Goal: Transaction & Acquisition: Subscribe to service/newsletter

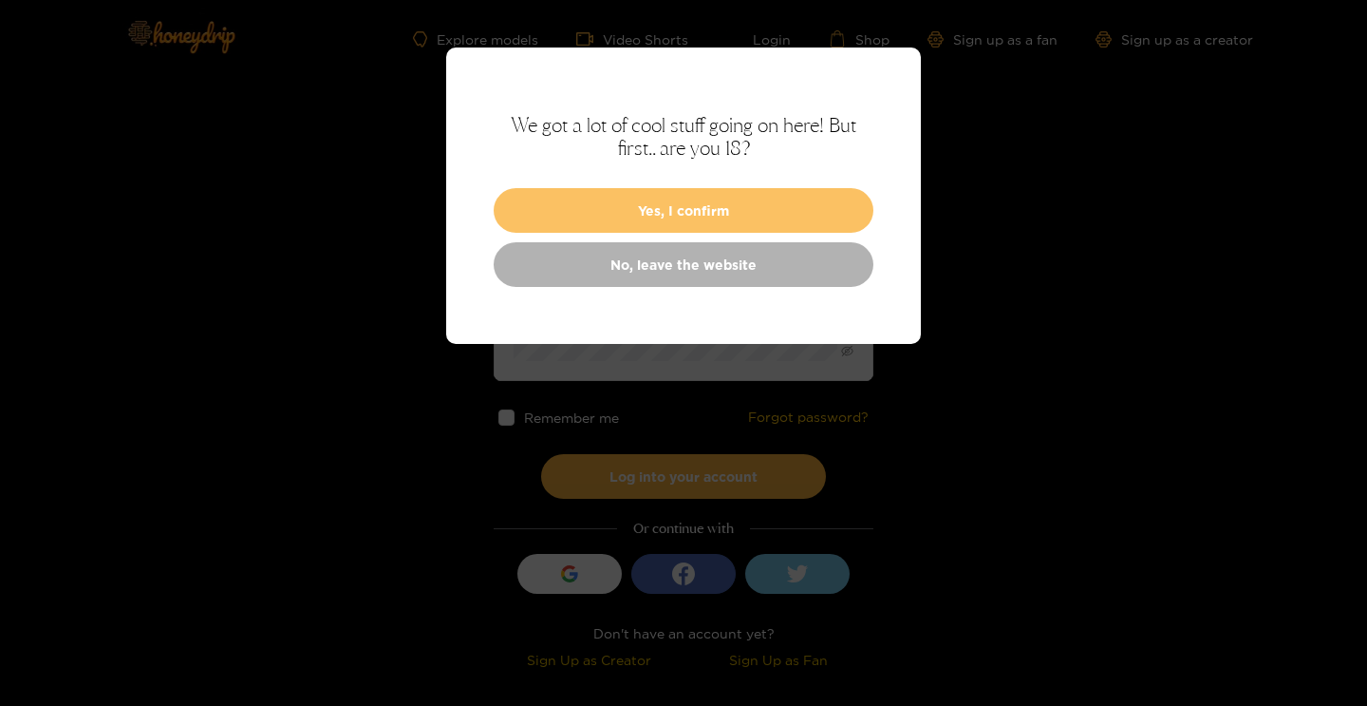
click at [689, 209] on button "Yes, I confirm" at bounding box center [684, 210] width 380 height 45
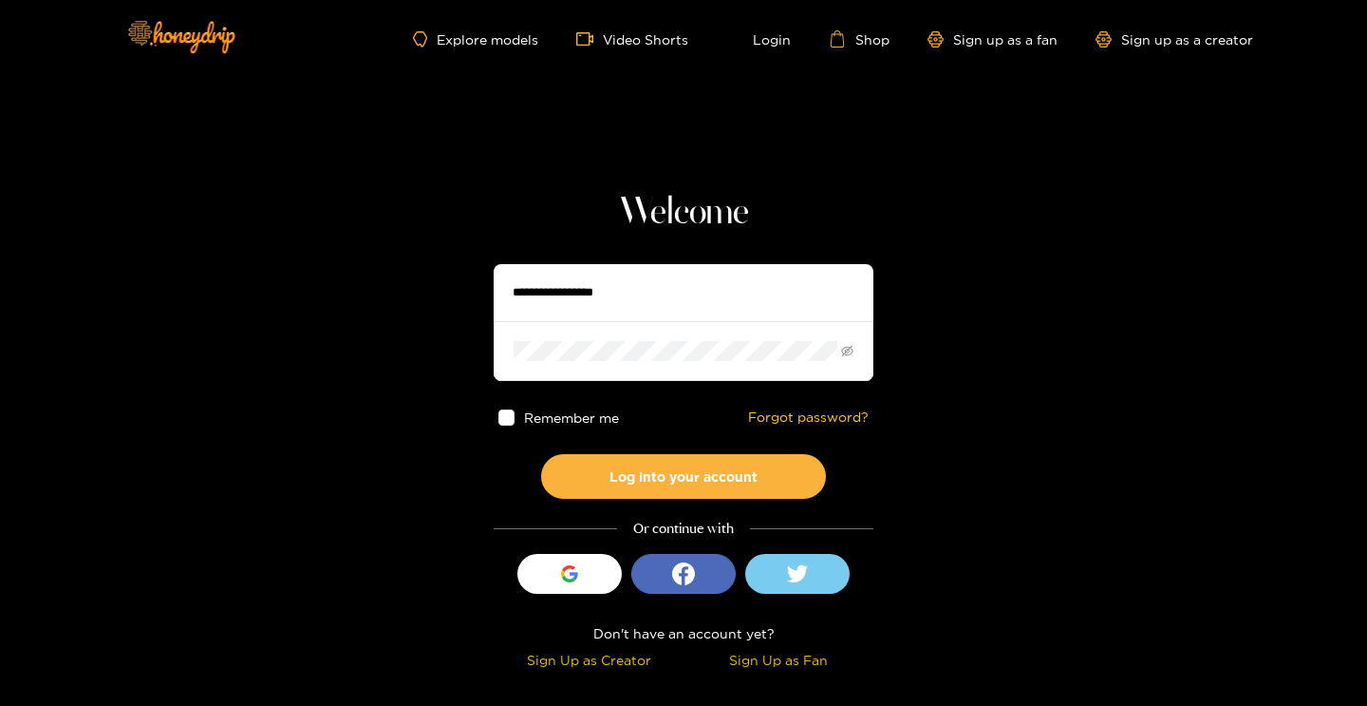
click at [584, 292] on input "text" at bounding box center [684, 292] width 380 height 57
click at [541, 454] on button "Log into your account" at bounding box center [683, 476] width 285 height 45
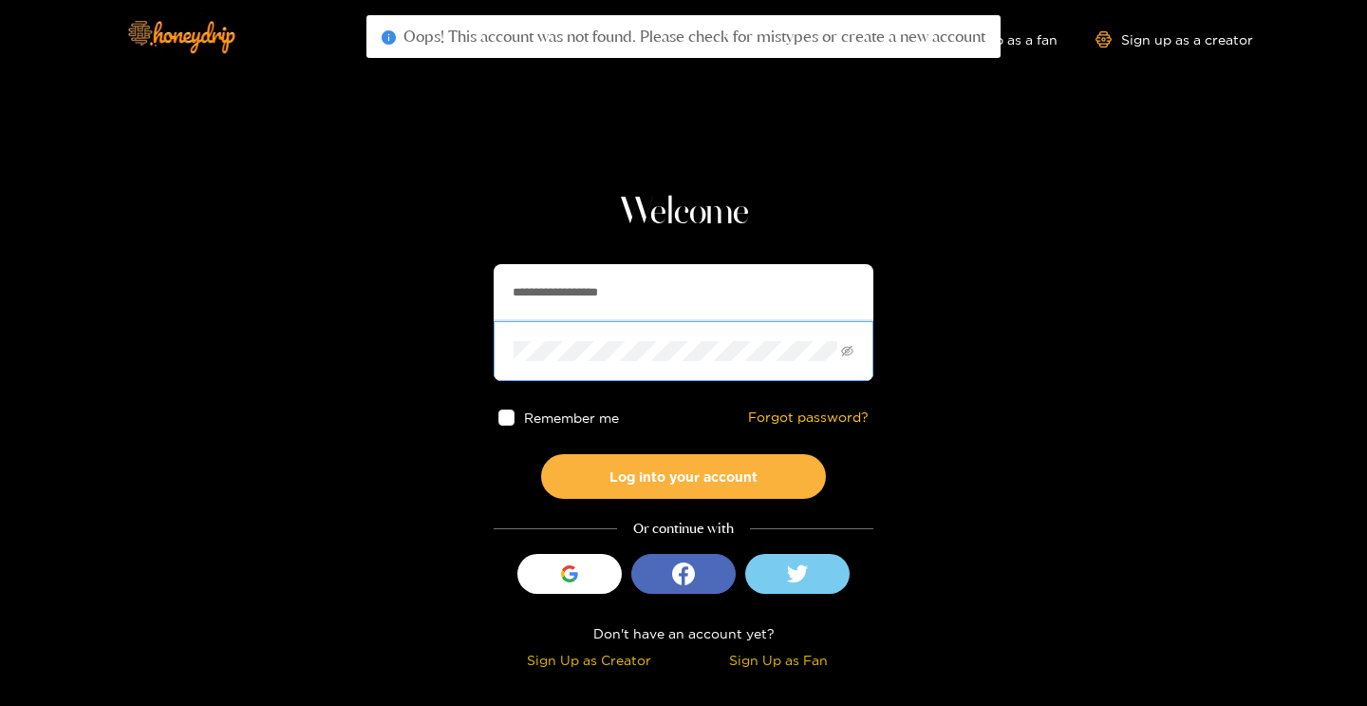
click at [543, 285] on input "**********" at bounding box center [684, 292] width 380 height 57
paste input "text"
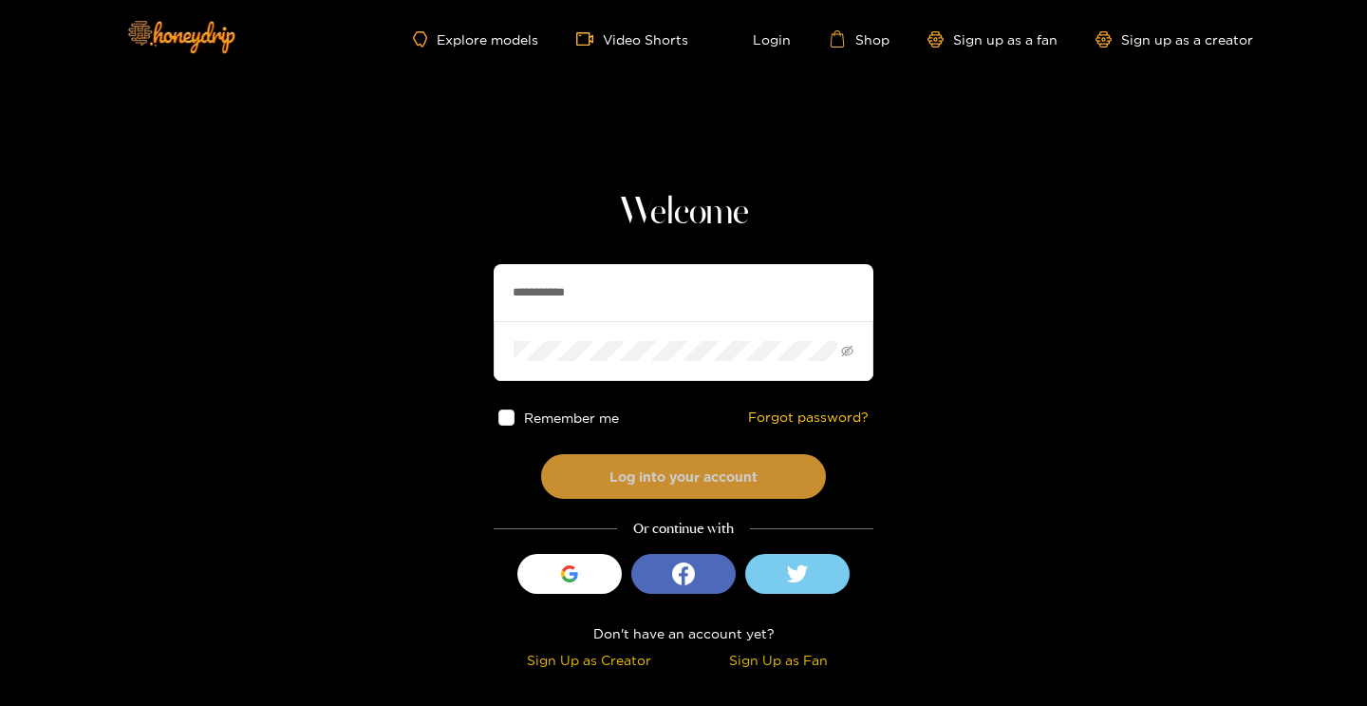
type input "**********"
click at [704, 488] on button "Log into your account" at bounding box center [683, 476] width 285 height 45
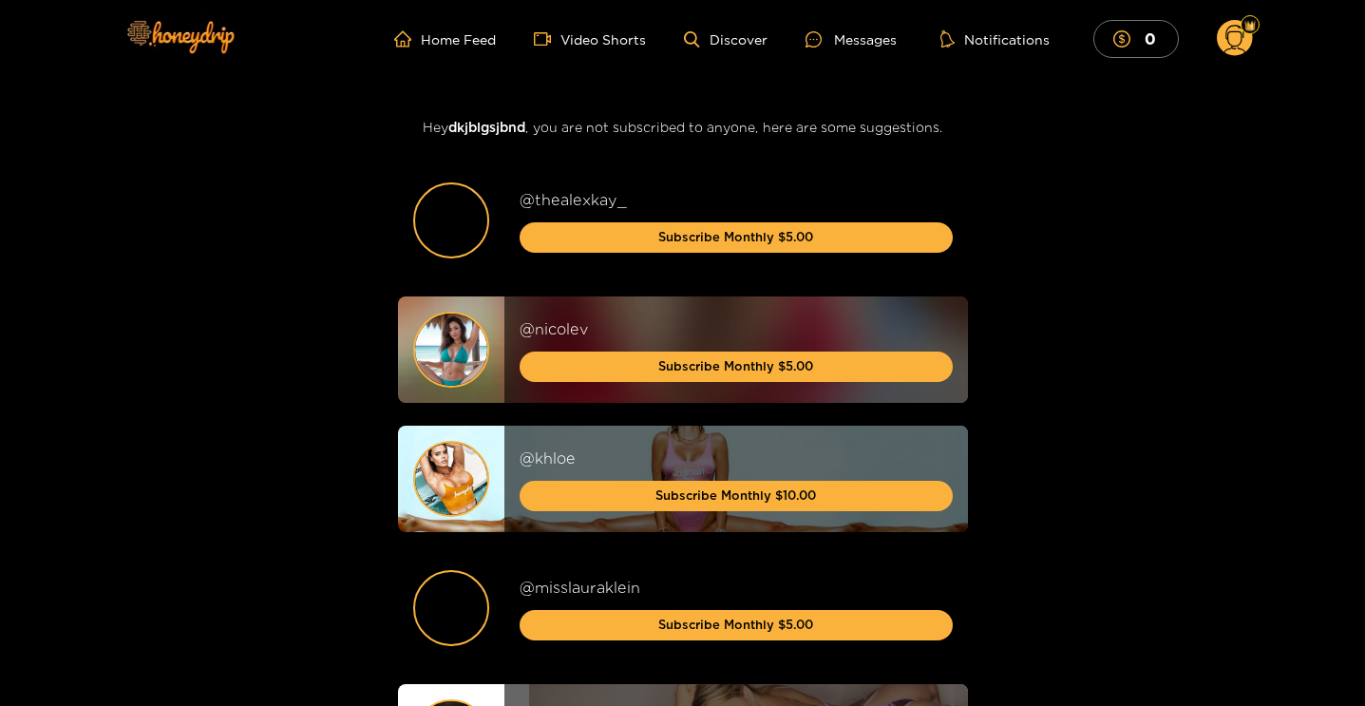
click at [733, 52] on ul "Home Feed Video Shorts Discover Messages Notifications 0" at bounding box center [822, 39] width 857 height 38
click at [715, 39] on link "Discover" at bounding box center [725, 39] width 83 height 16
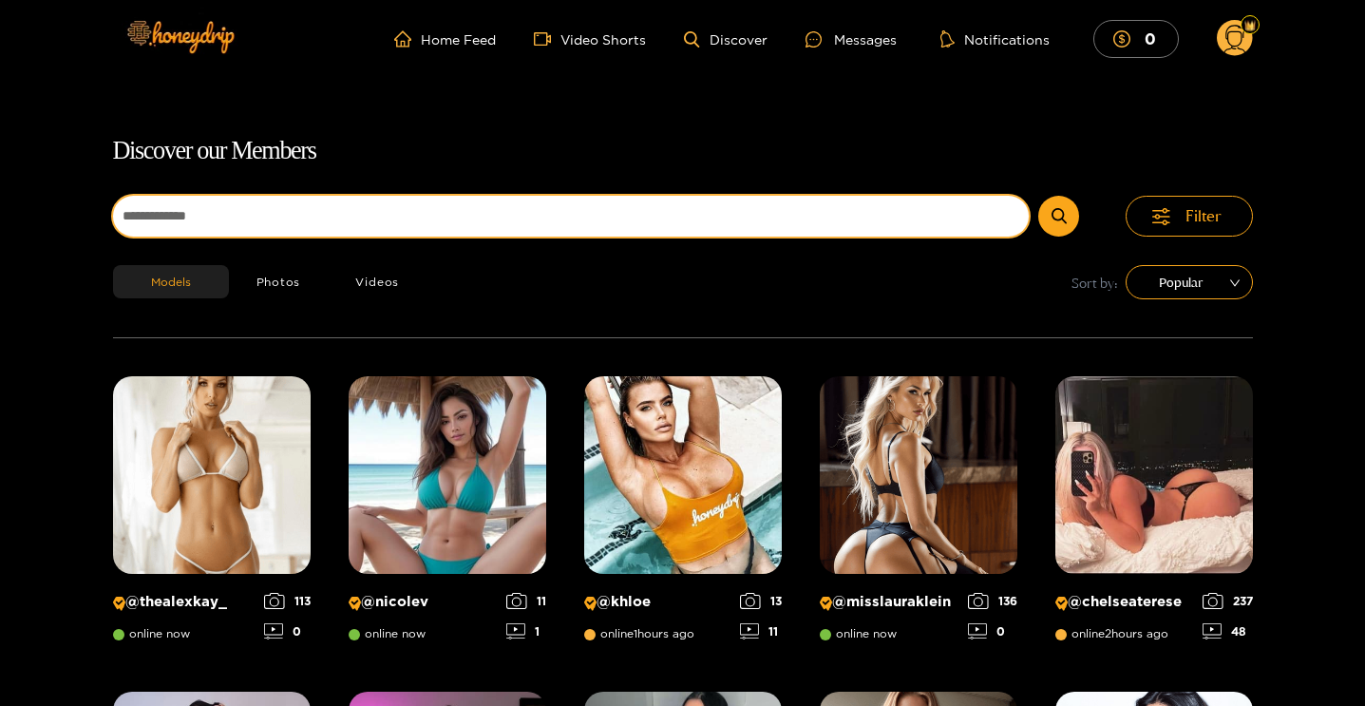
click at [569, 234] on input at bounding box center [571, 216] width 916 height 41
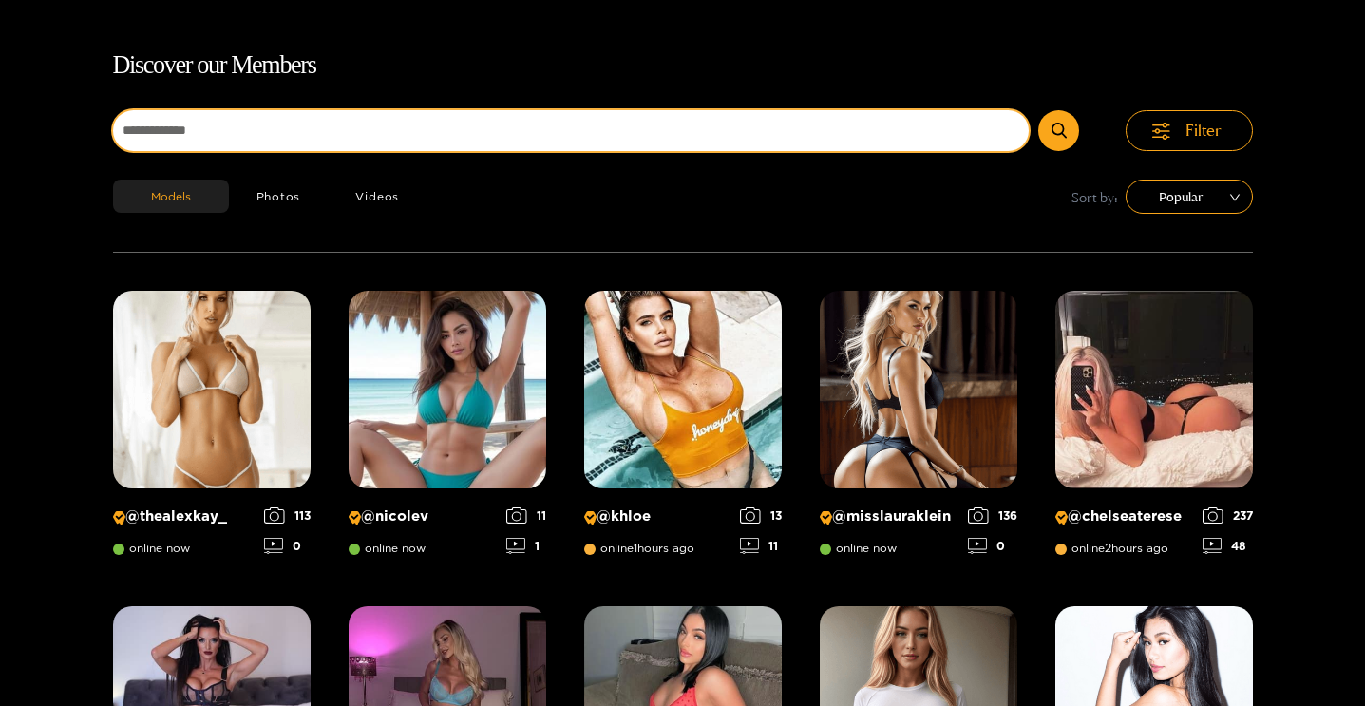
scroll to position [122, 0]
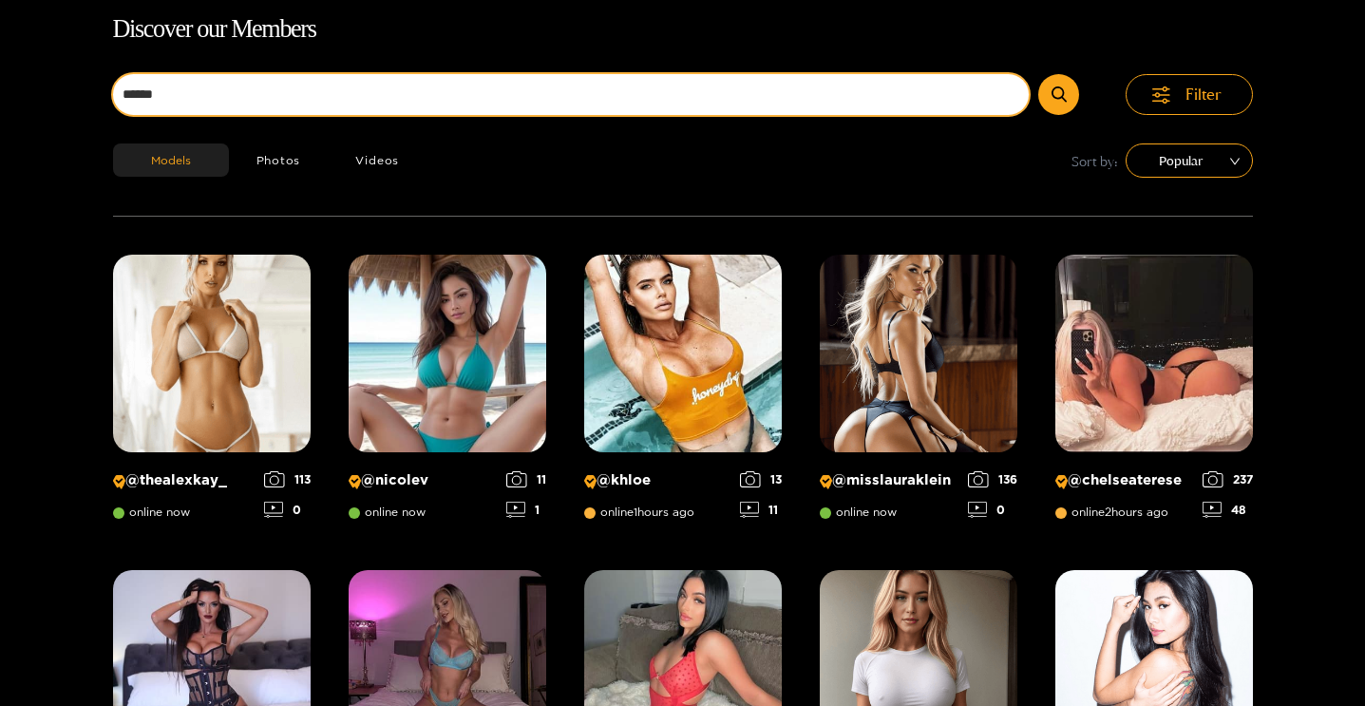
type input "******"
click at [1038, 74] on button "submit" at bounding box center [1058, 94] width 41 height 41
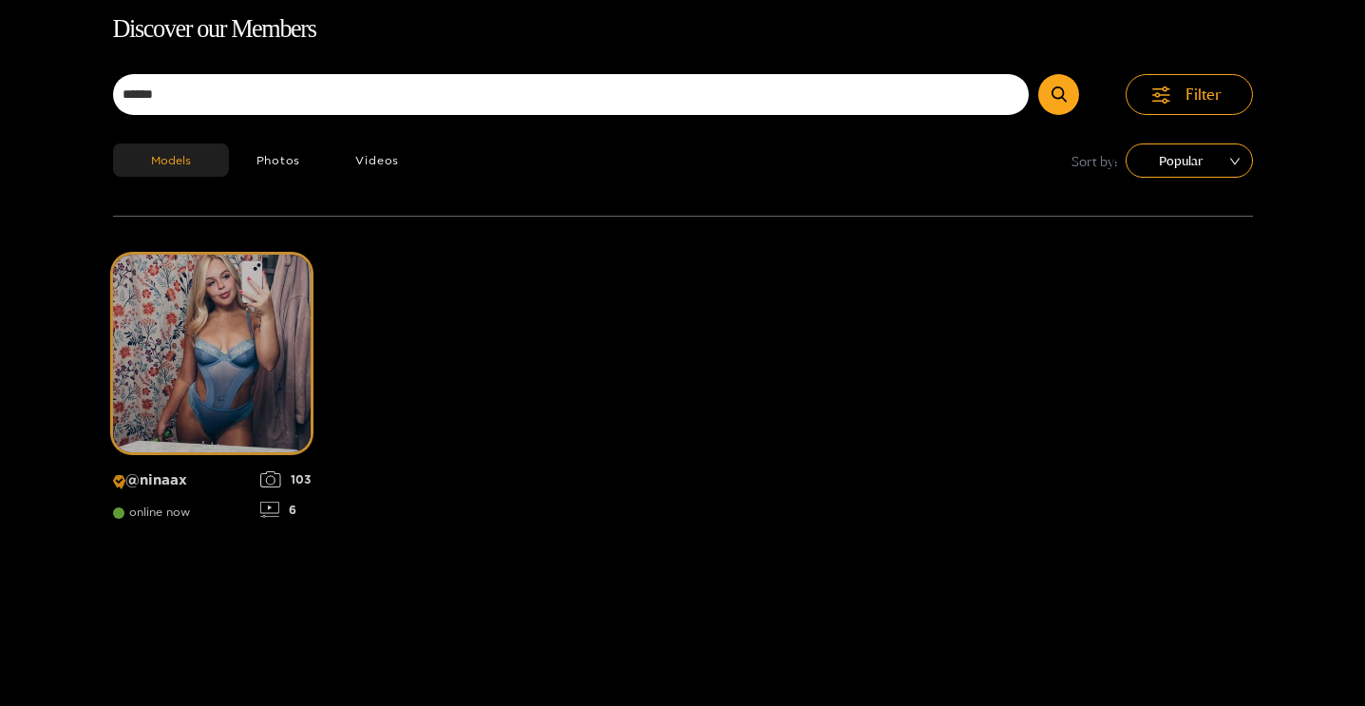
click at [239, 351] on img at bounding box center [212, 353] width 198 height 198
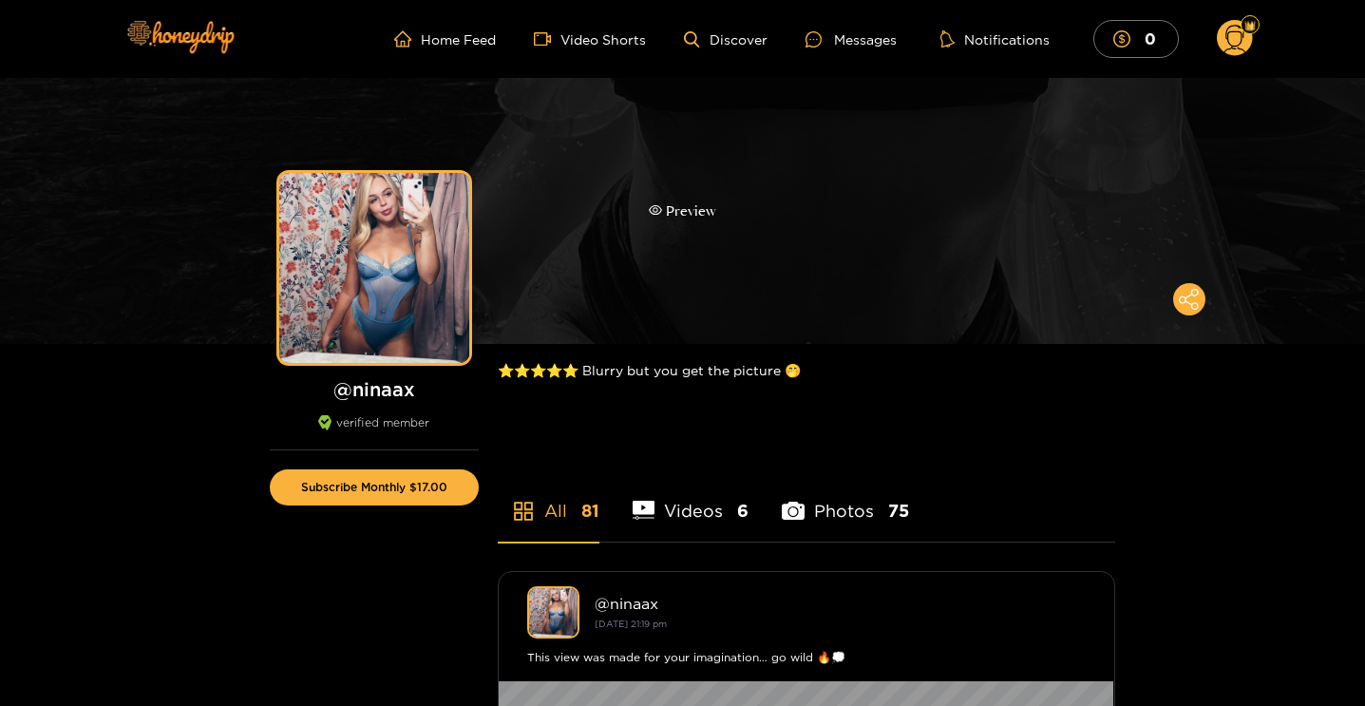
click at [731, 226] on div "Preview" at bounding box center [682, 211] width 1365 height 266
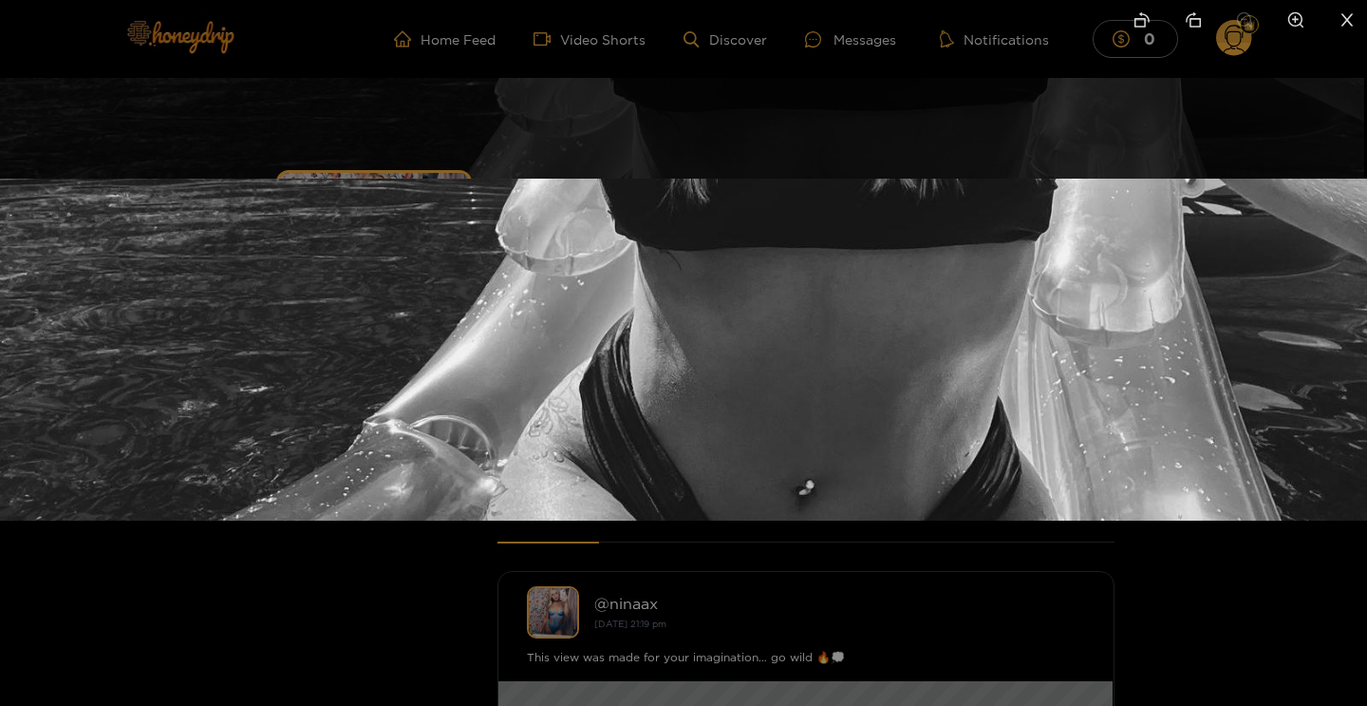
click at [662, 137] on div at bounding box center [683, 353] width 1367 height 706
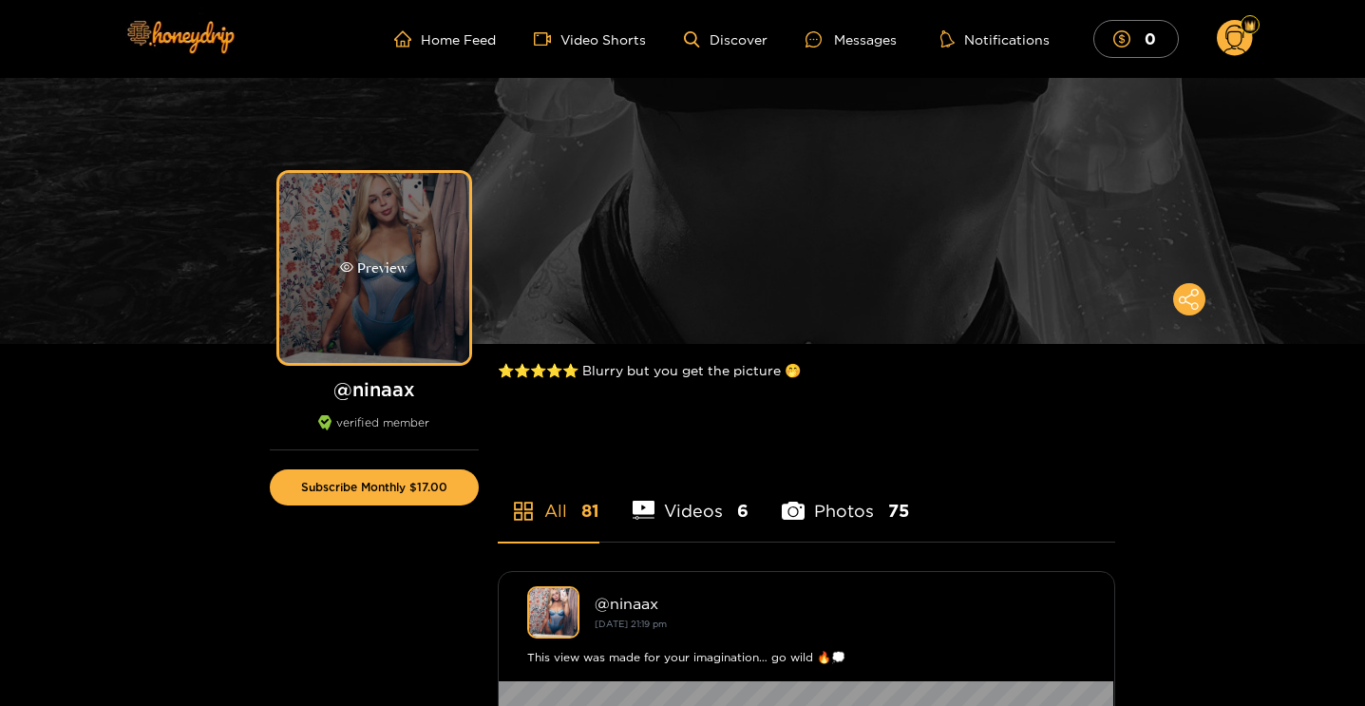
click at [346, 252] on div "Preview" at bounding box center [374, 268] width 190 height 190
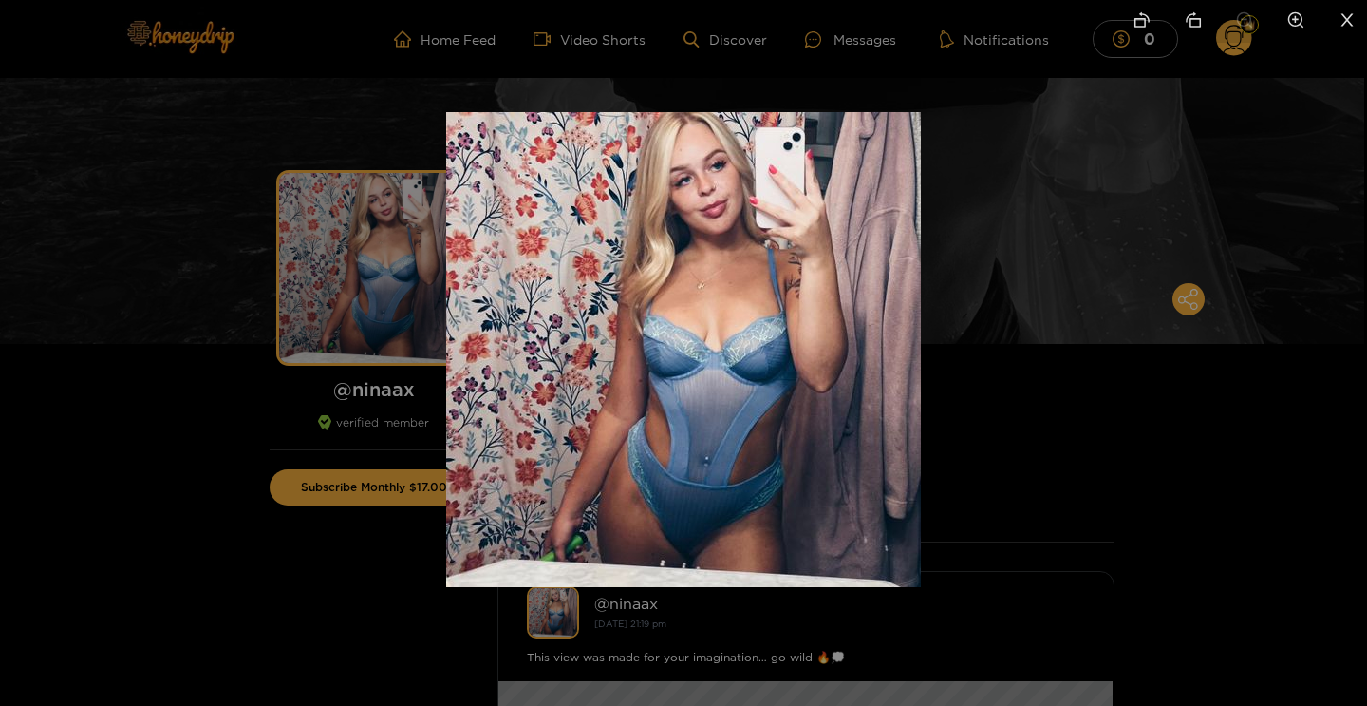
click at [687, 323] on img at bounding box center [683, 349] width 475 height 475
click at [989, 378] on div at bounding box center [683, 353] width 1367 height 706
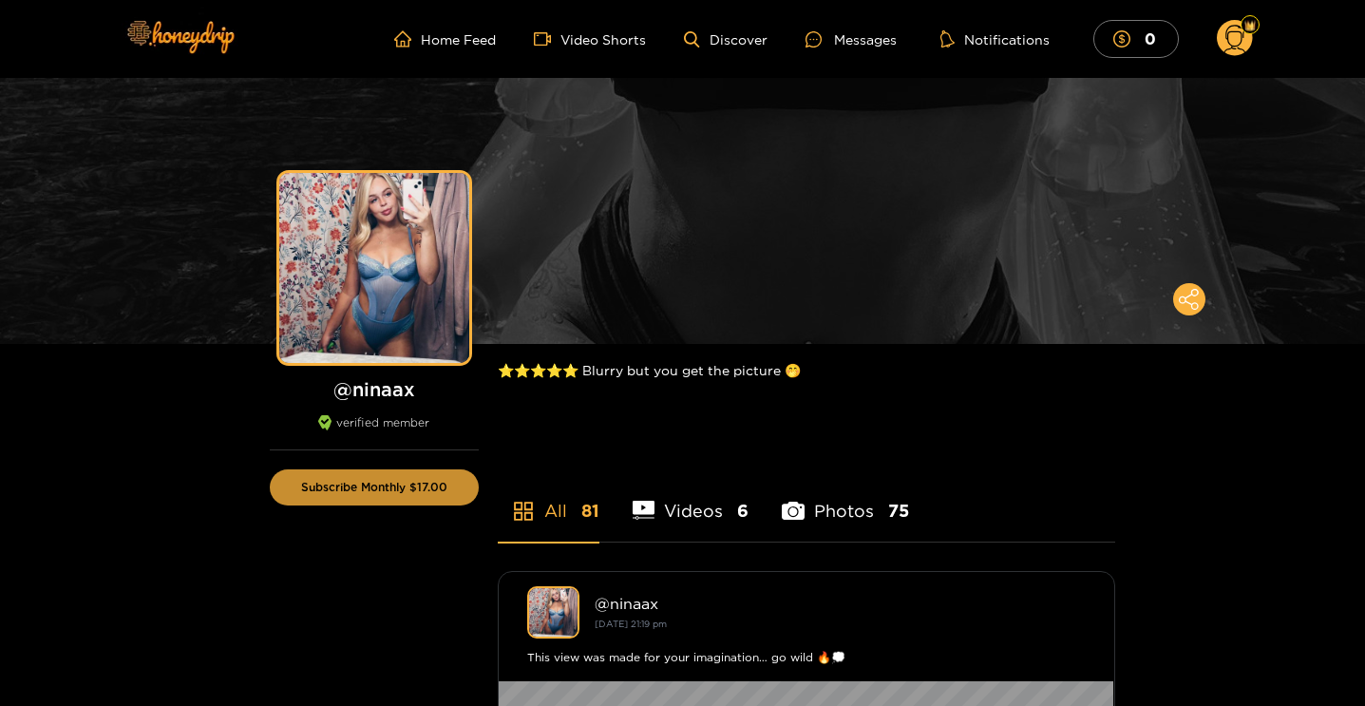
click at [323, 497] on button "Subscribe Monthly $17.00" at bounding box center [374, 487] width 209 height 36
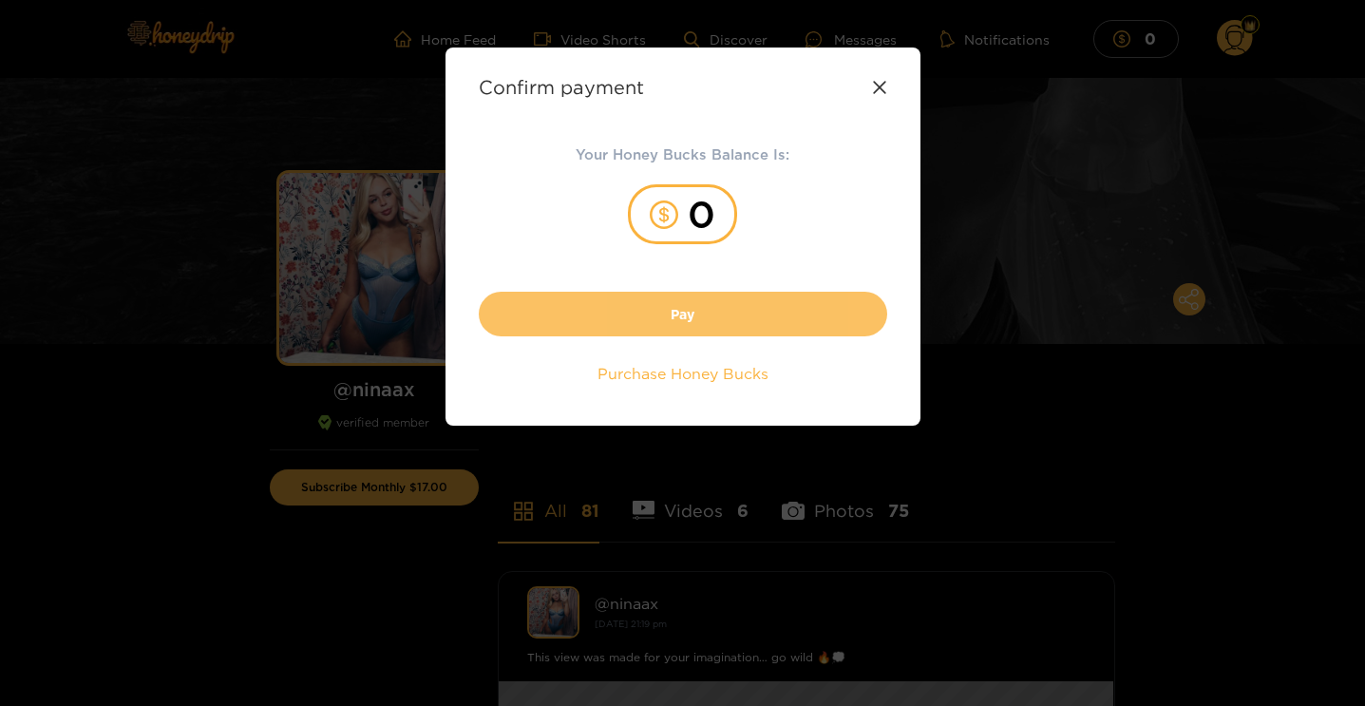
click at [692, 316] on button "Pay" at bounding box center [683, 314] width 408 height 45
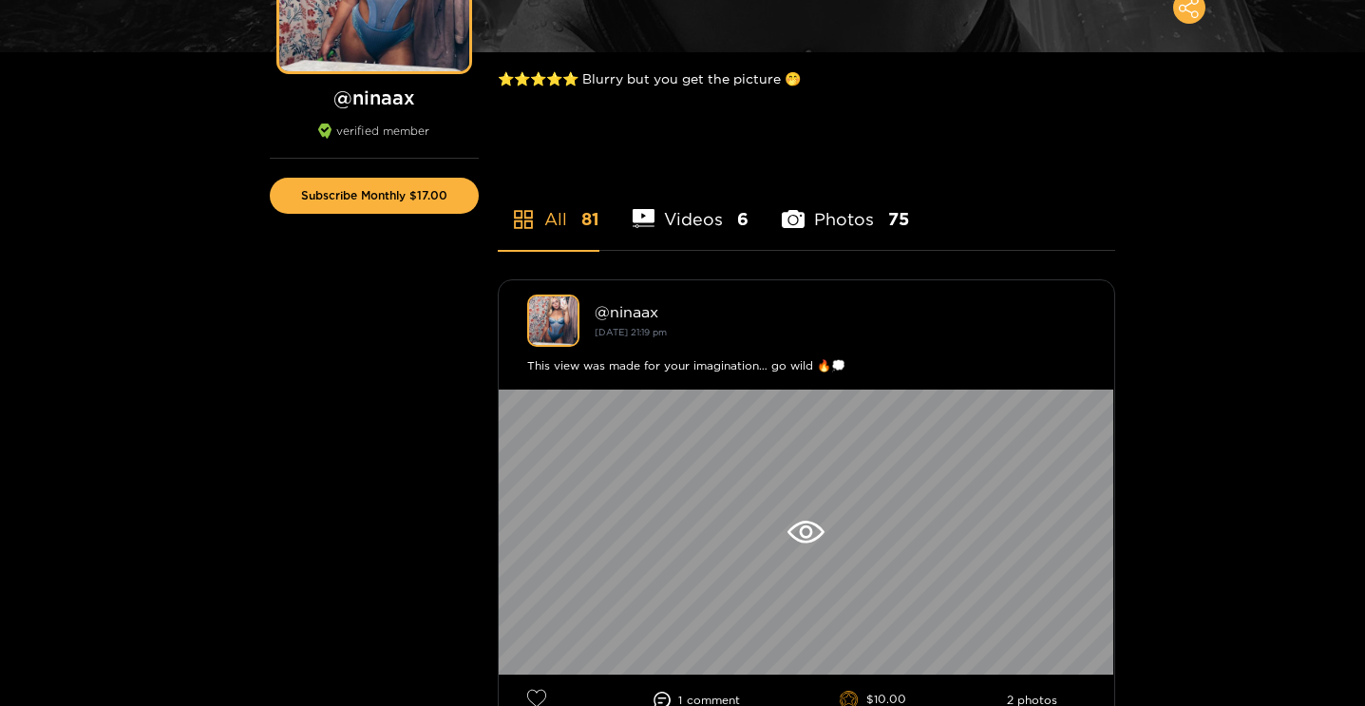
scroll to position [328, 0]
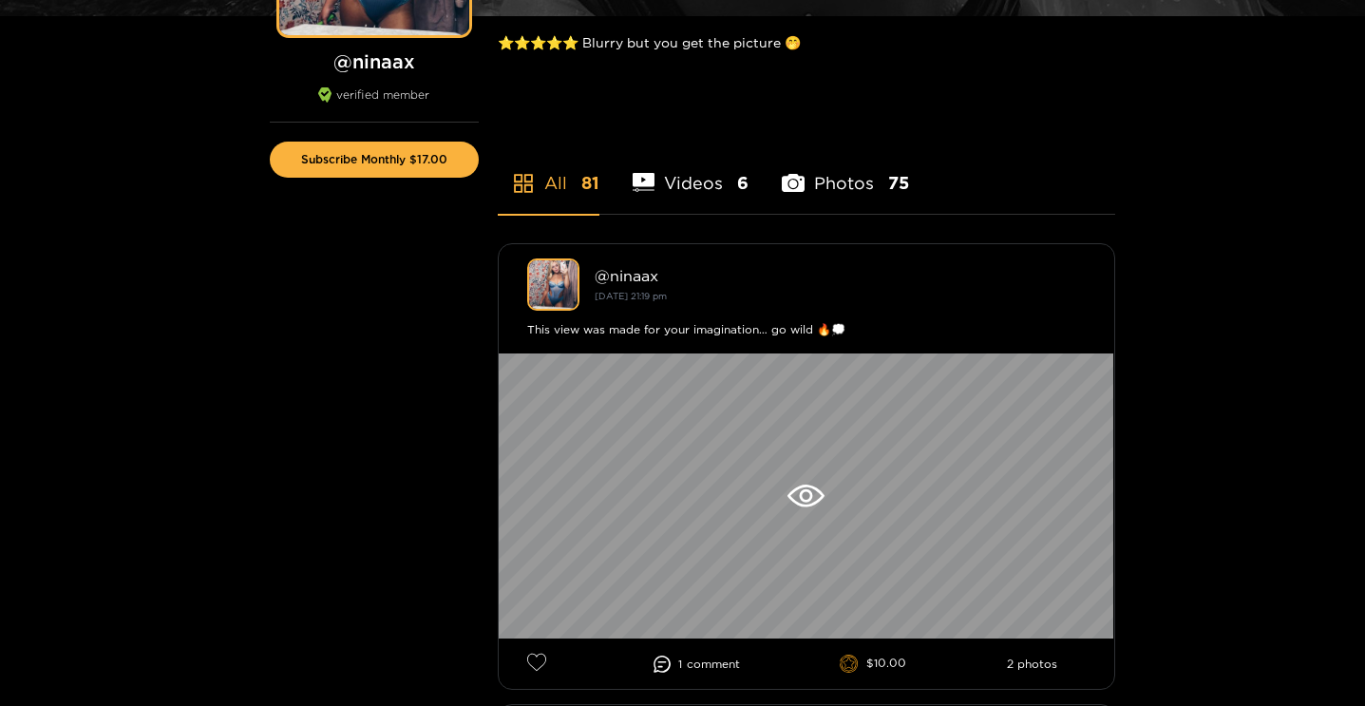
click at [677, 173] on li "Videos 6" at bounding box center [690, 170] width 117 height 85
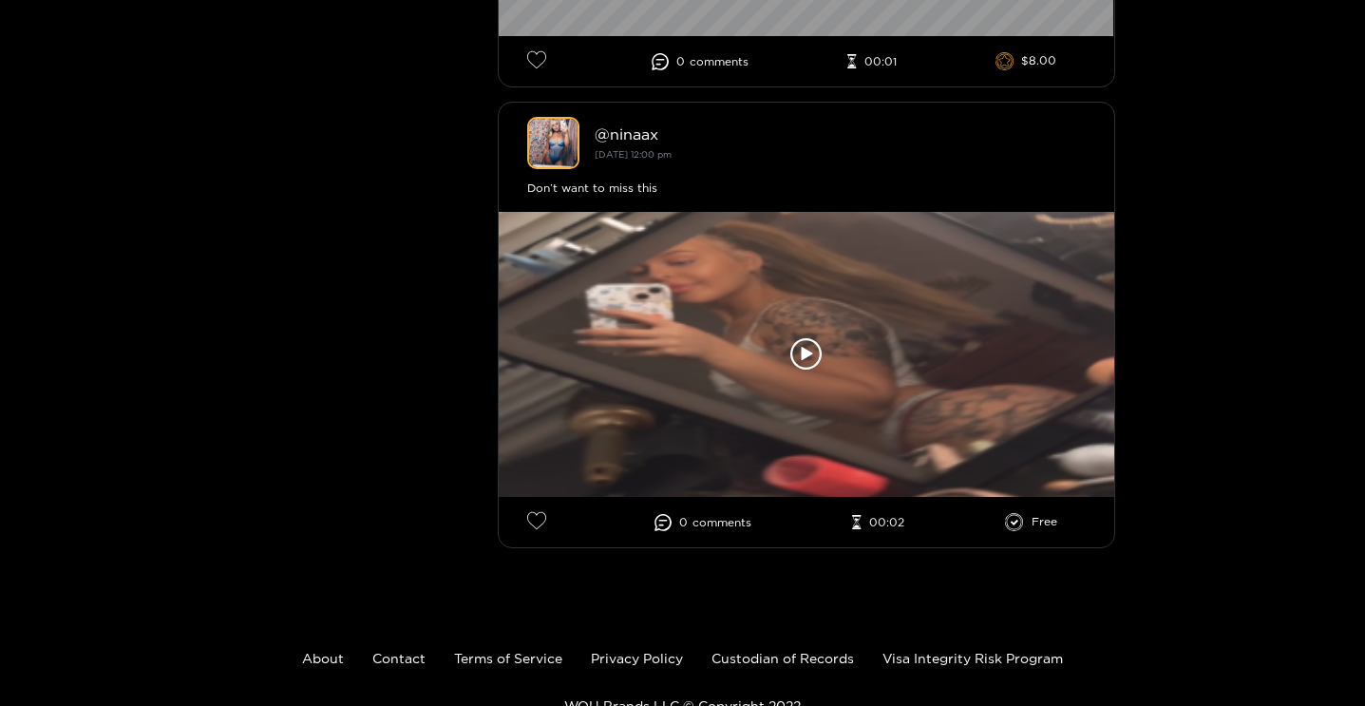
scroll to position [2867, 0]
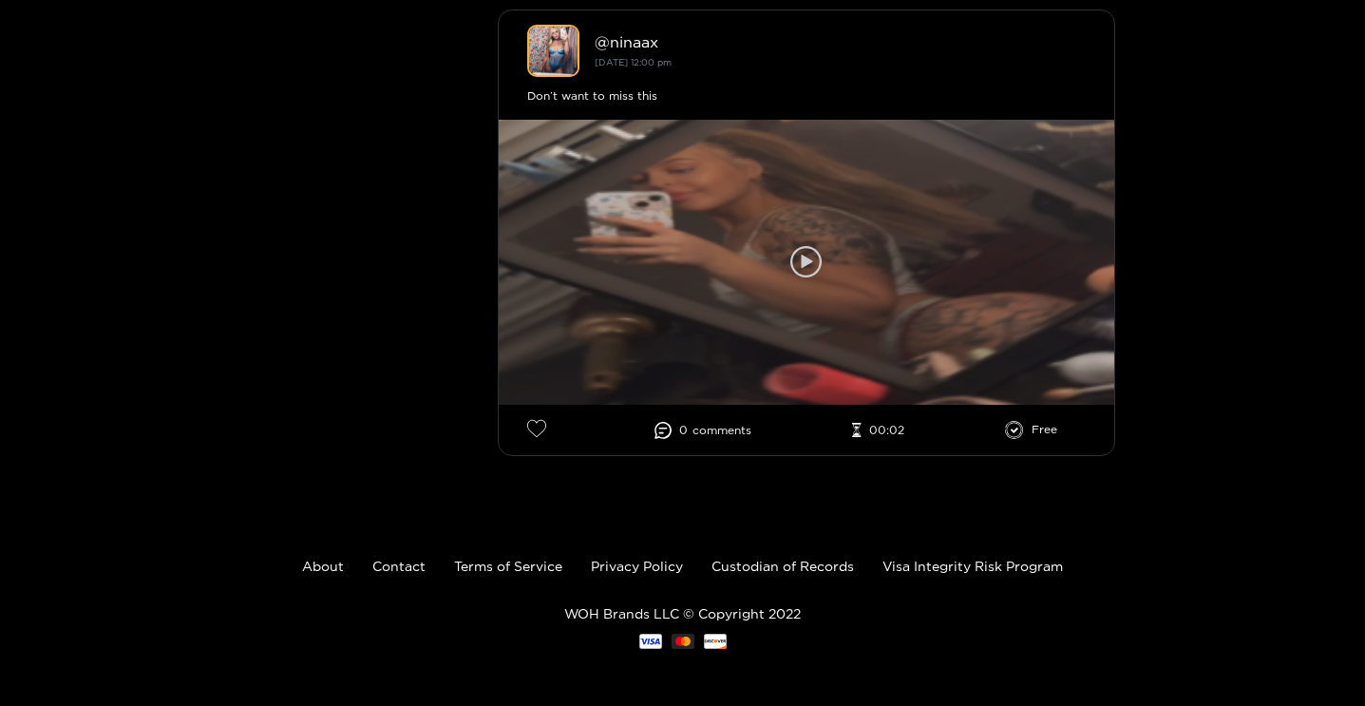
click at [804, 239] on div at bounding box center [806, 262] width 615 height 285
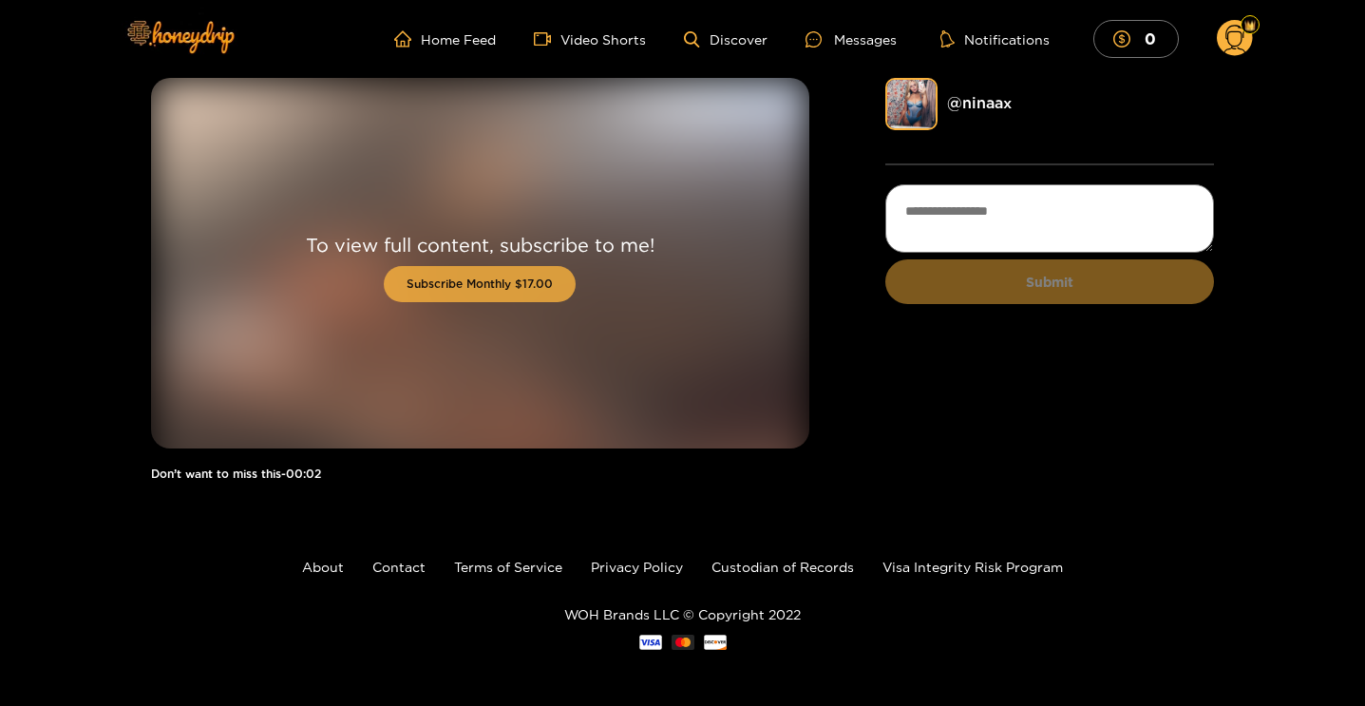
click at [504, 289] on button "Subscribe Monthly $17.00" at bounding box center [480, 284] width 192 height 36
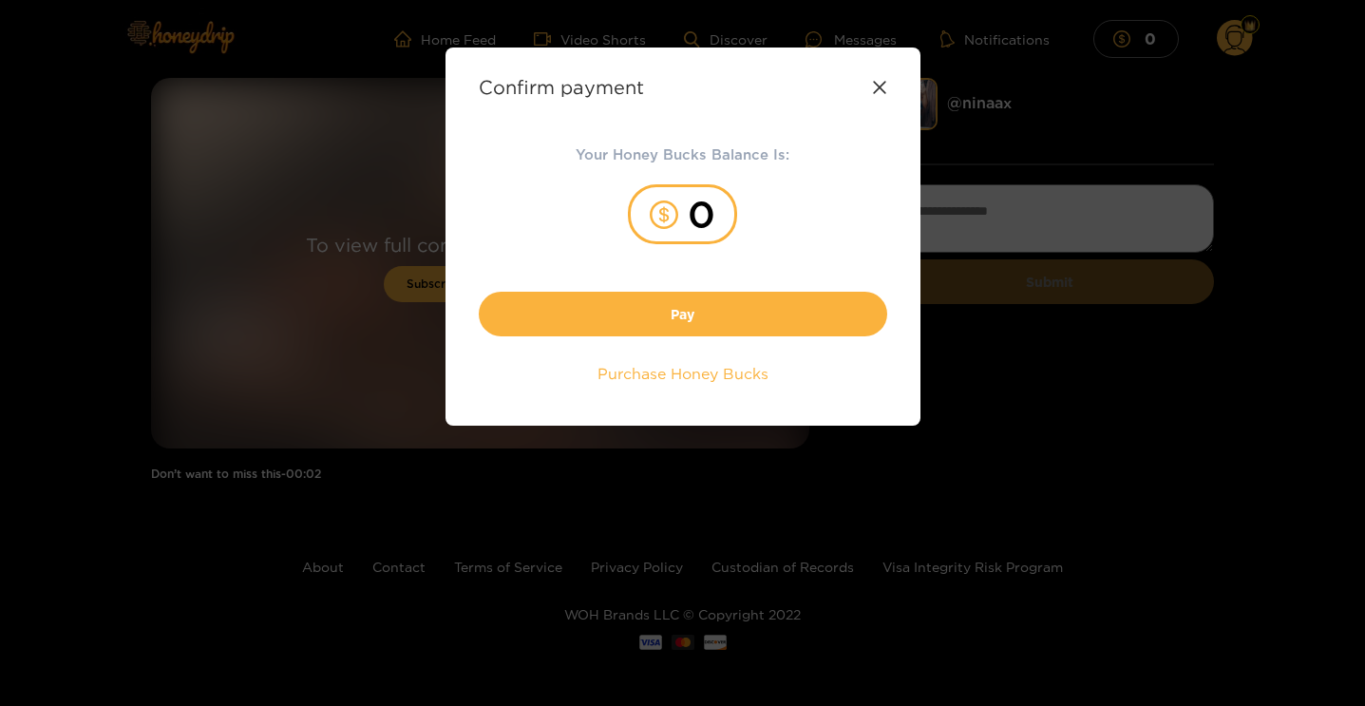
click at [701, 209] on div "0" at bounding box center [682, 214] width 109 height 60
click at [707, 375] on span "Purchase Honey Bucks" at bounding box center [682, 374] width 171 height 22
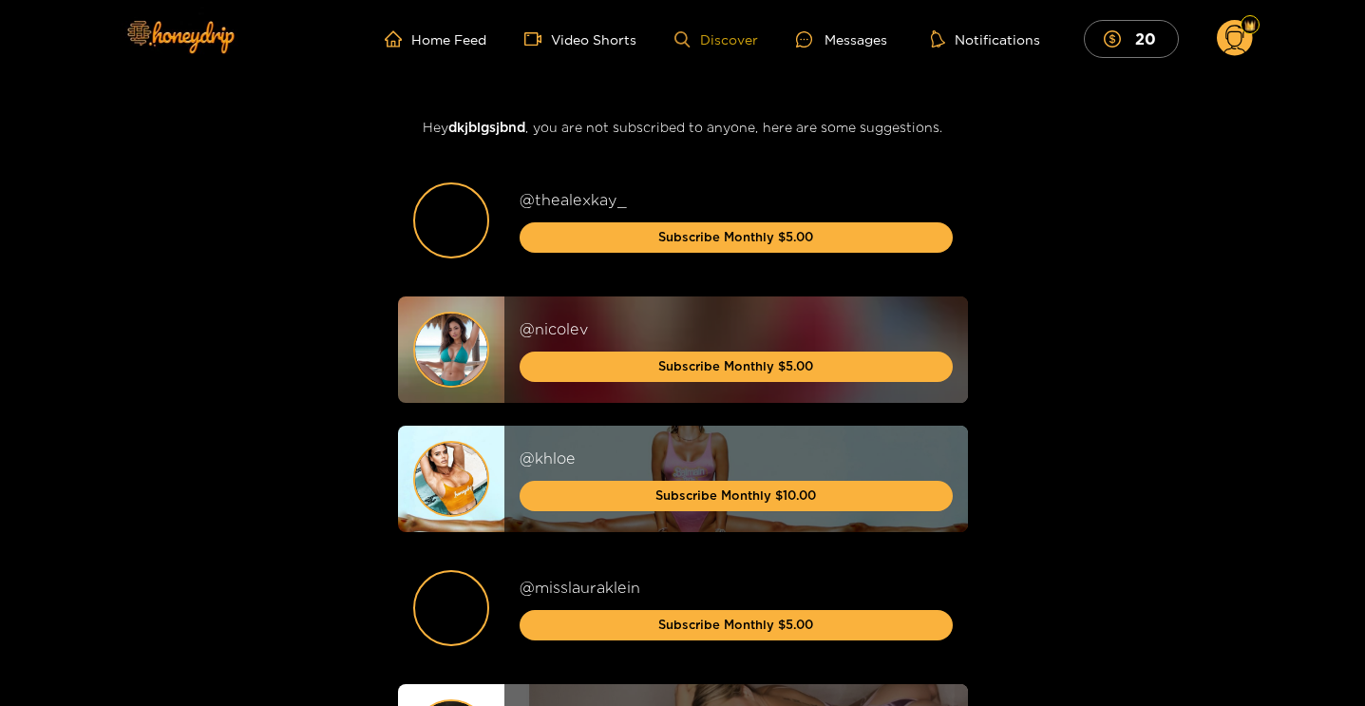
click at [732, 40] on link "Discover" at bounding box center [715, 39] width 83 height 16
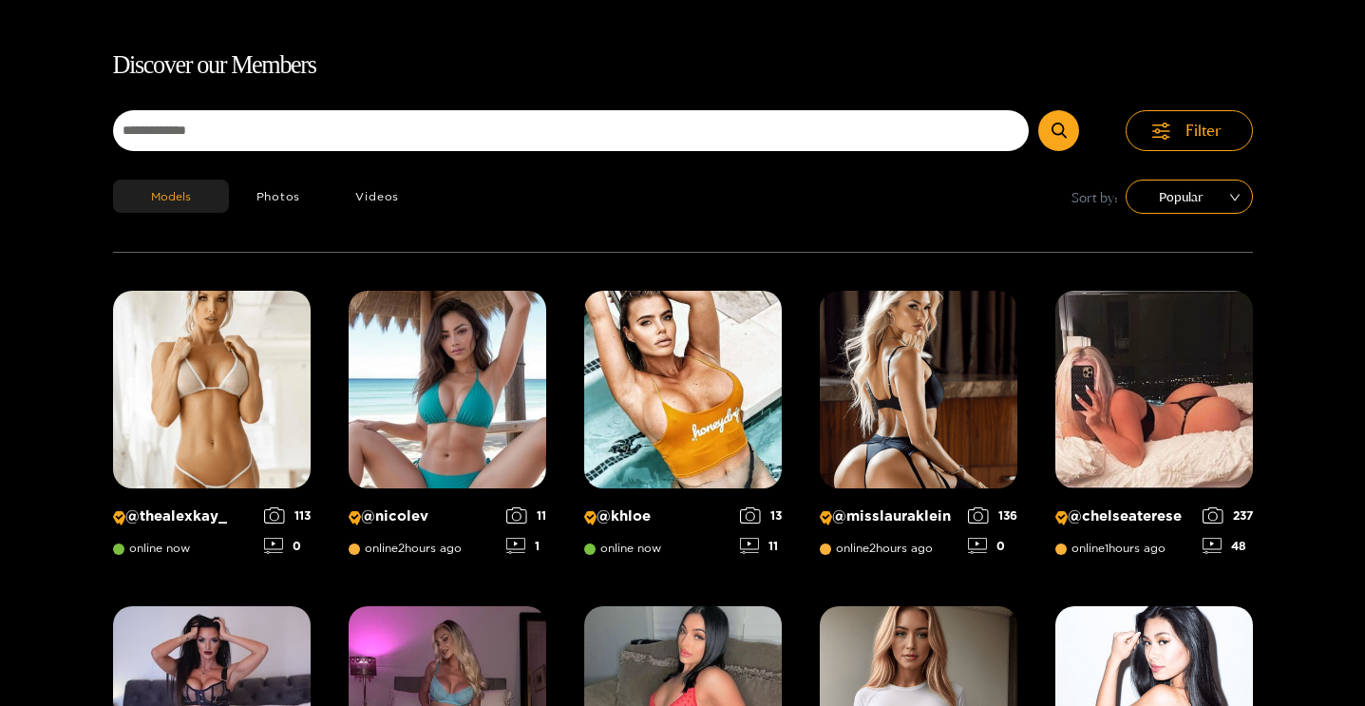
scroll to position [122, 0]
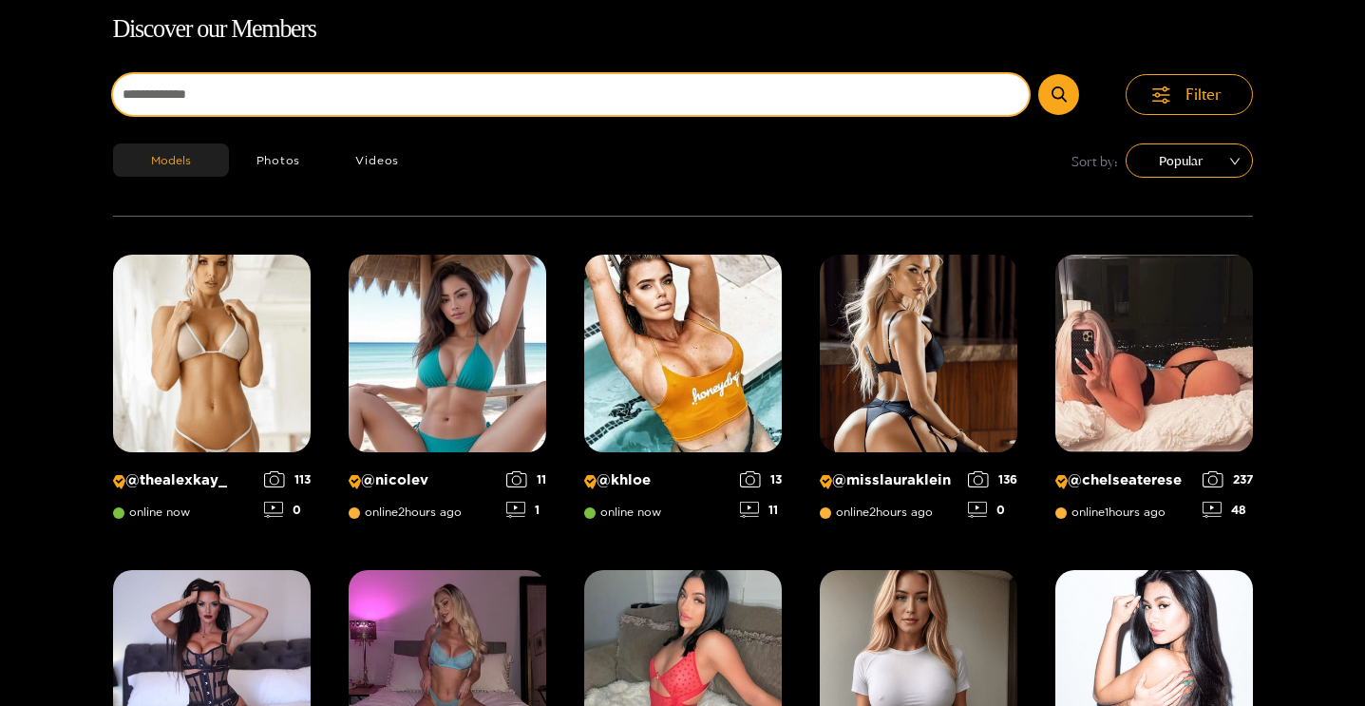
click at [479, 112] on input at bounding box center [571, 94] width 916 height 41
type input "******"
click at [1038, 74] on button "submit" at bounding box center [1058, 94] width 41 height 41
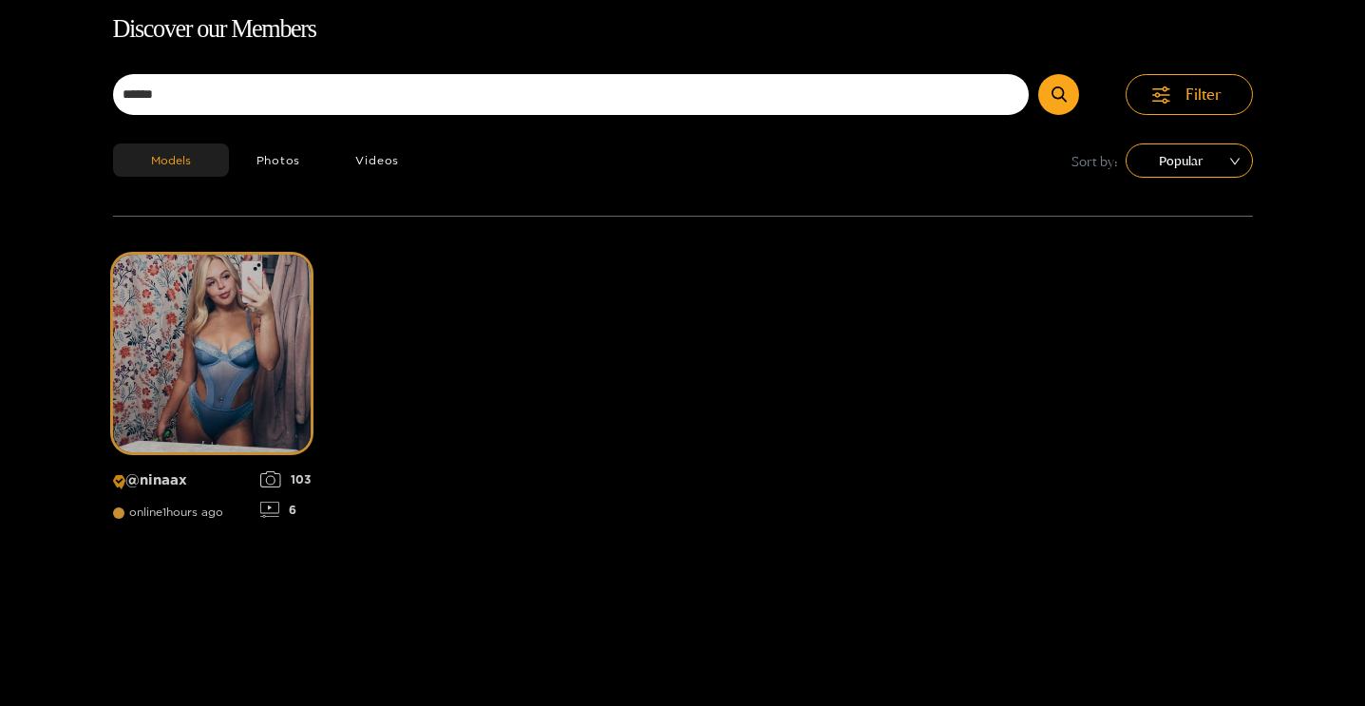
click at [128, 399] on img at bounding box center [212, 353] width 198 height 198
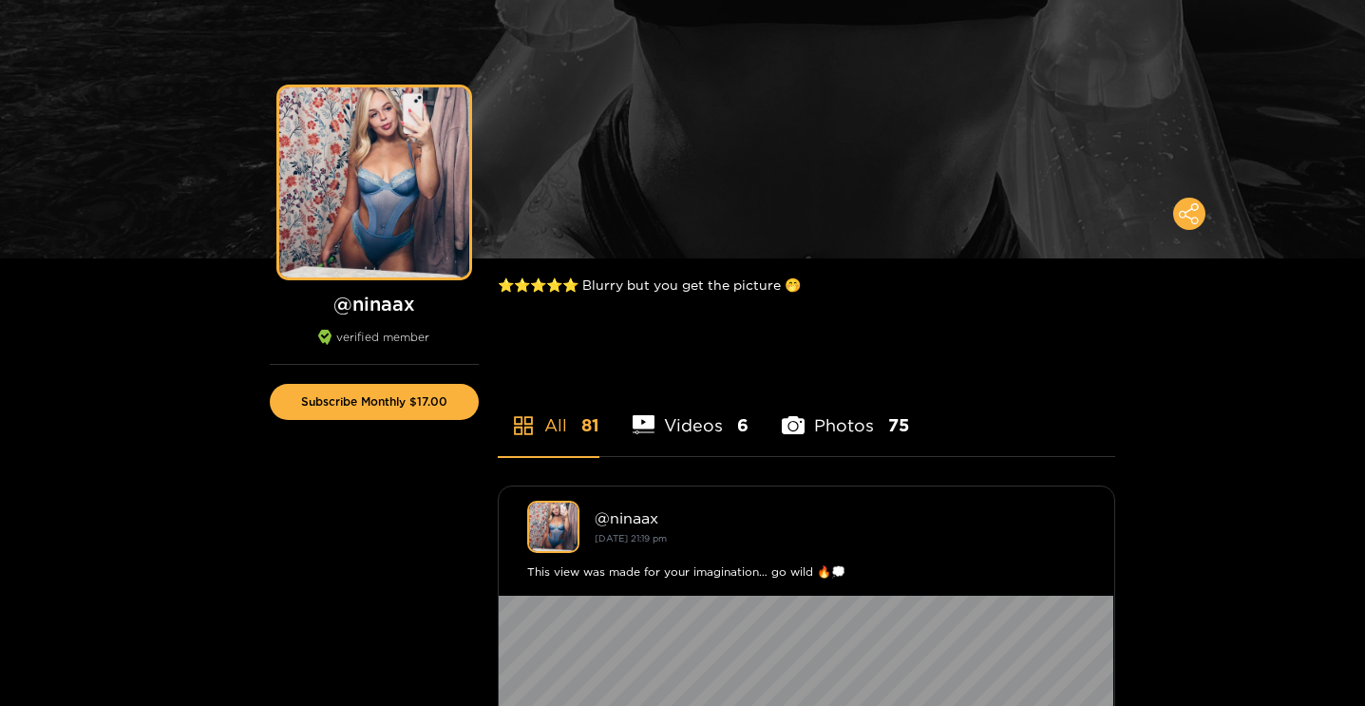
scroll to position [122, 0]
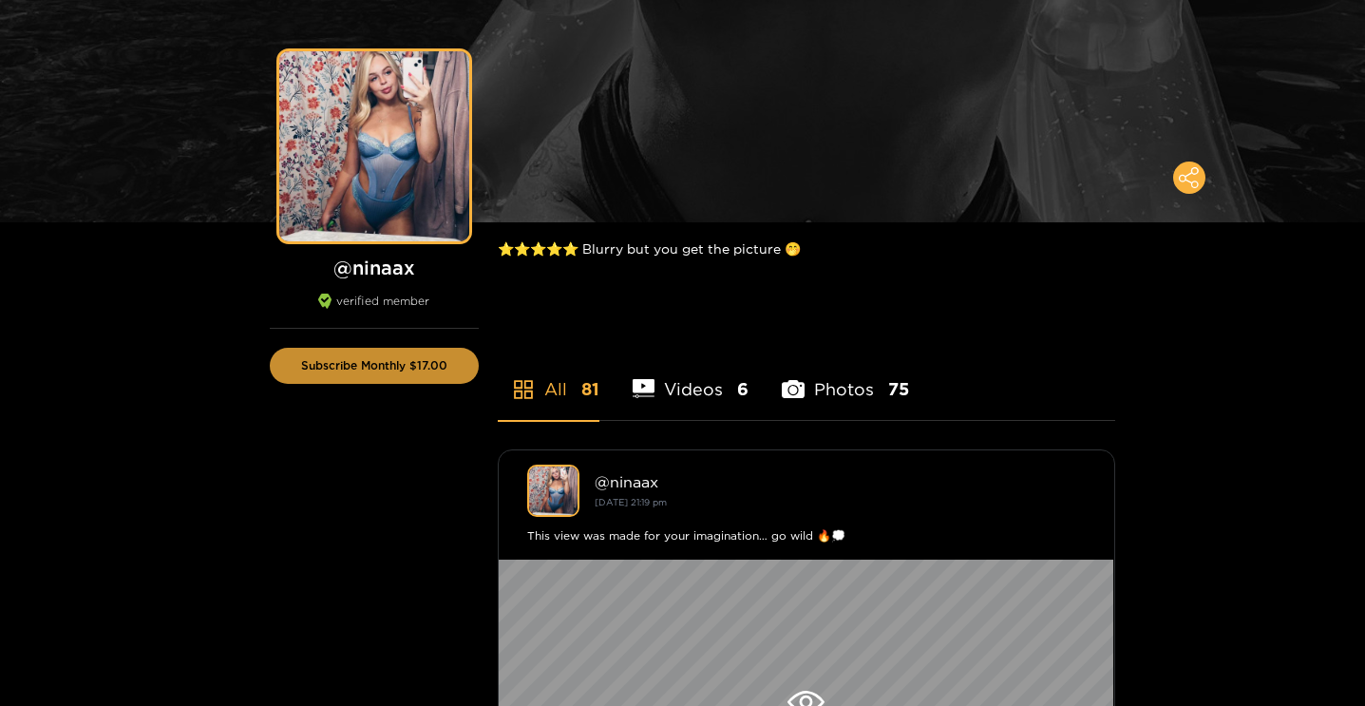
click at [372, 370] on button "Subscribe Monthly $17.00" at bounding box center [374, 366] width 209 height 36
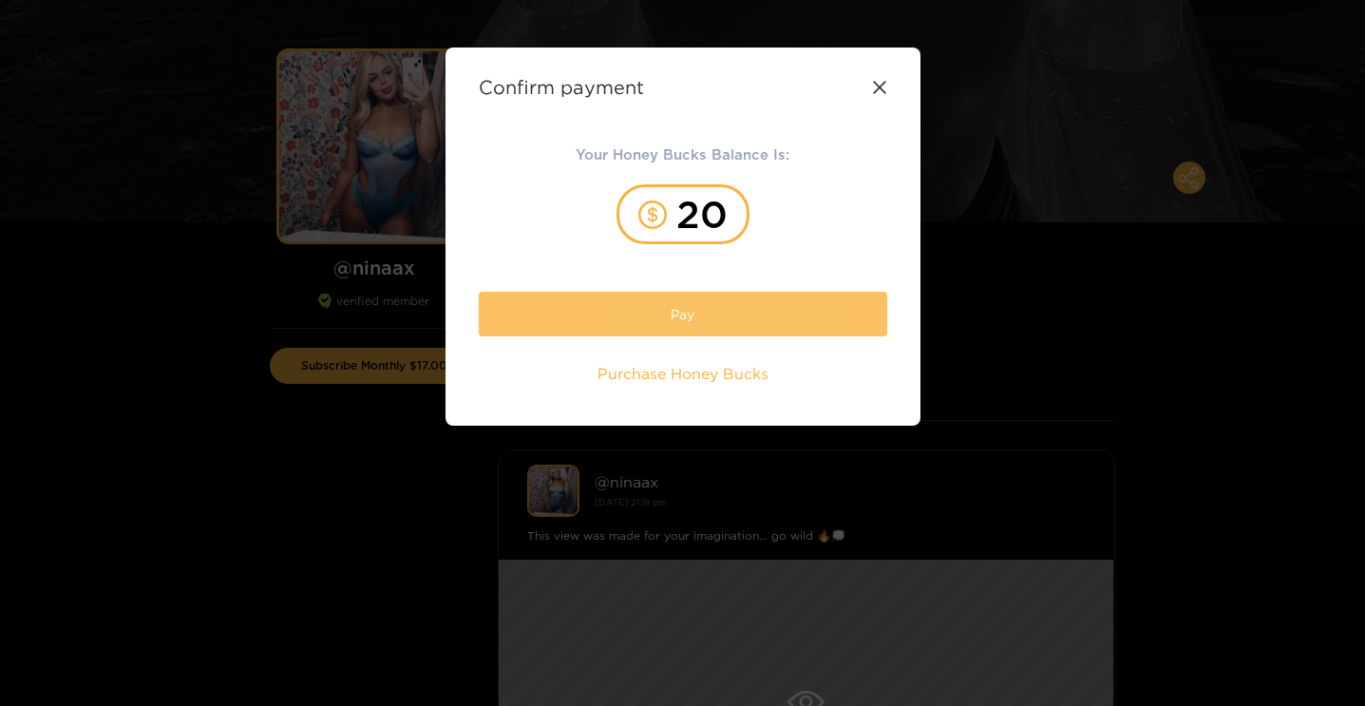
click at [697, 319] on button "Pay" at bounding box center [683, 314] width 408 height 45
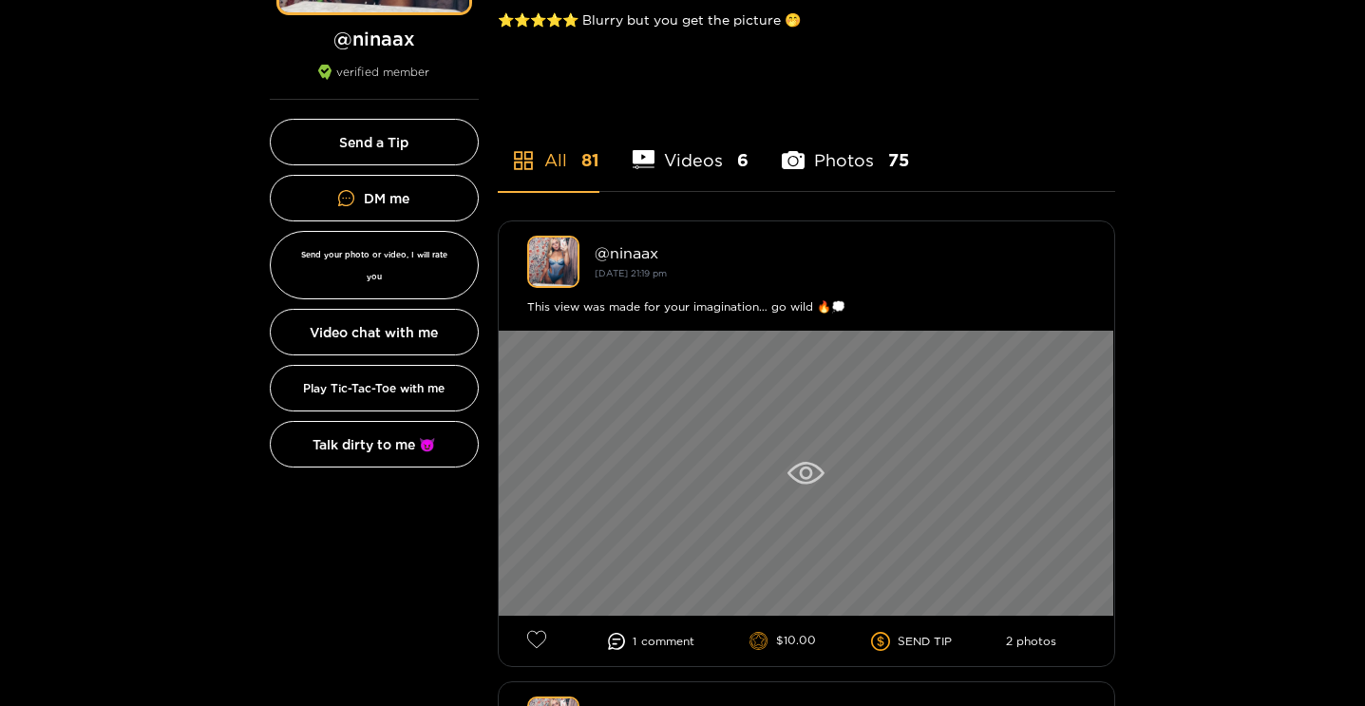
scroll to position [382, 0]
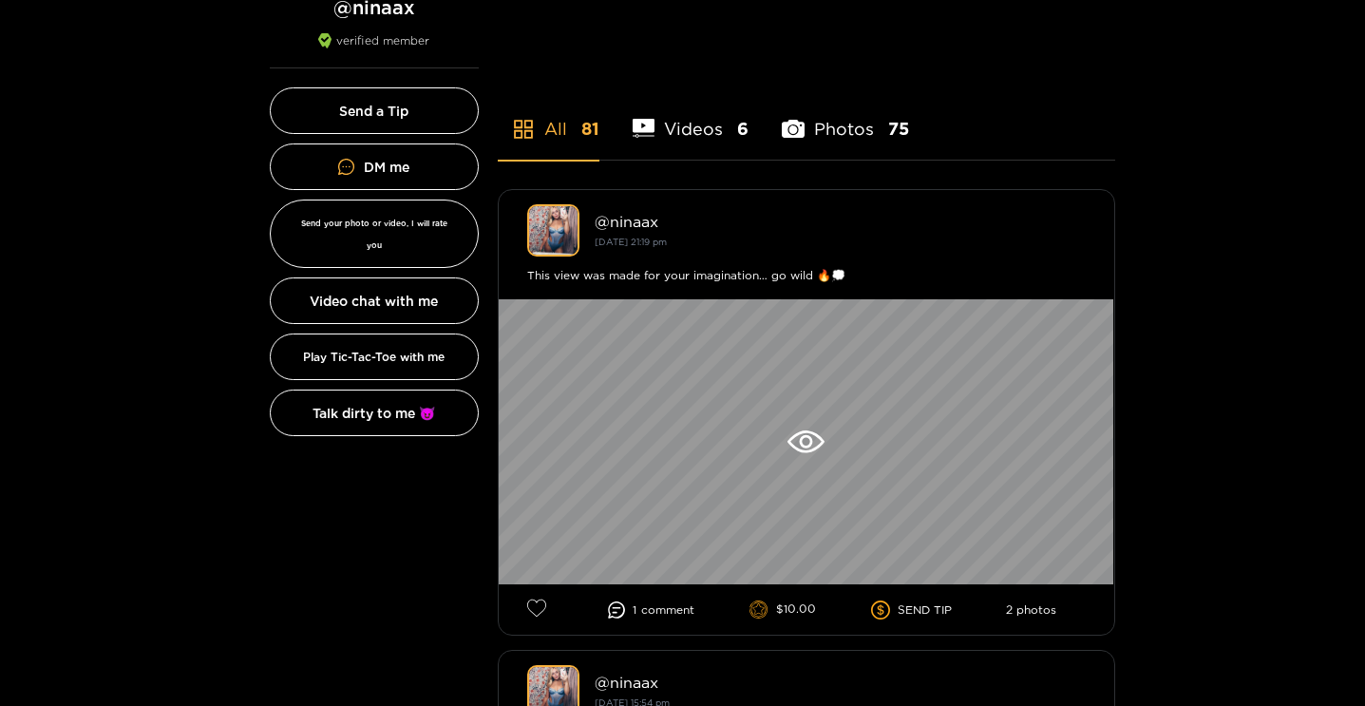
click at [688, 125] on li "Videos 6" at bounding box center [690, 116] width 117 height 85
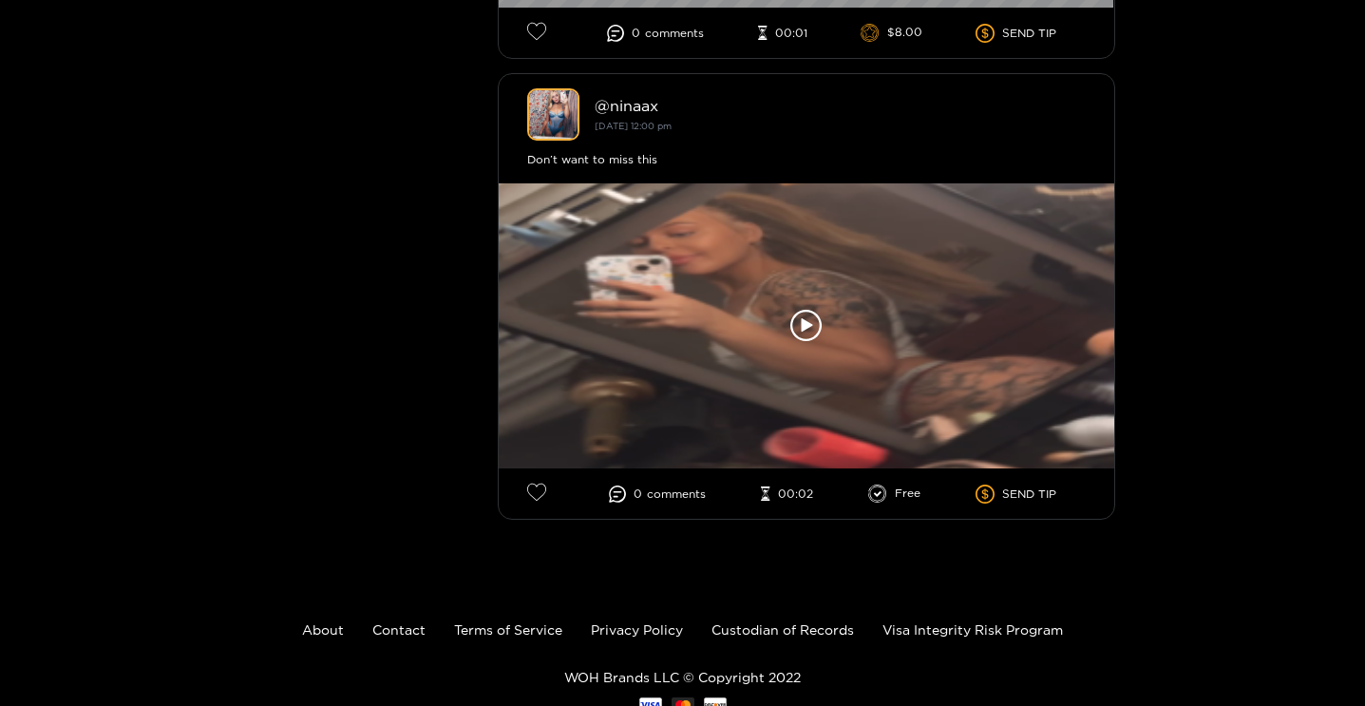
scroll to position [2867, 0]
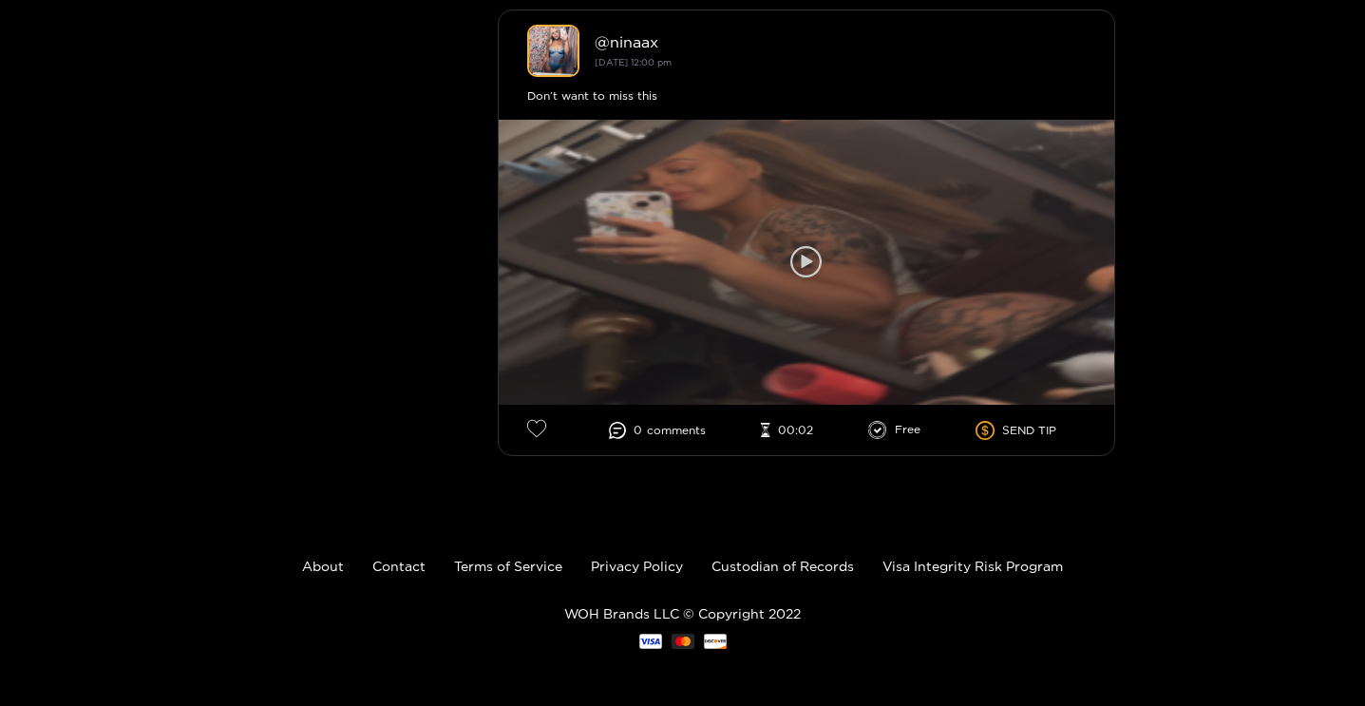
click at [803, 271] on icon at bounding box center [806, 262] width 32 height 32
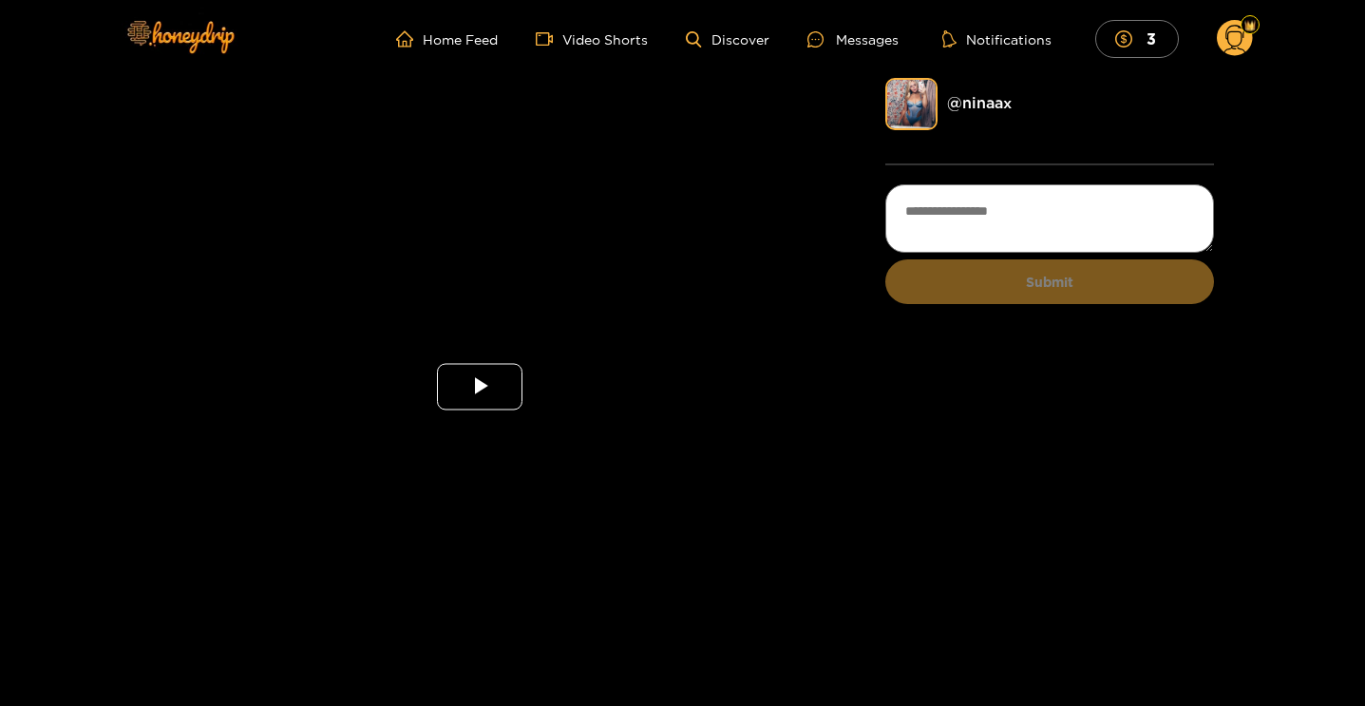
click at [480, 386] on span "Video Player" at bounding box center [480, 386] width 0 height 0
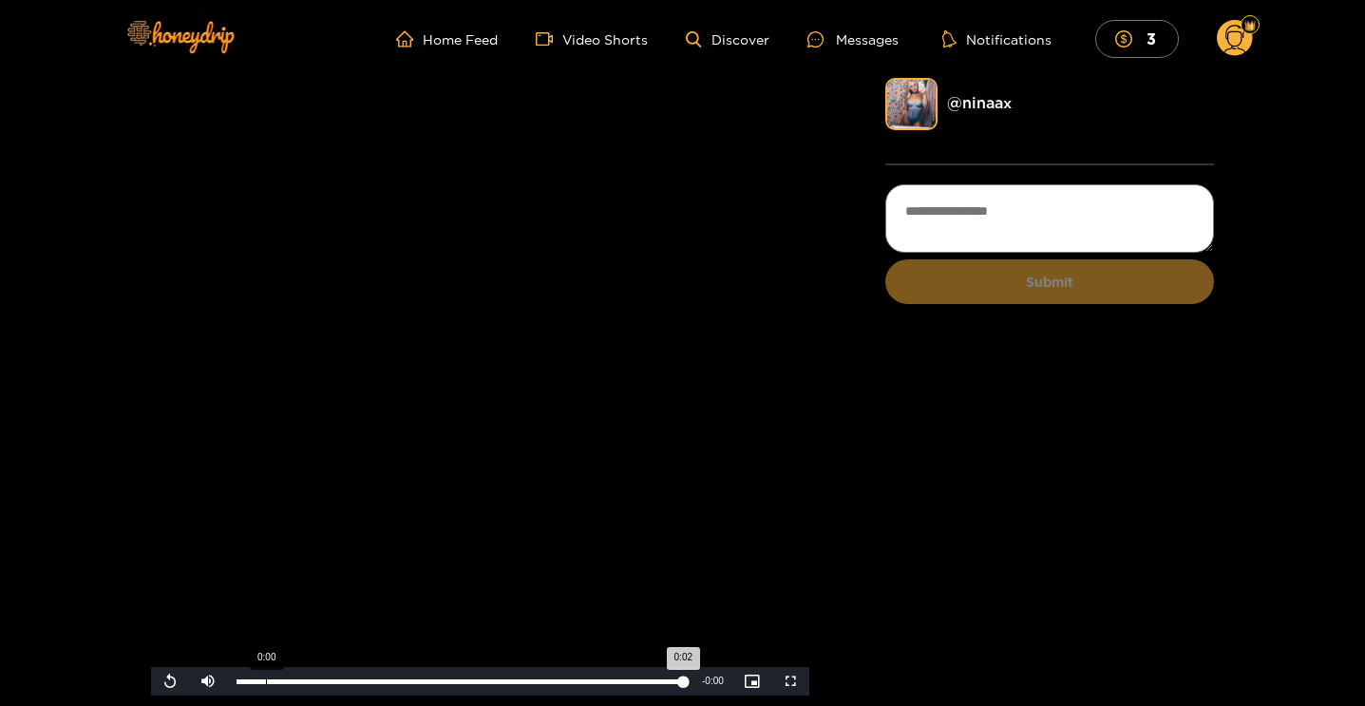
click at [266, 679] on div "0:00" at bounding box center [266, 681] width 1 height 5
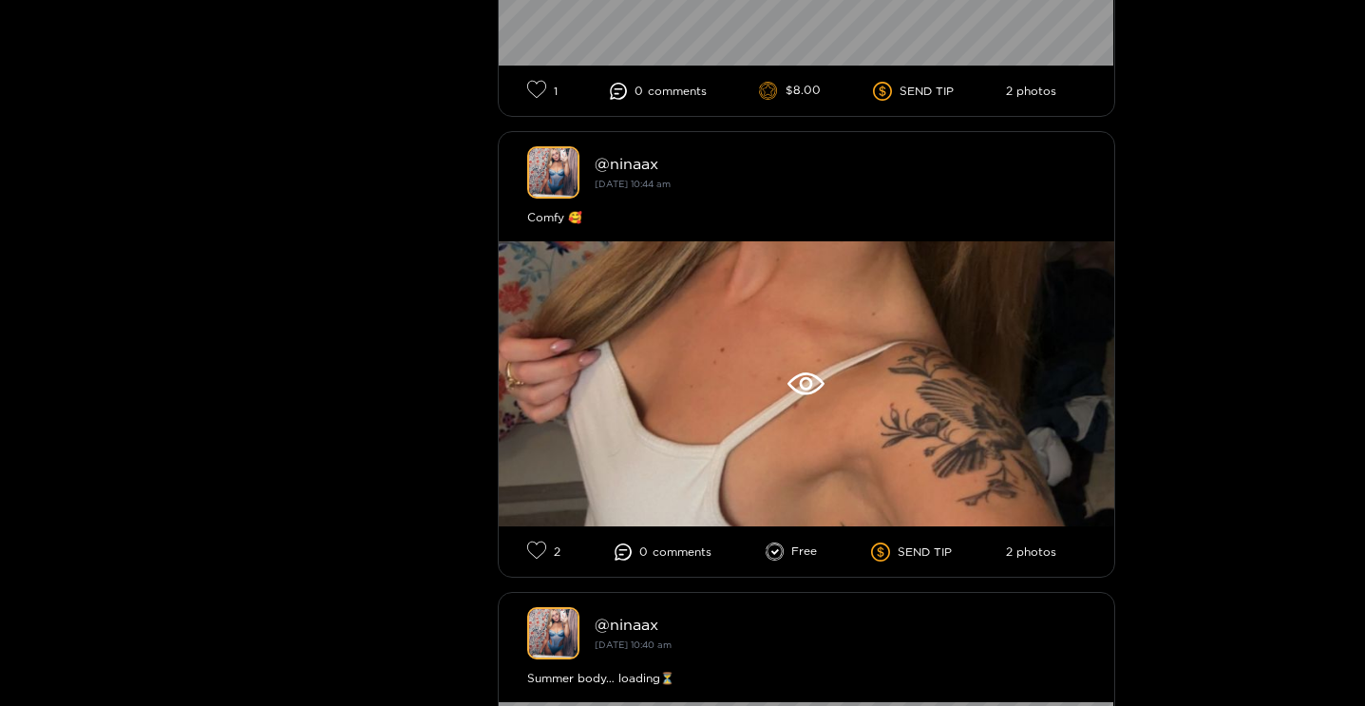
scroll to position [1826, 0]
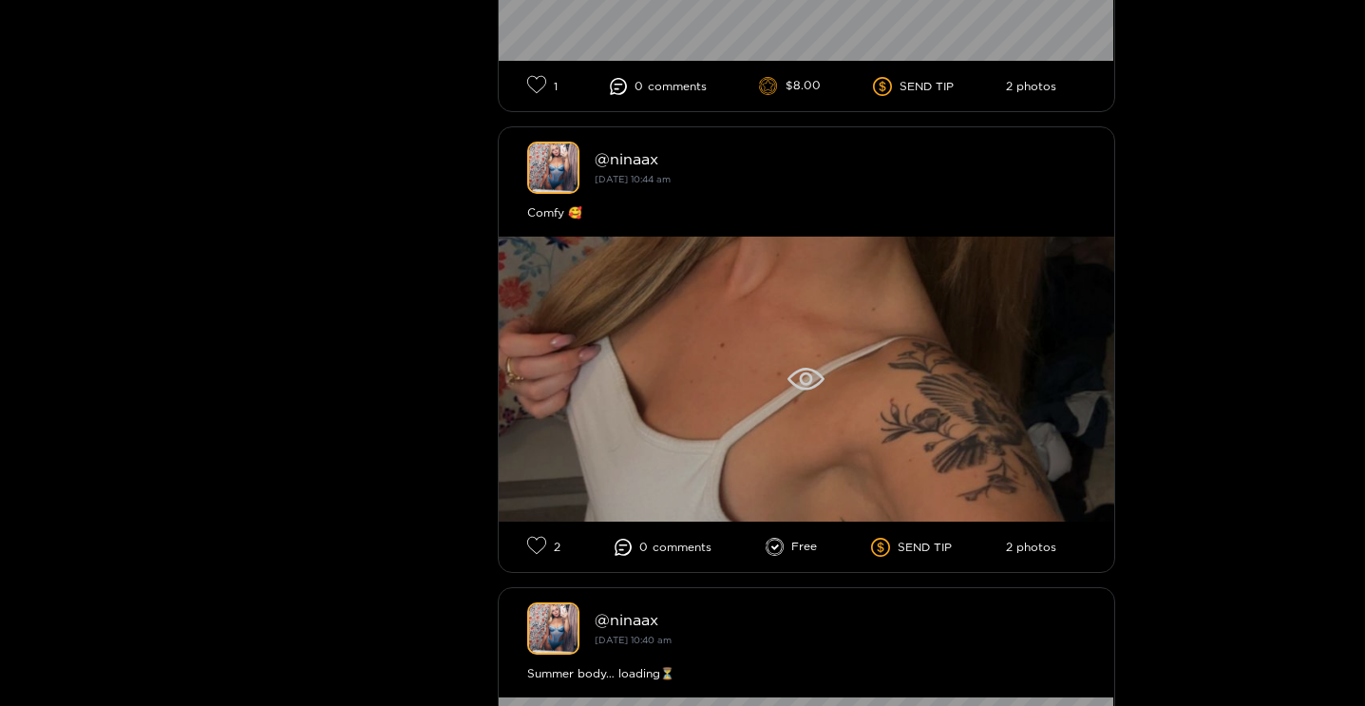
click at [743, 396] on div at bounding box center [806, 378] width 615 height 285
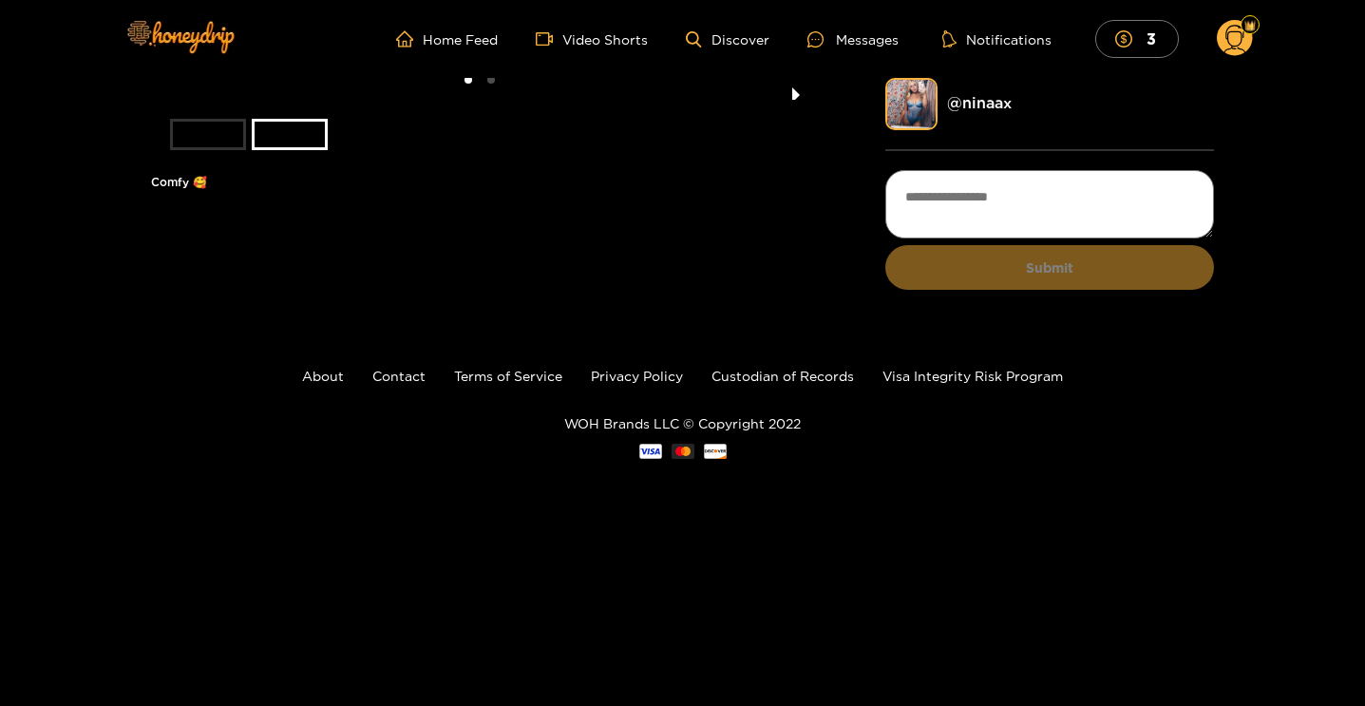
click at [790, 100] on button "next slide / item" at bounding box center [795, 89] width 27 height 22
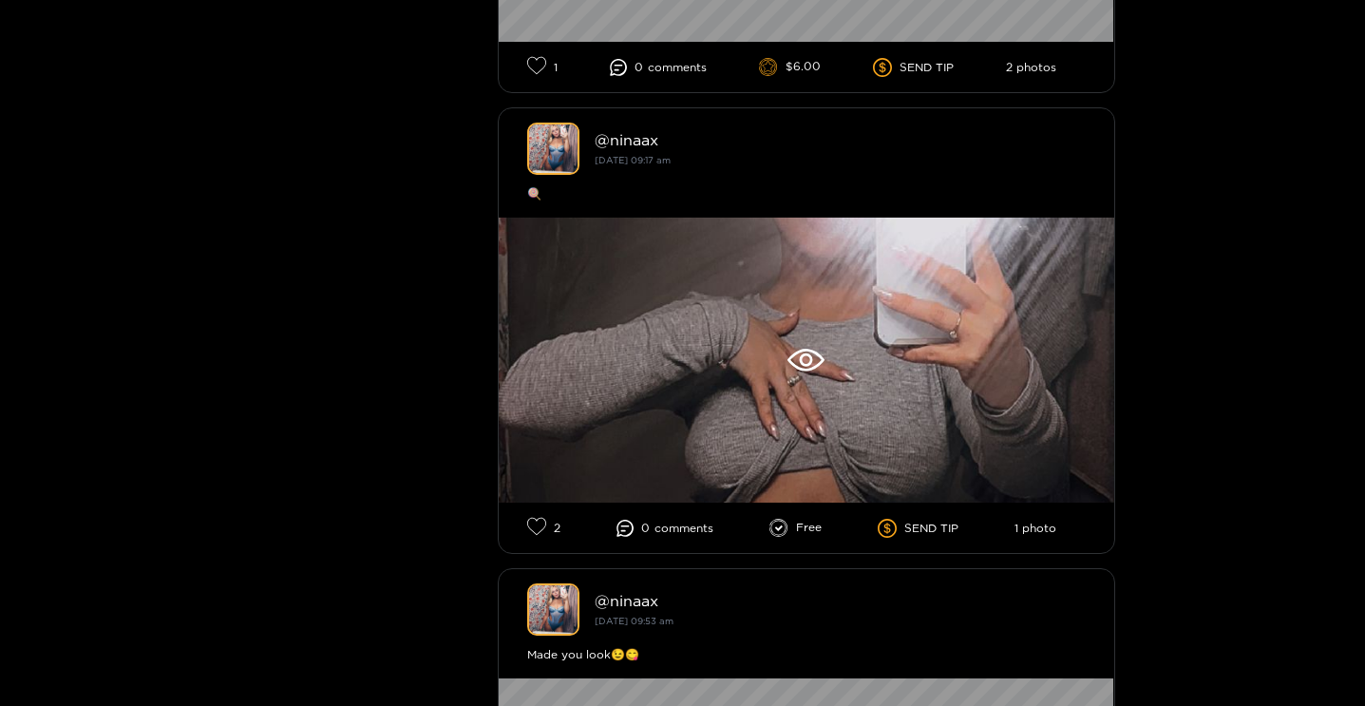
scroll to position [2769, 0]
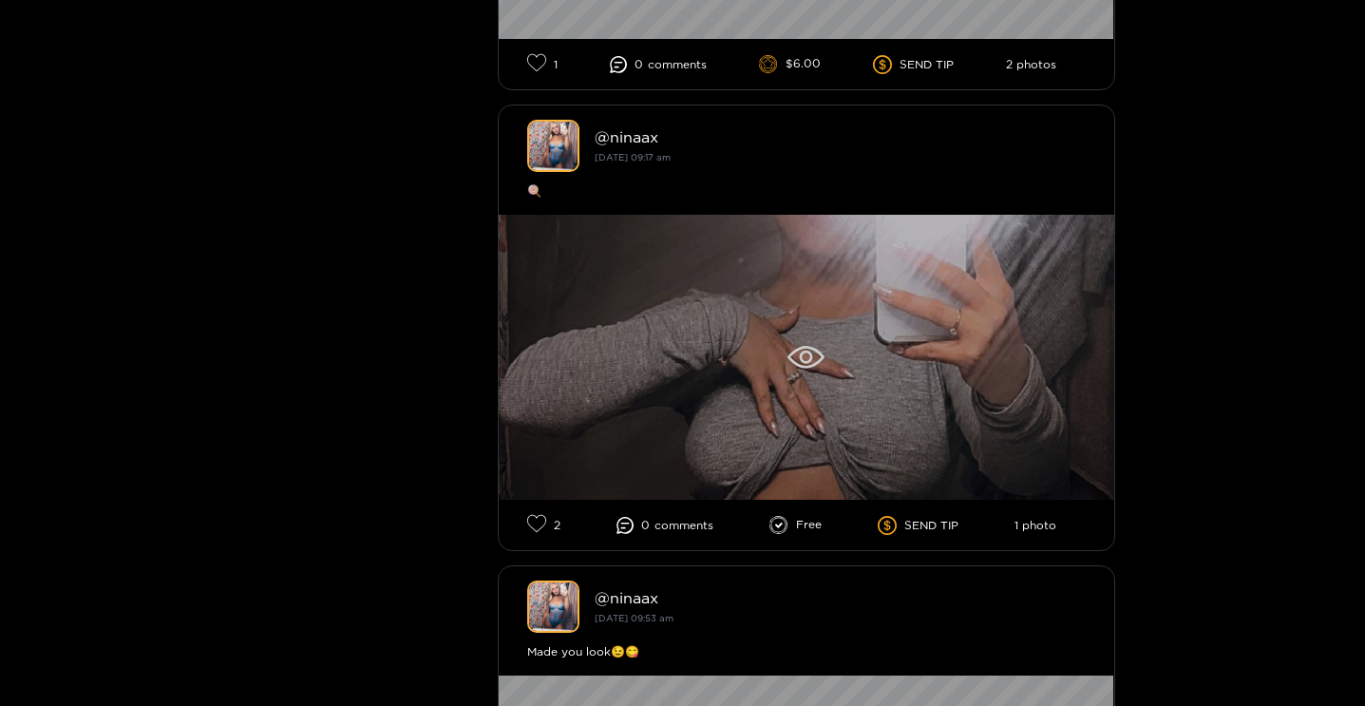
click at [728, 380] on div at bounding box center [806, 357] width 615 height 285
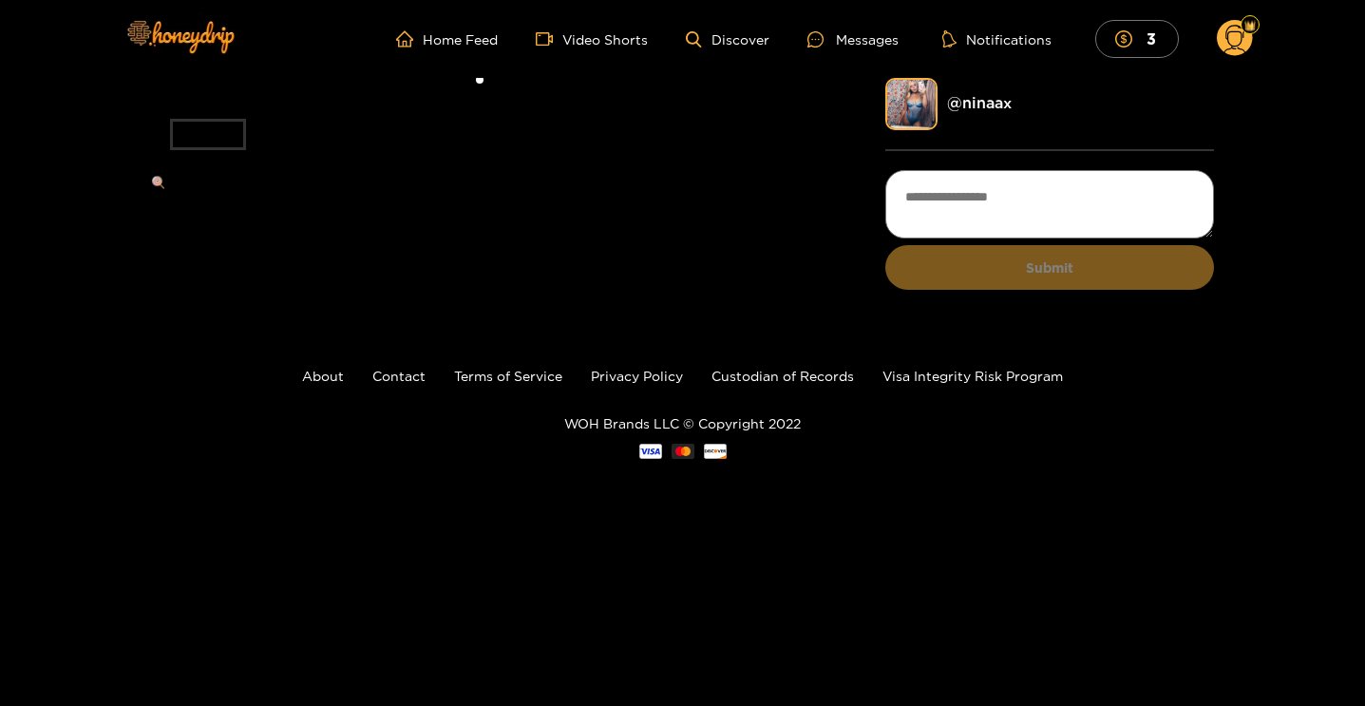
click at [460, 100] on li at bounding box center [480, 89] width 658 height 22
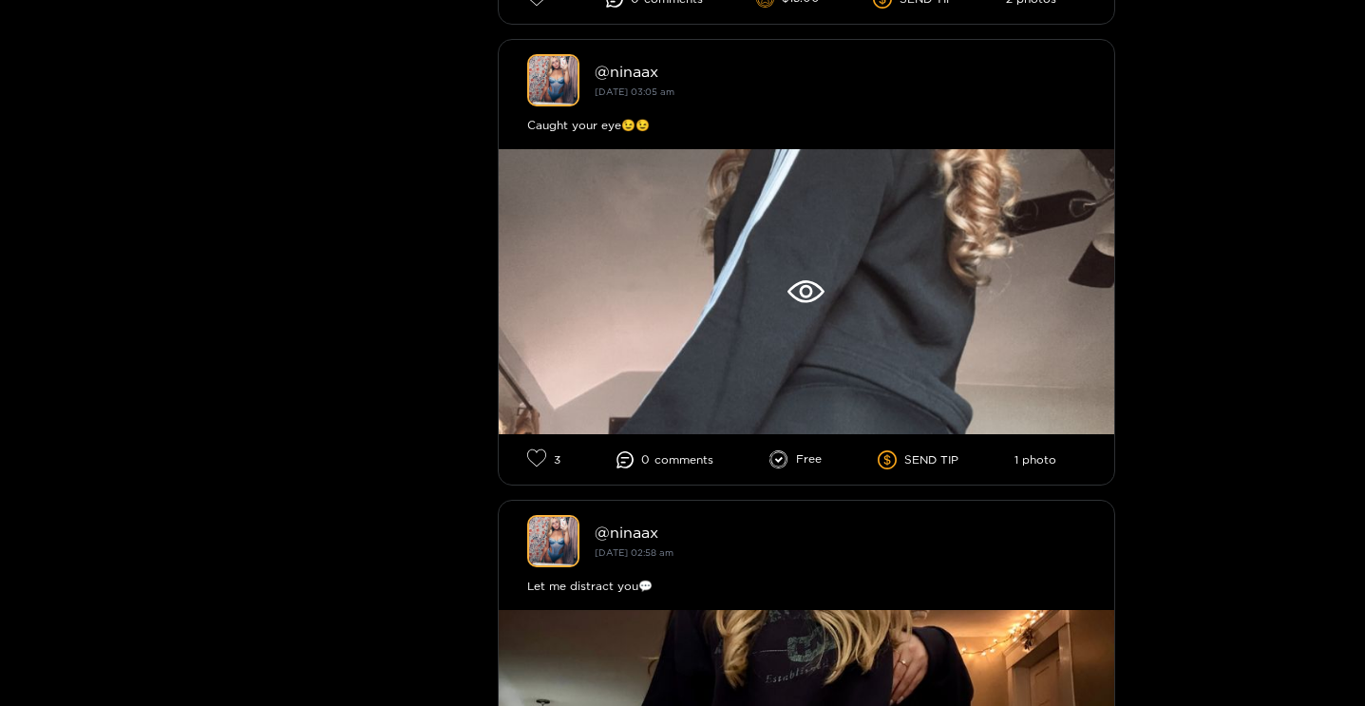
scroll to position [5138, 0]
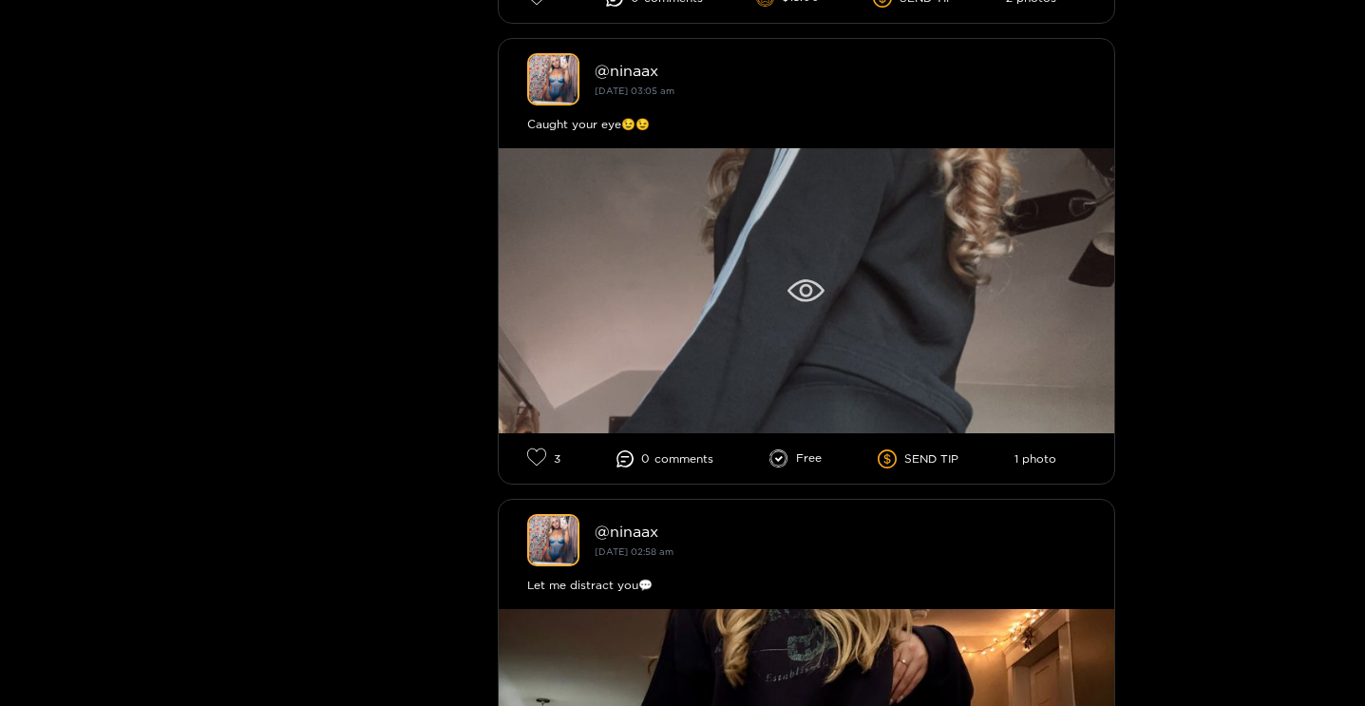
click at [783, 314] on div at bounding box center [806, 290] width 615 height 285
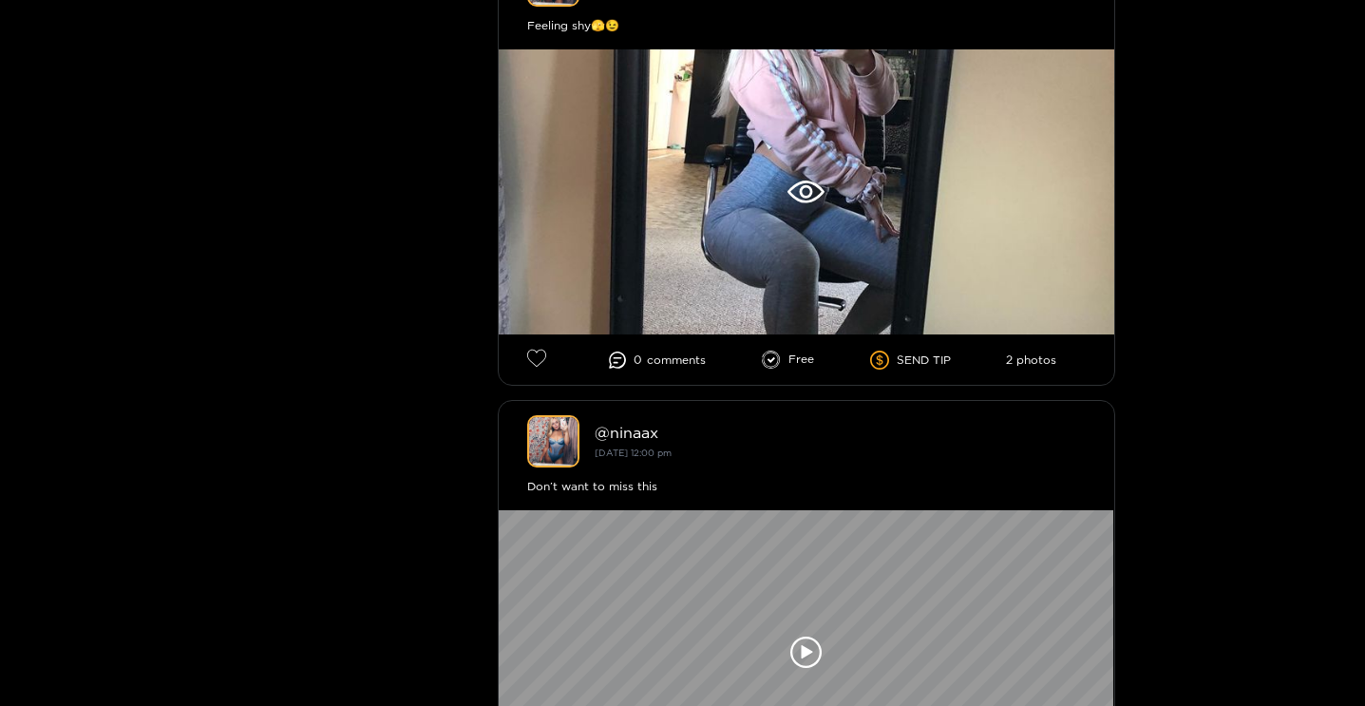
scroll to position [10317, 0]
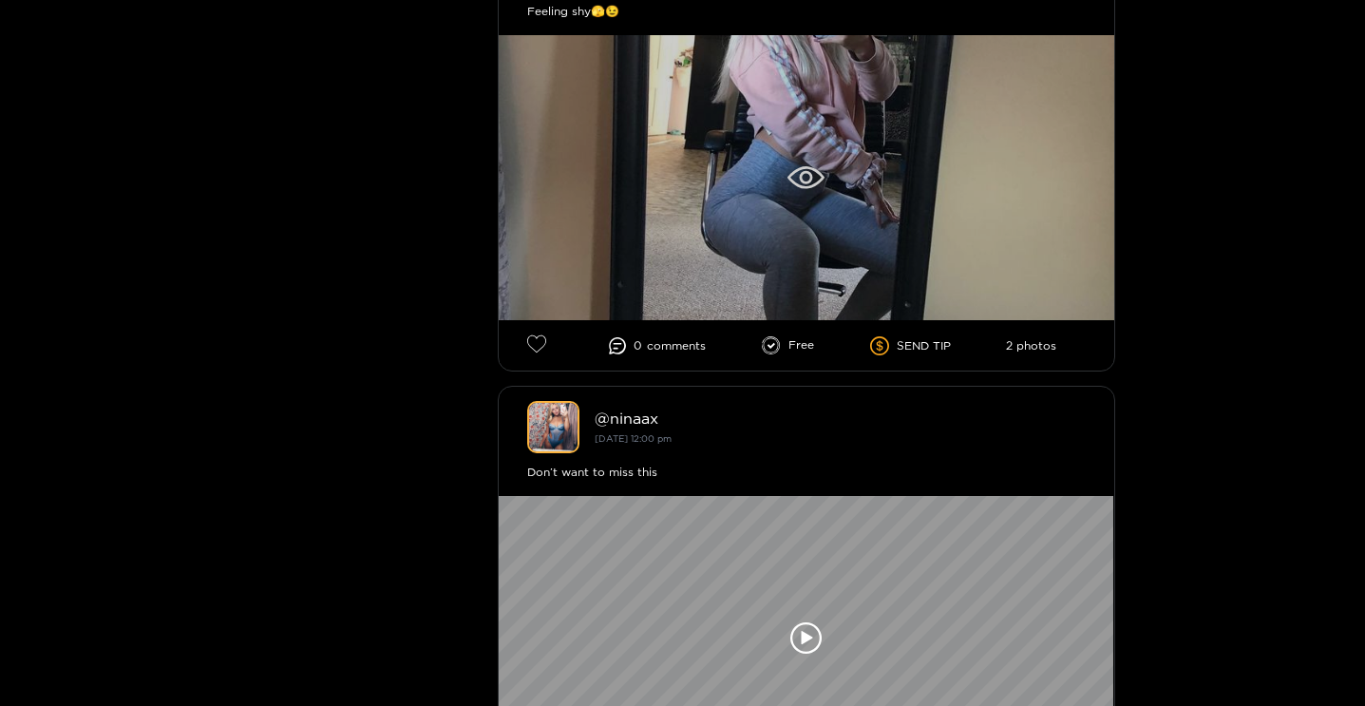
click at [698, 201] on div at bounding box center [806, 177] width 615 height 285
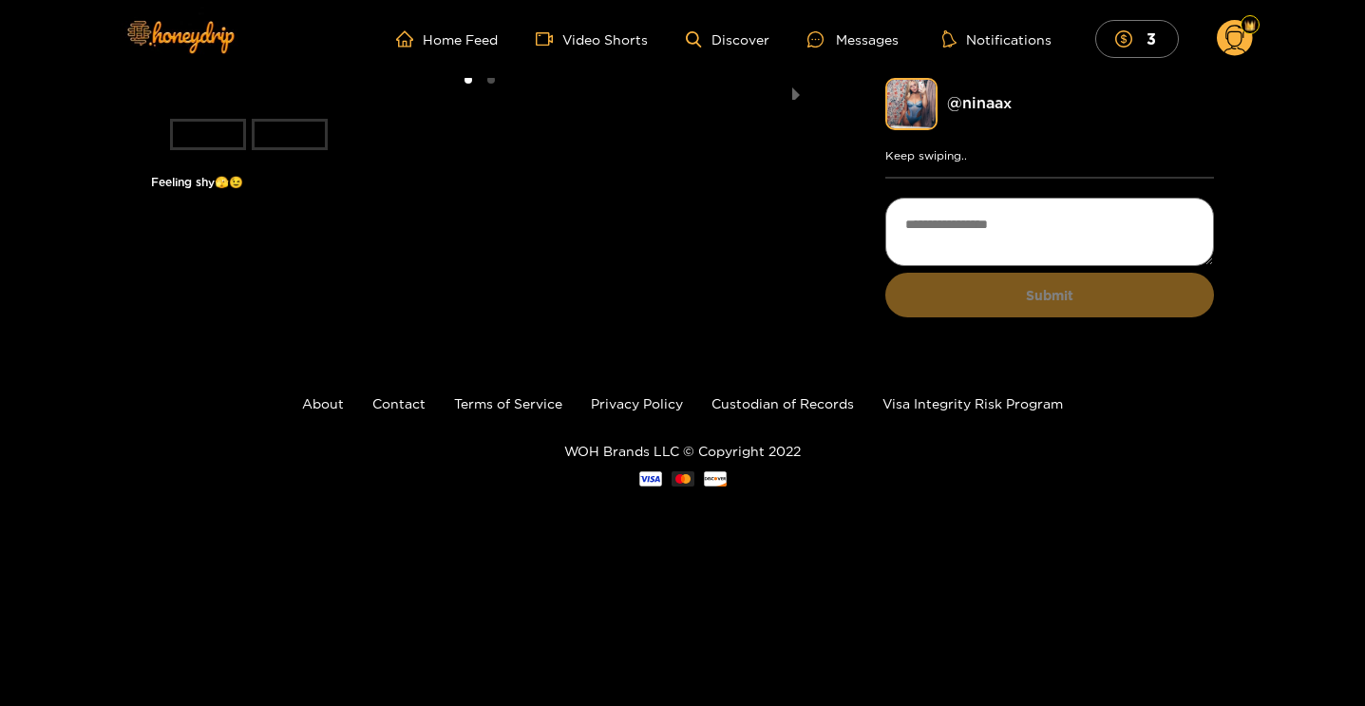
click at [283, 150] on li "slide item 2" at bounding box center [290, 134] width 76 height 31
click at [405, 100] on li at bounding box center [480, 89] width 658 height 22
click at [314, 150] on li "slide item 2" at bounding box center [290, 134] width 76 height 31
click at [285, 150] on li "slide item 2" at bounding box center [290, 134] width 76 height 31
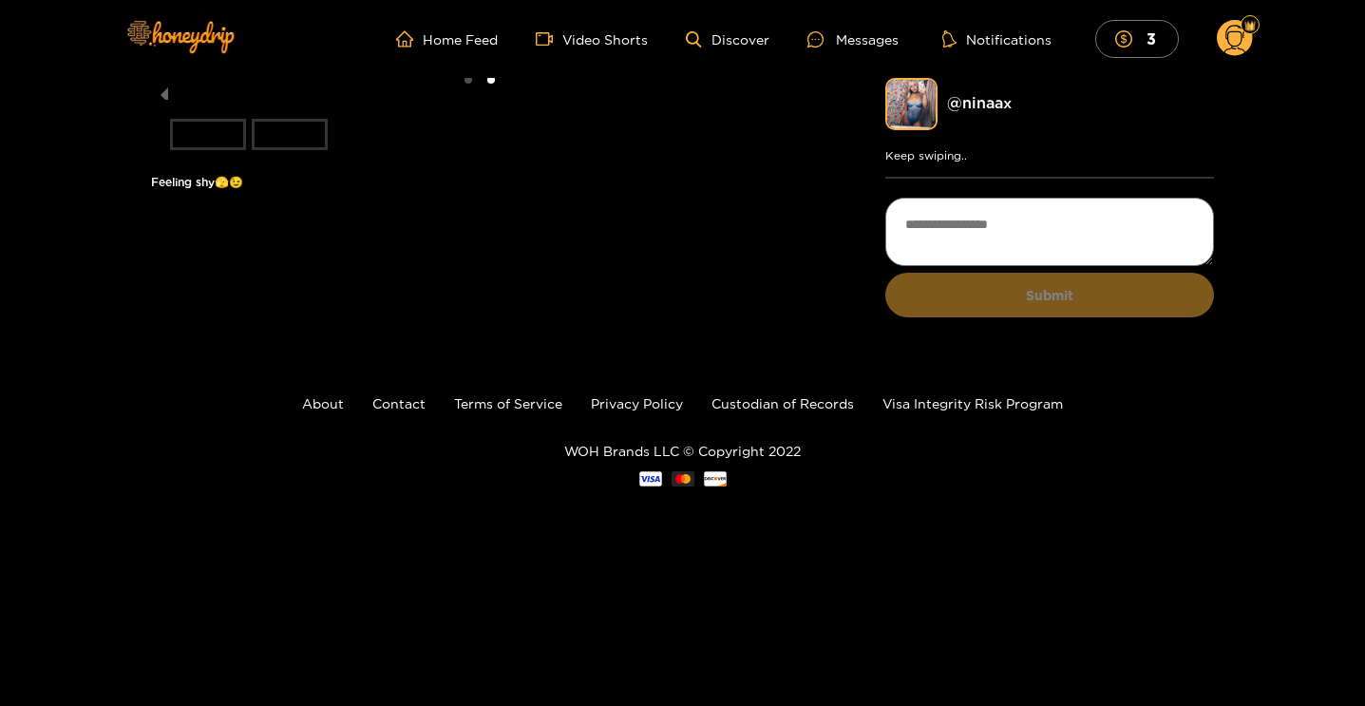
click at [212, 150] on li "slide item 1" at bounding box center [208, 134] width 76 height 31
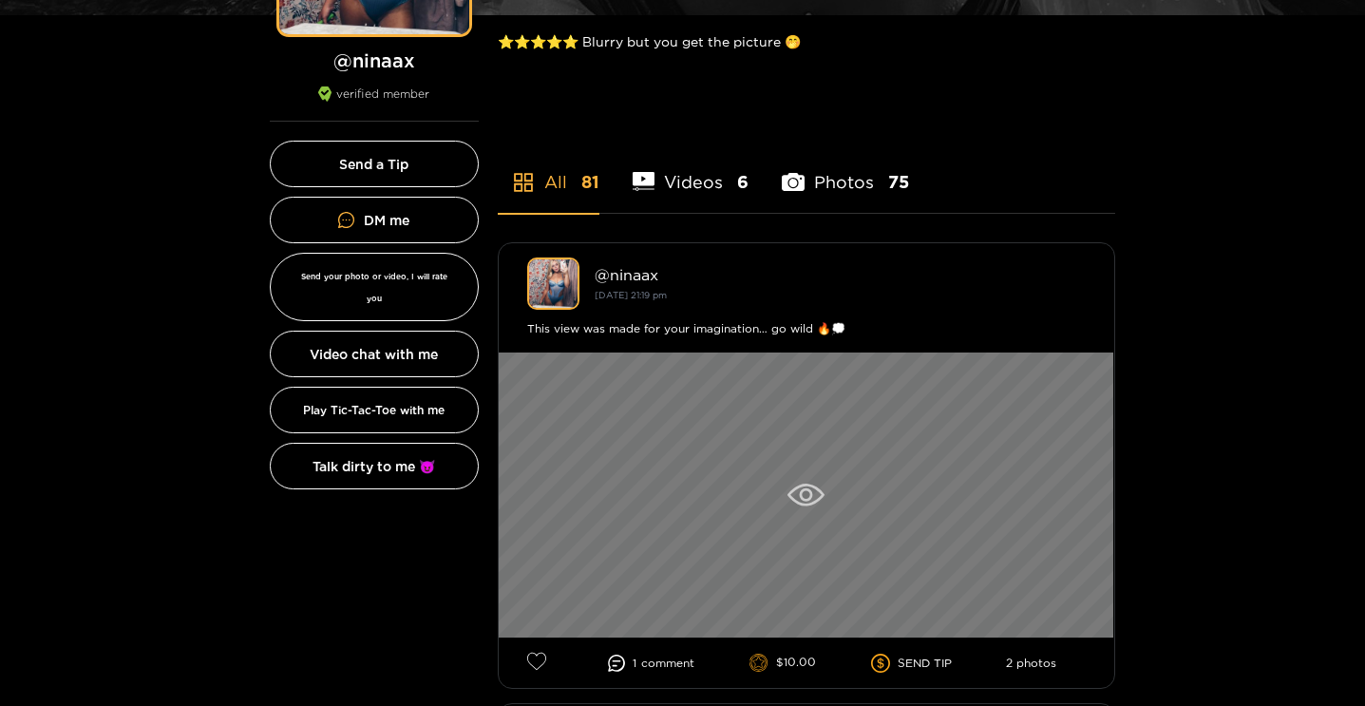
scroll to position [275, 0]
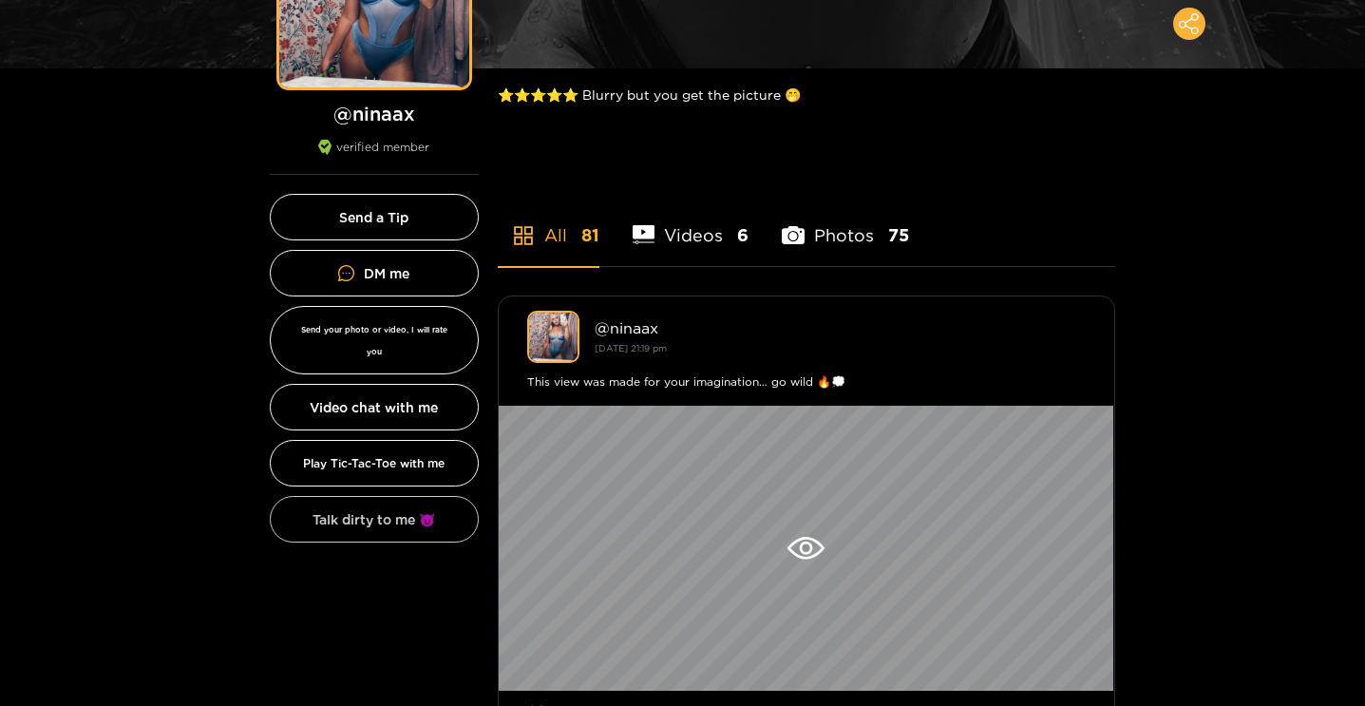
click at [426, 512] on button "Talk dirty to me 😈" at bounding box center [374, 519] width 209 height 47
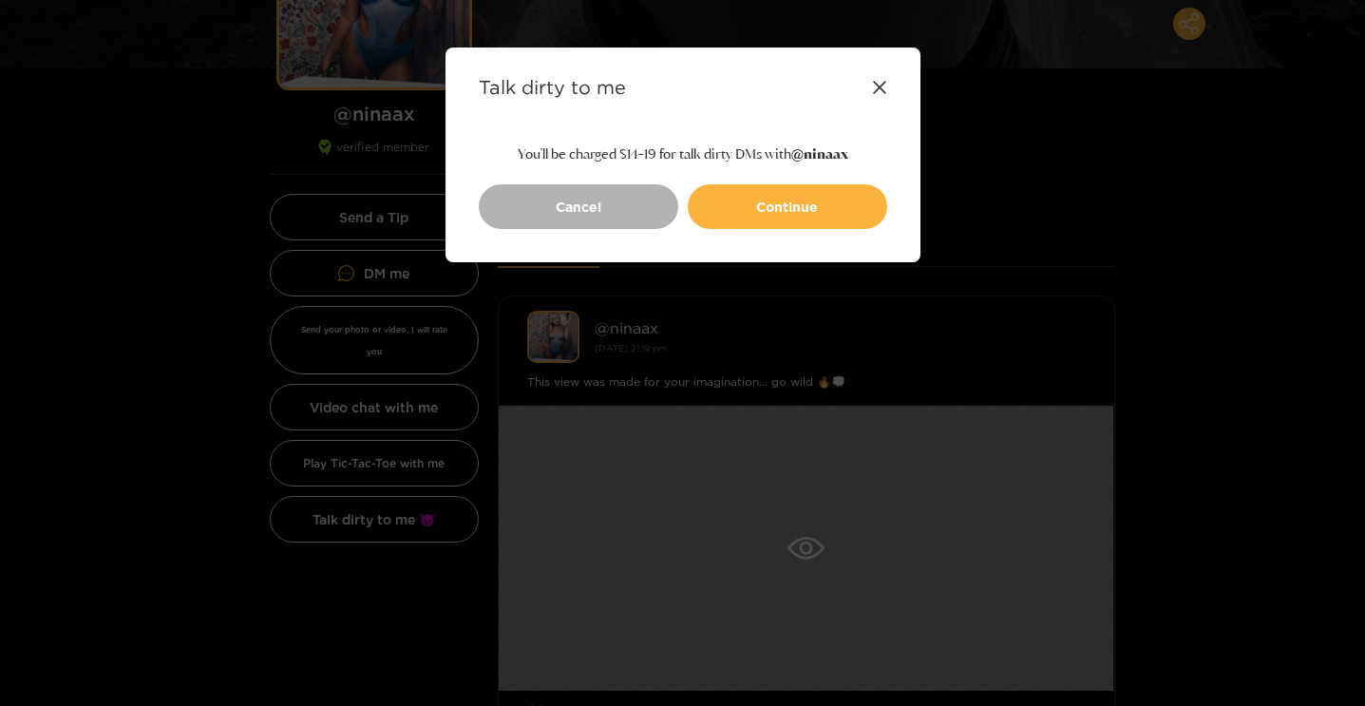
click at [883, 85] on icon at bounding box center [879, 87] width 15 height 15
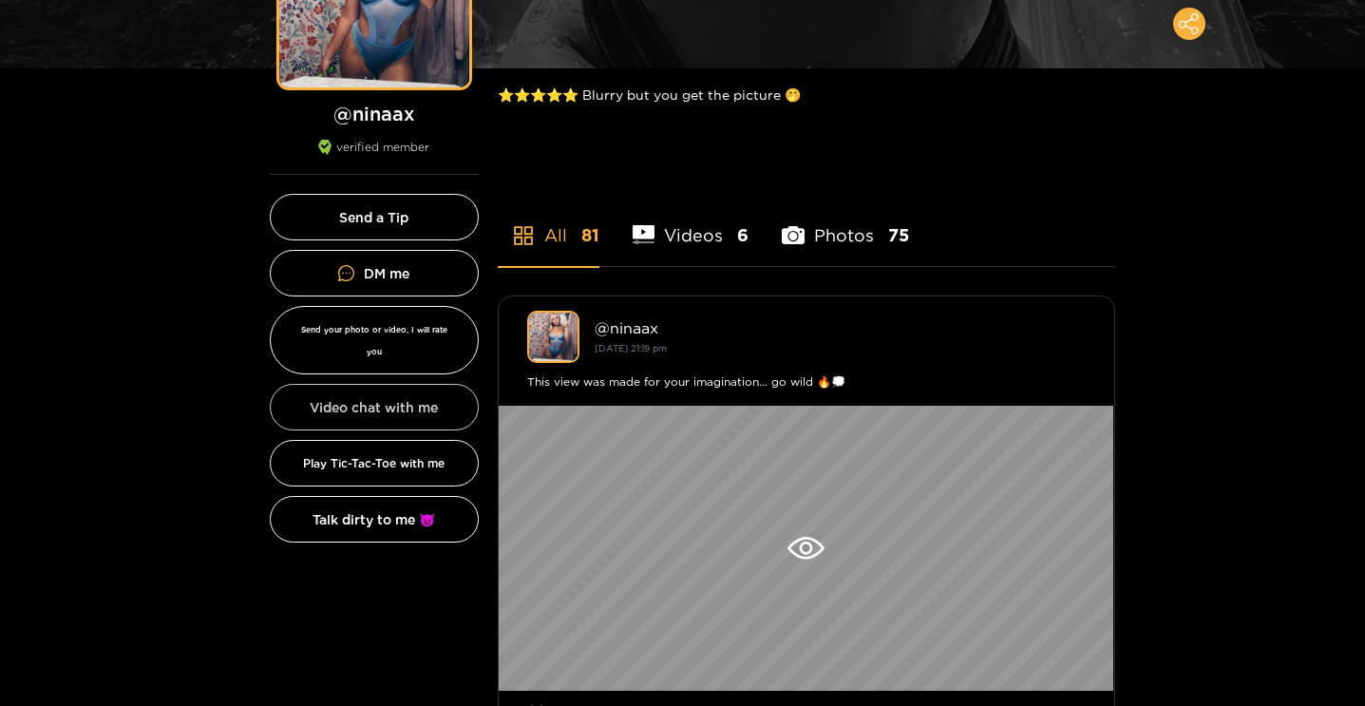
click at [366, 392] on button "Video chat with me" at bounding box center [374, 407] width 209 height 47
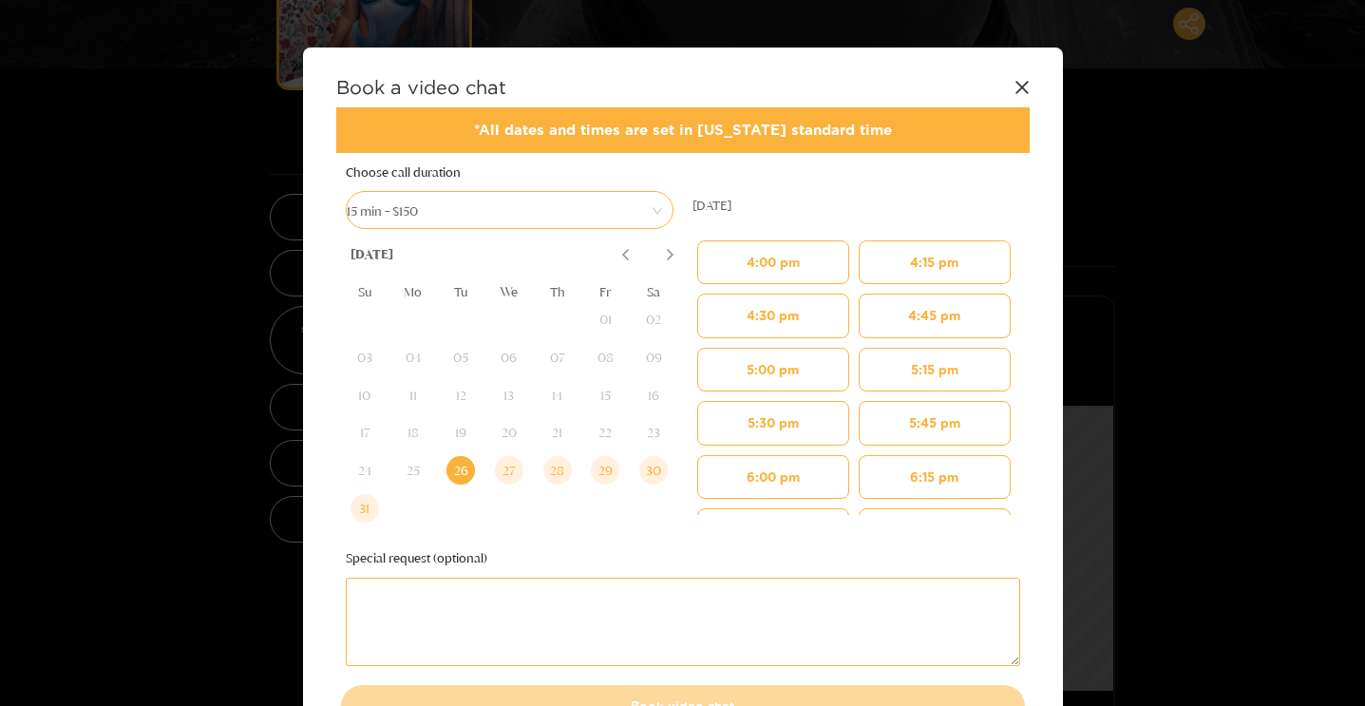
click at [1014, 85] on icon at bounding box center [1021, 87] width 15 height 15
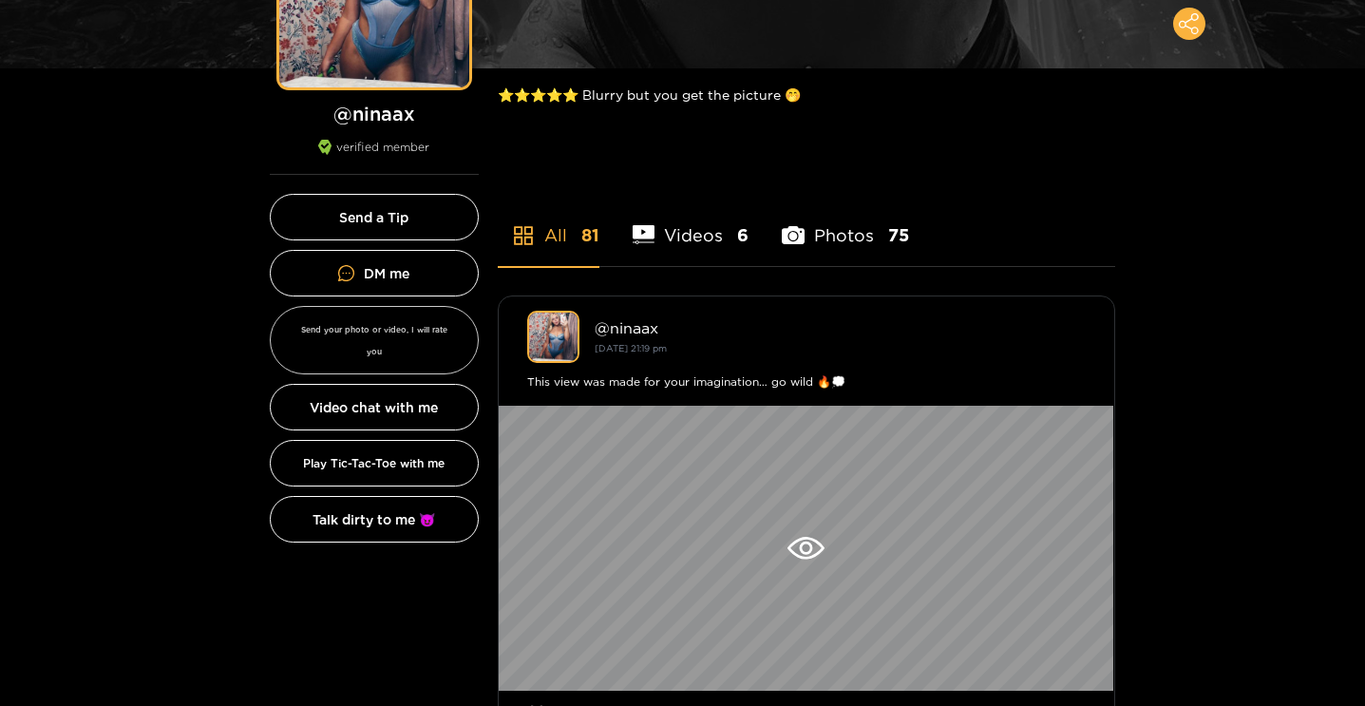
click at [419, 334] on button "Send your photo or video, I will rate you" at bounding box center [374, 340] width 209 height 68
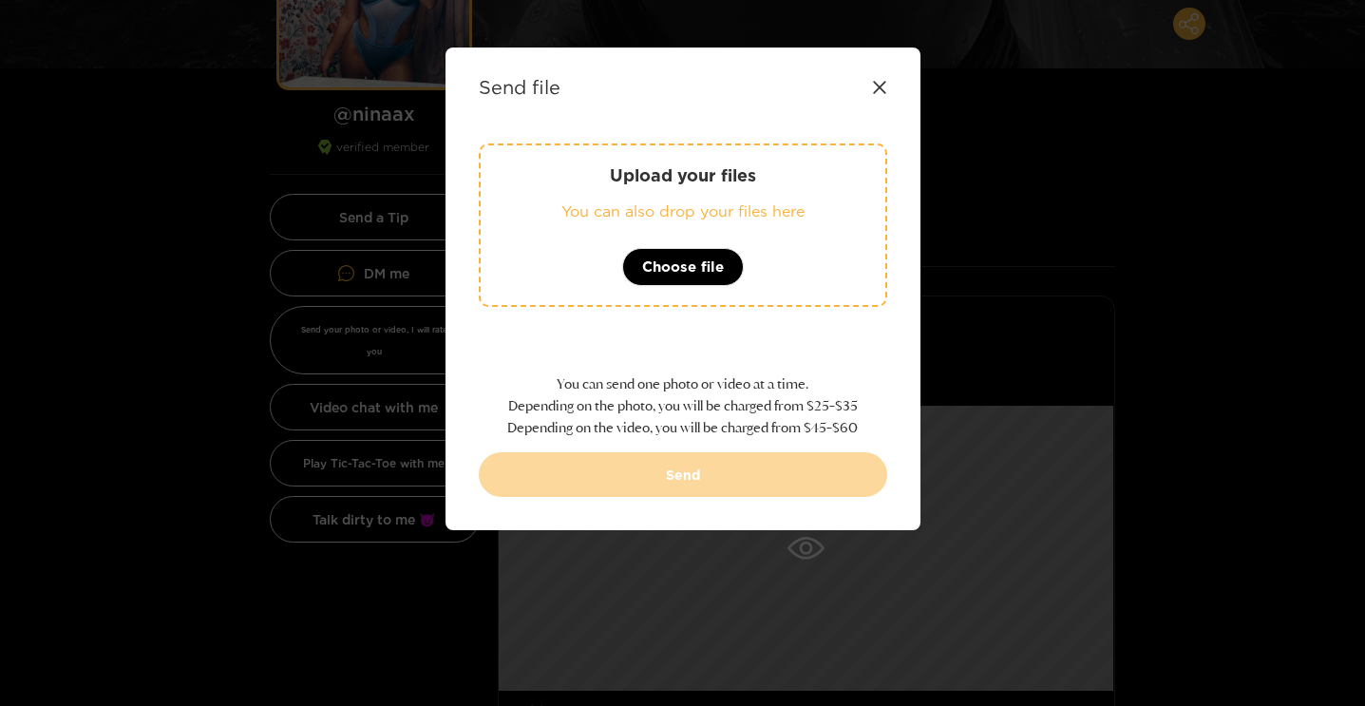
click at [877, 88] on icon at bounding box center [879, 87] width 12 height 12
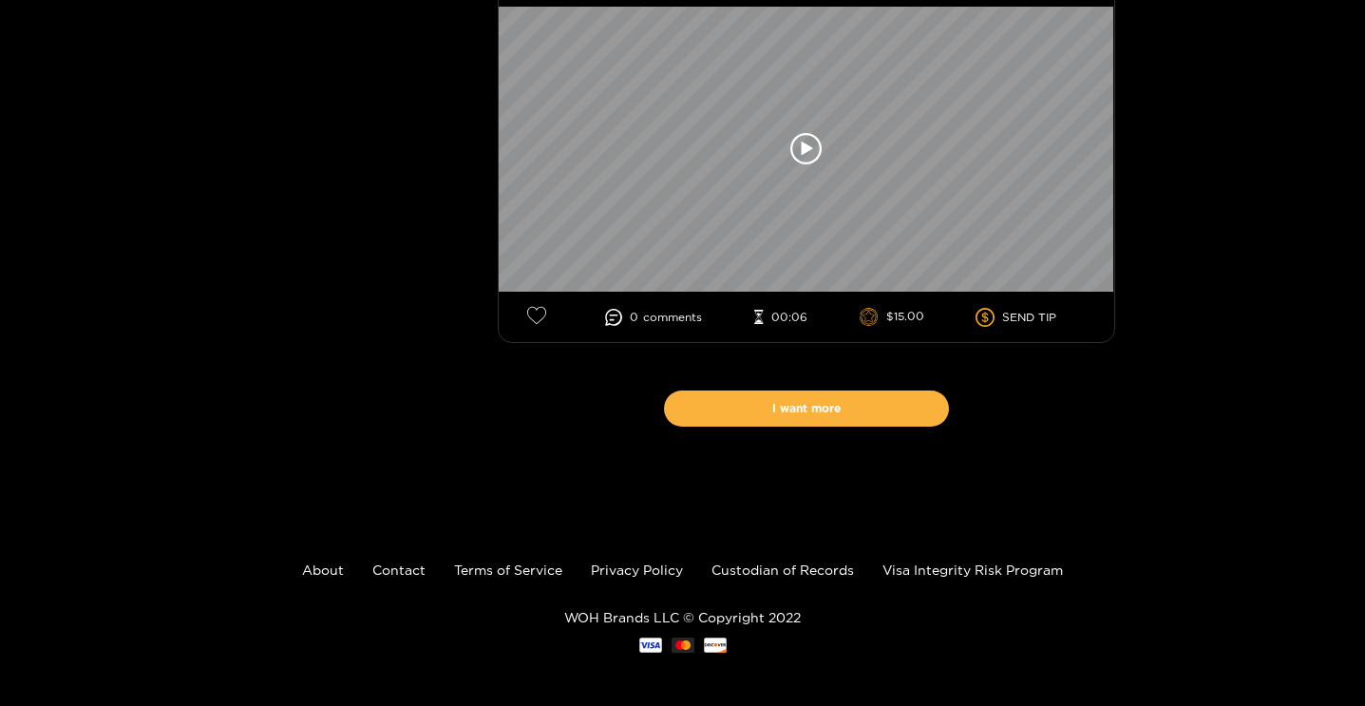
scroll to position [14048, 0]
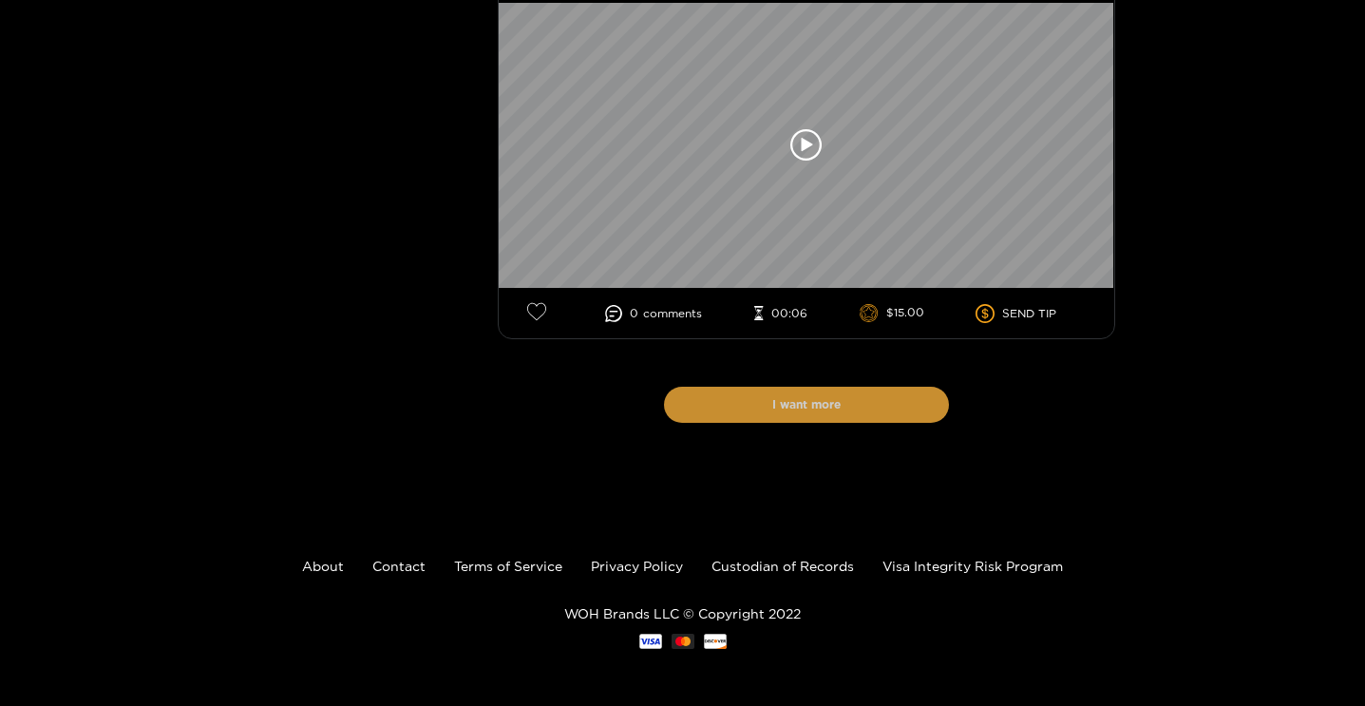
click at [789, 409] on button "I want more" at bounding box center [806, 404] width 285 height 36
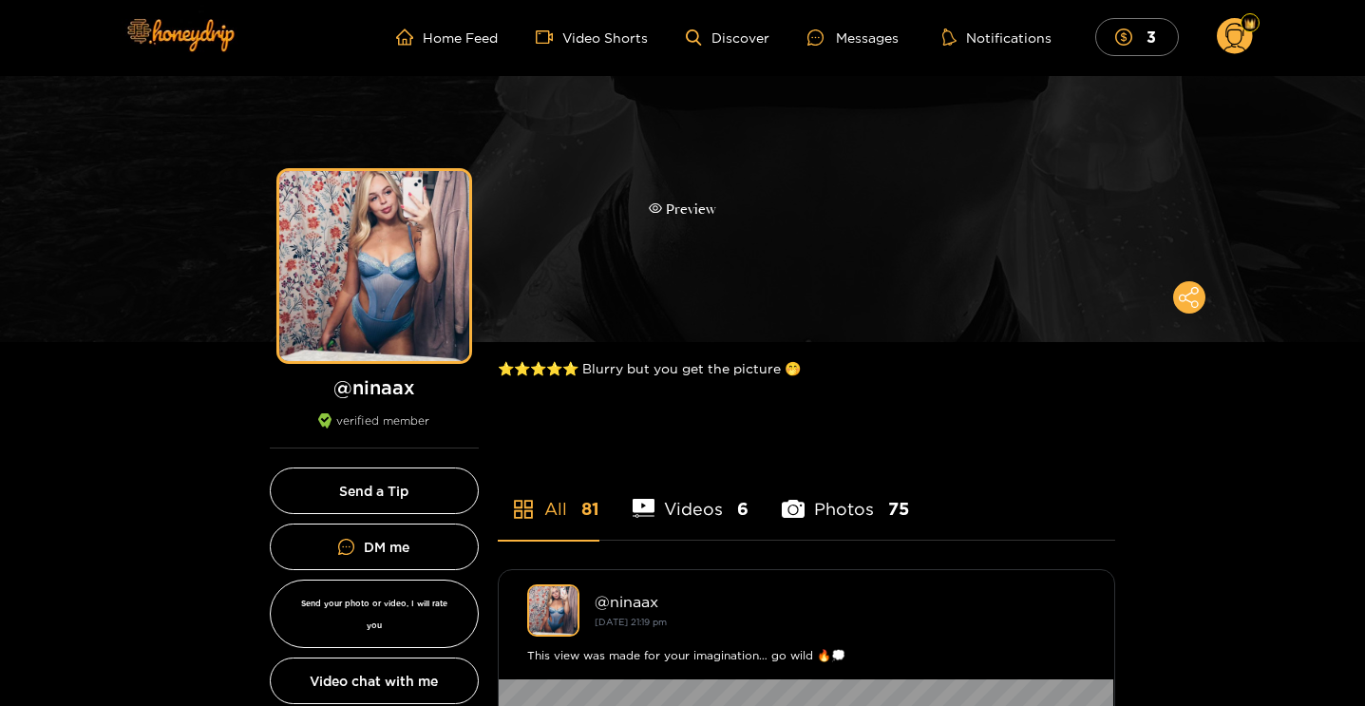
scroll to position [0, 0]
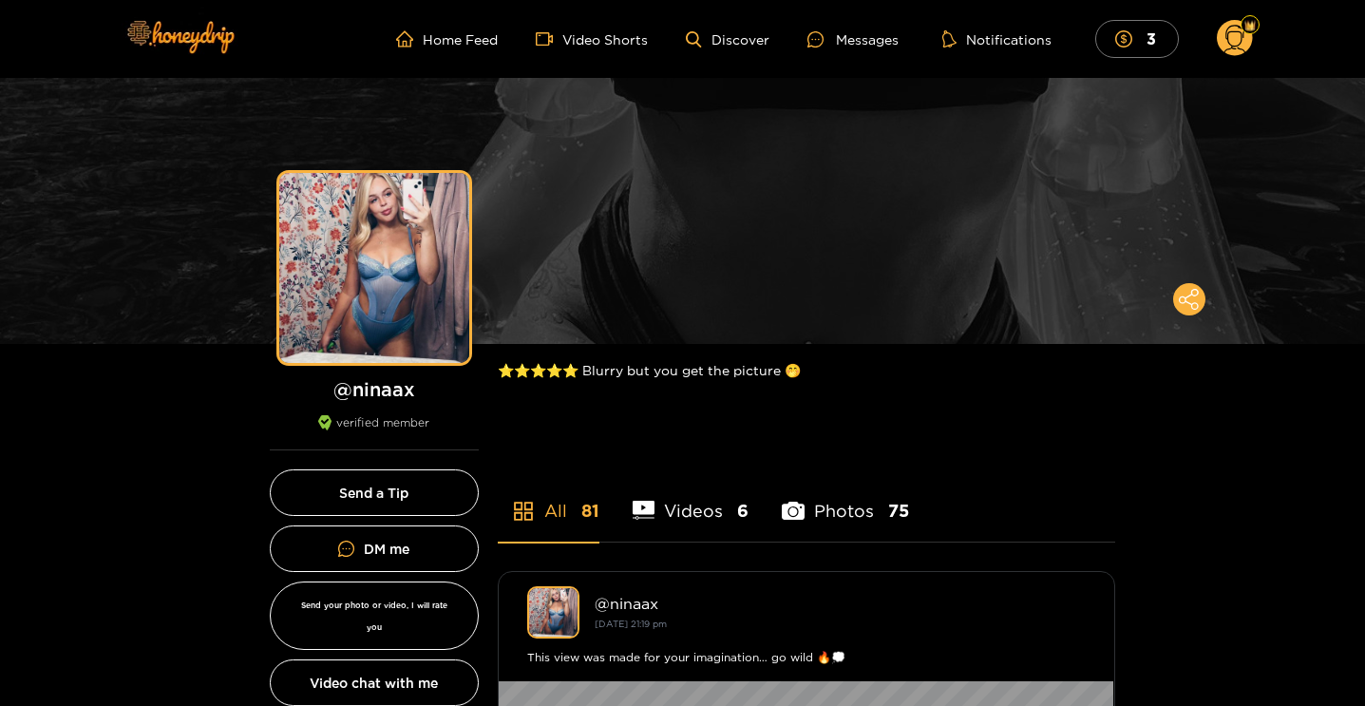
click at [716, 503] on li "Videos 6" at bounding box center [690, 498] width 117 height 85
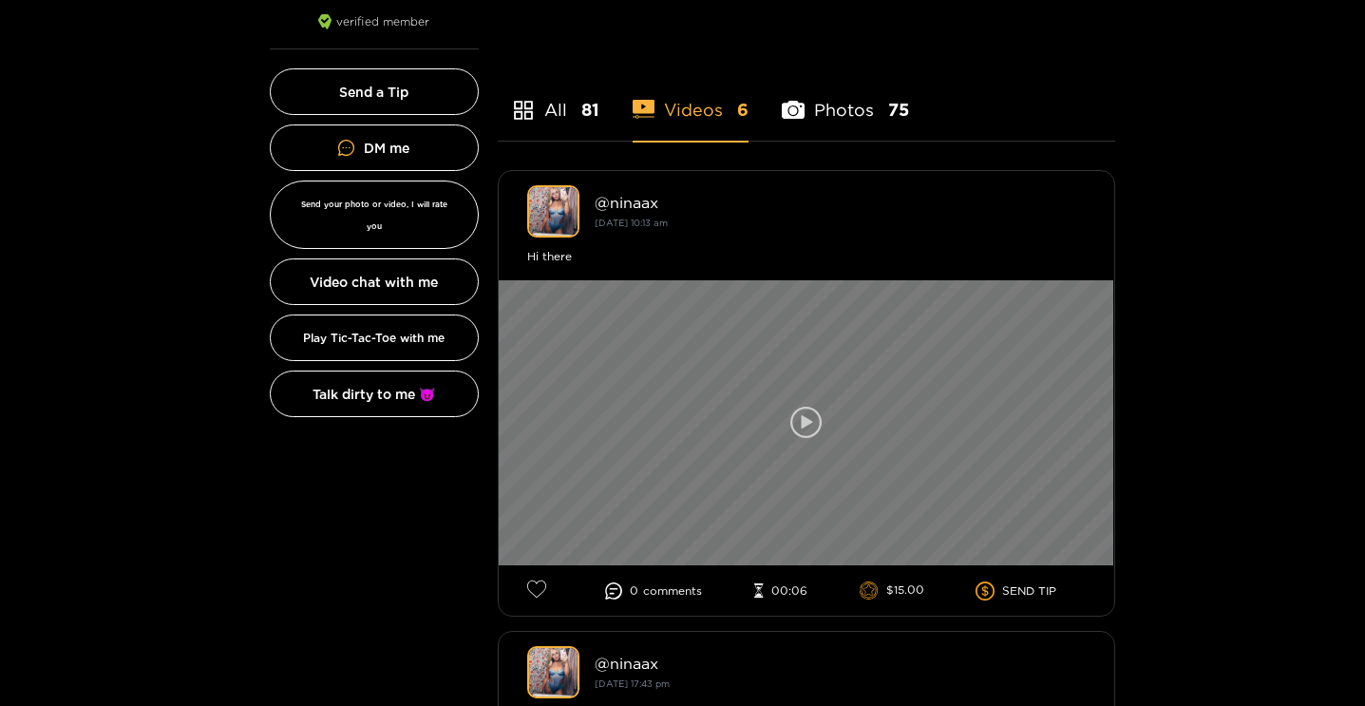
scroll to position [366, 0]
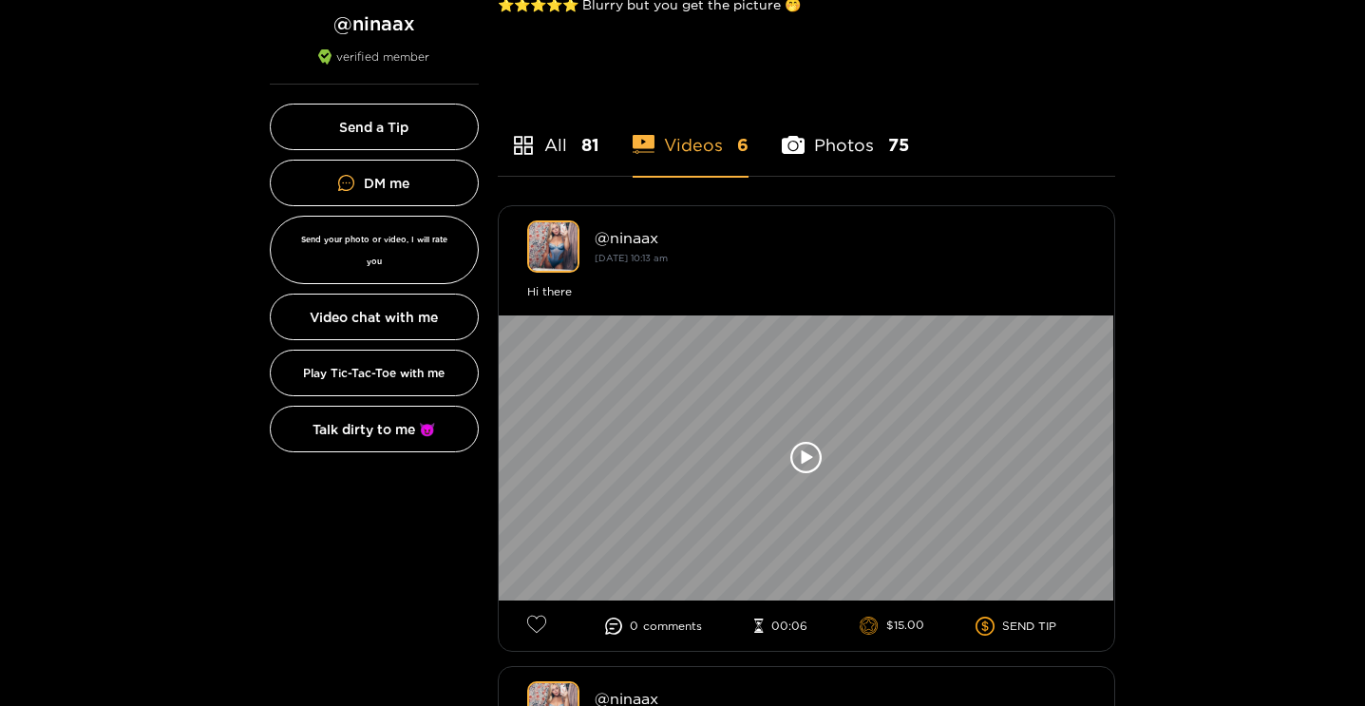
click at [792, 150] on icon at bounding box center [793, 145] width 23 height 18
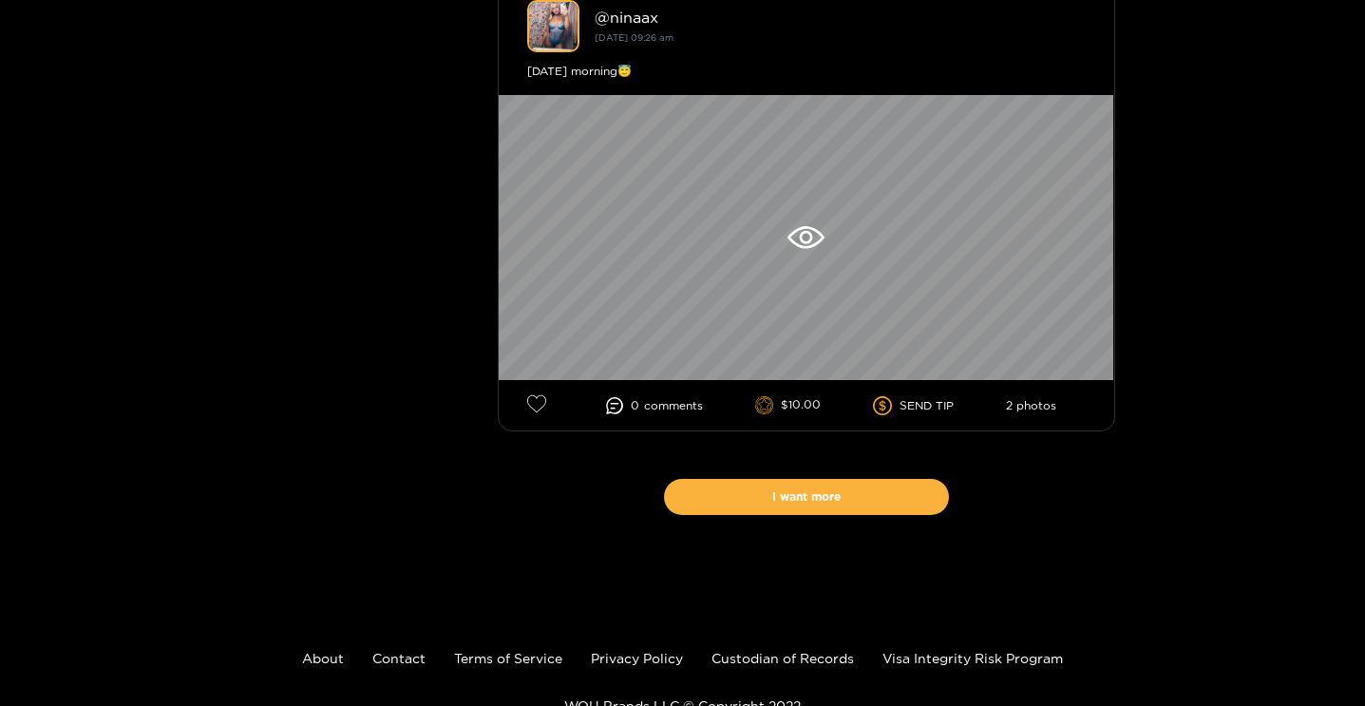
scroll to position [11282, 0]
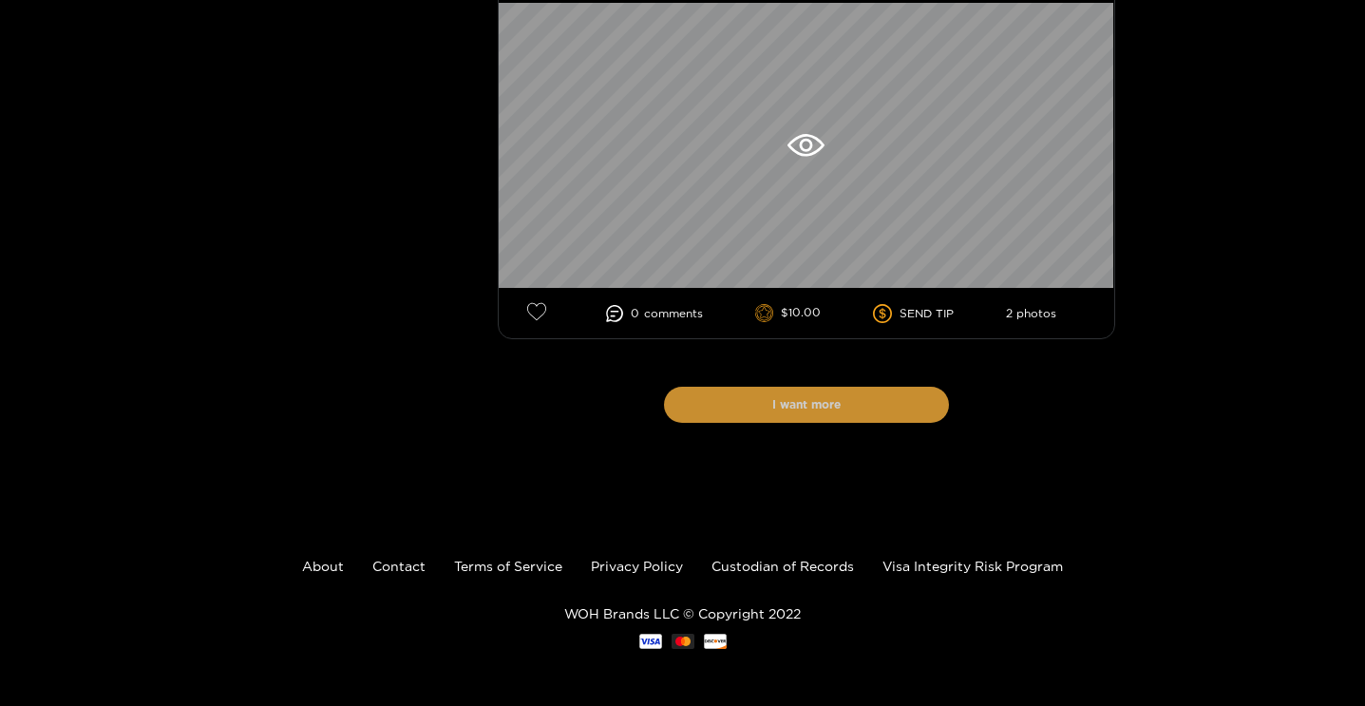
click at [876, 405] on button "I want more" at bounding box center [806, 404] width 285 height 36
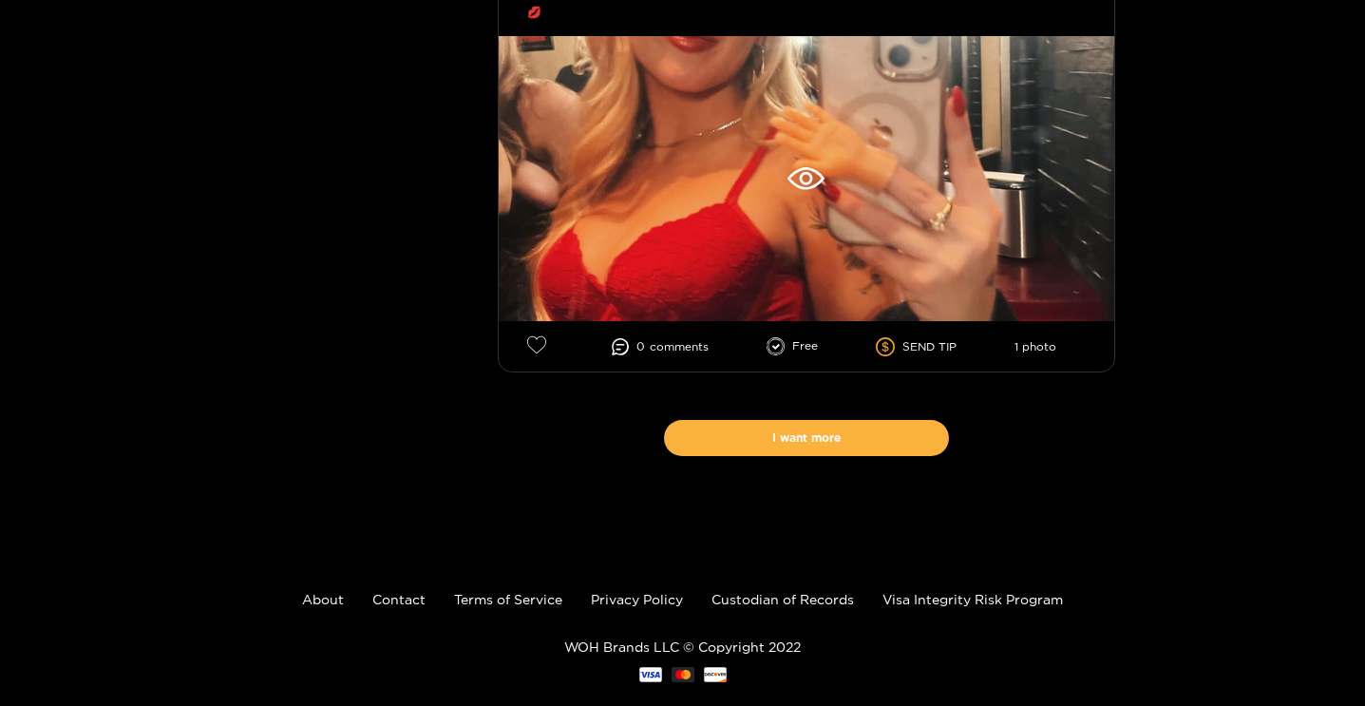
scroll to position [22326, 0]
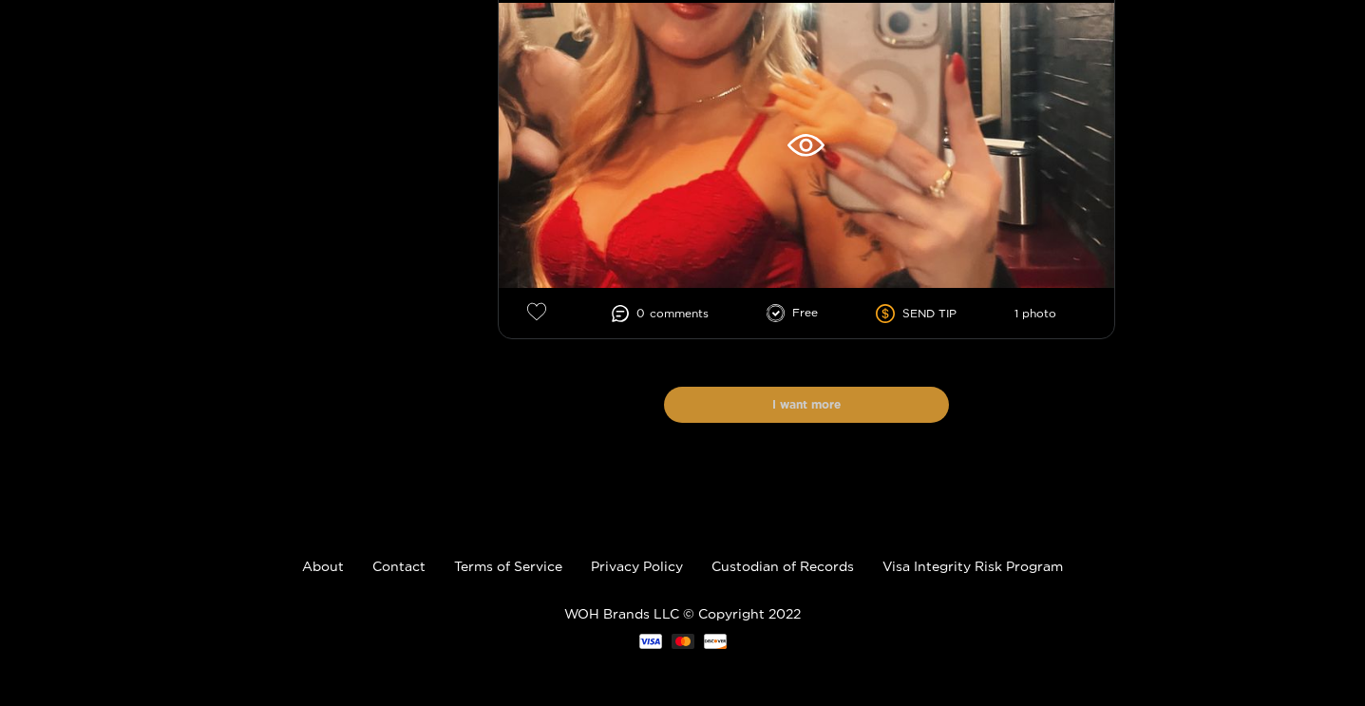
click at [849, 423] on button "I want more" at bounding box center [806, 404] width 285 height 36
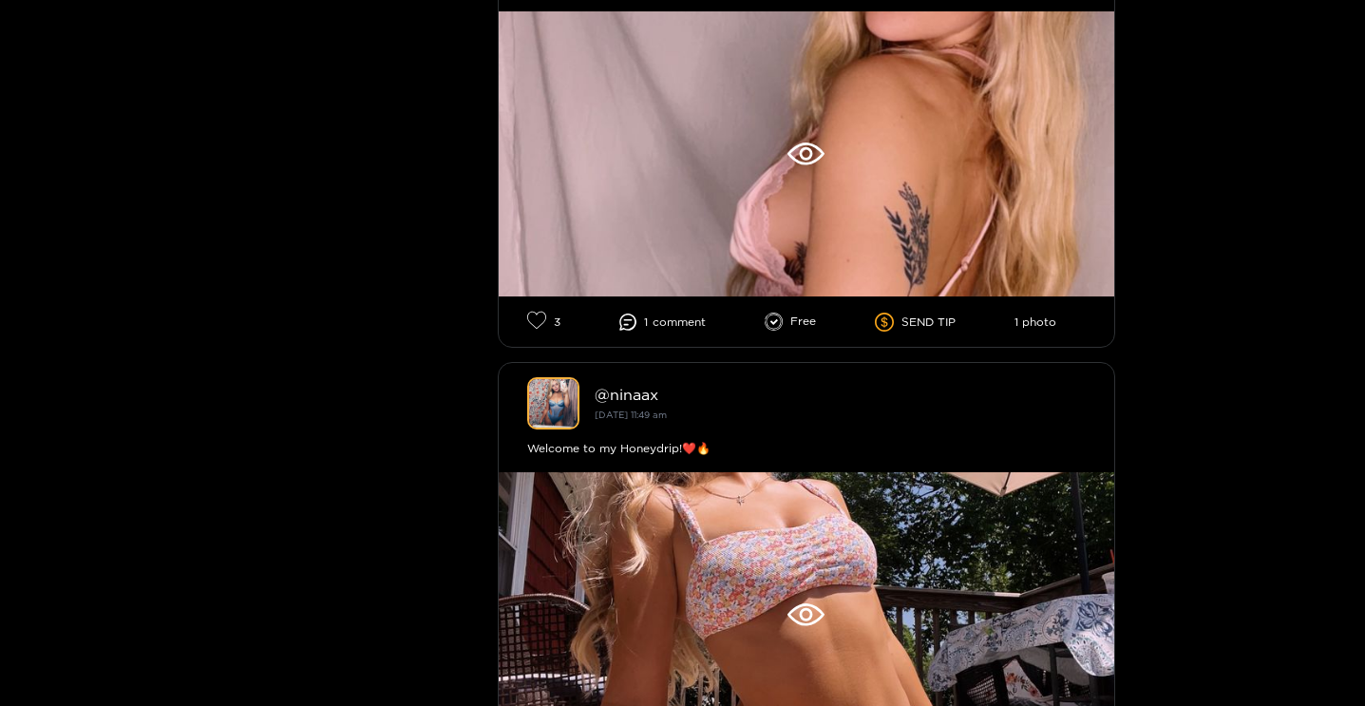
scroll to position [25976, 0]
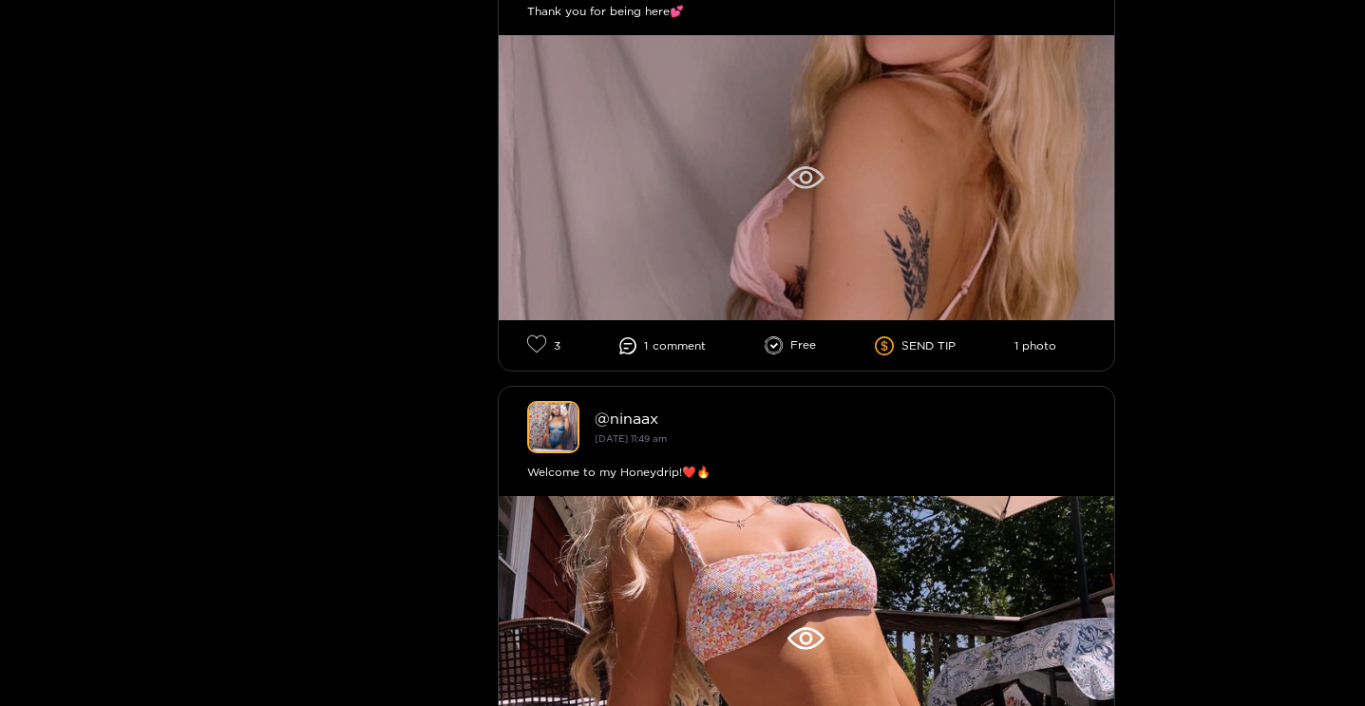
click at [815, 242] on div at bounding box center [806, 177] width 615 height 285
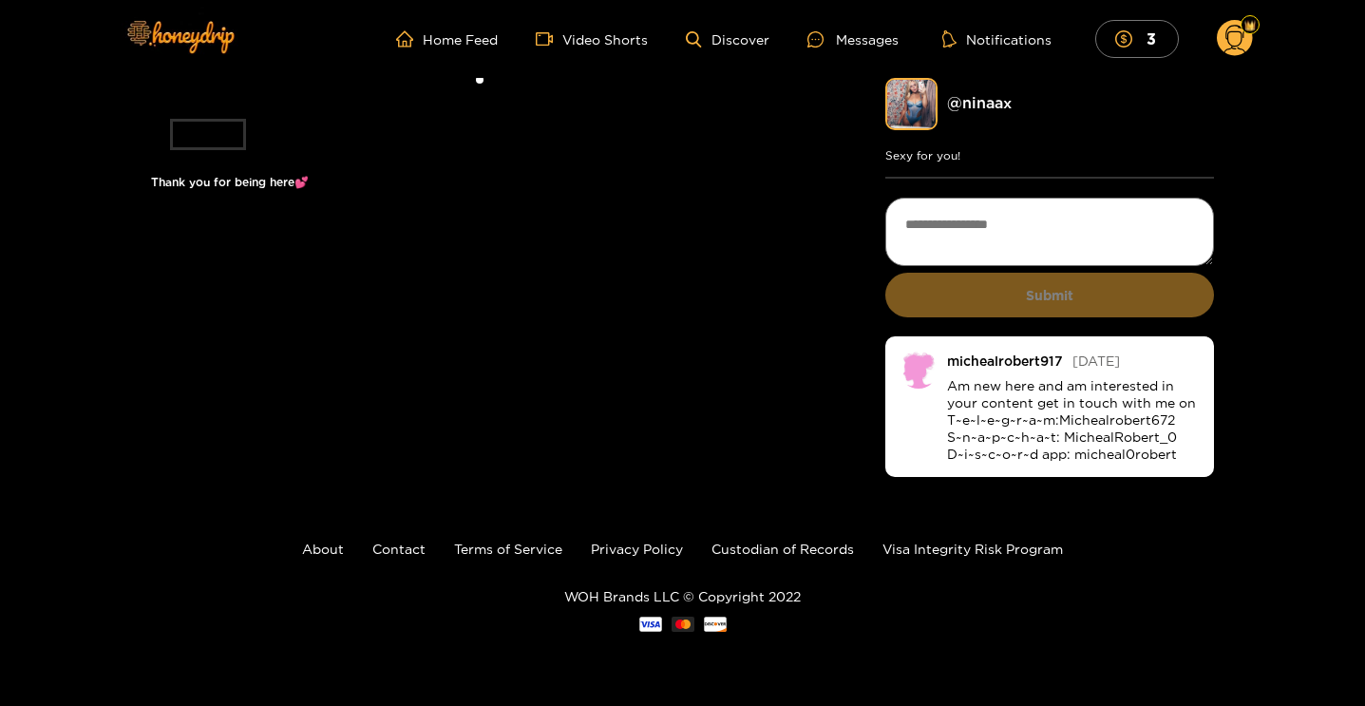
click at [525, 100] on li at bounding box center [480, 89] width 658 height 22
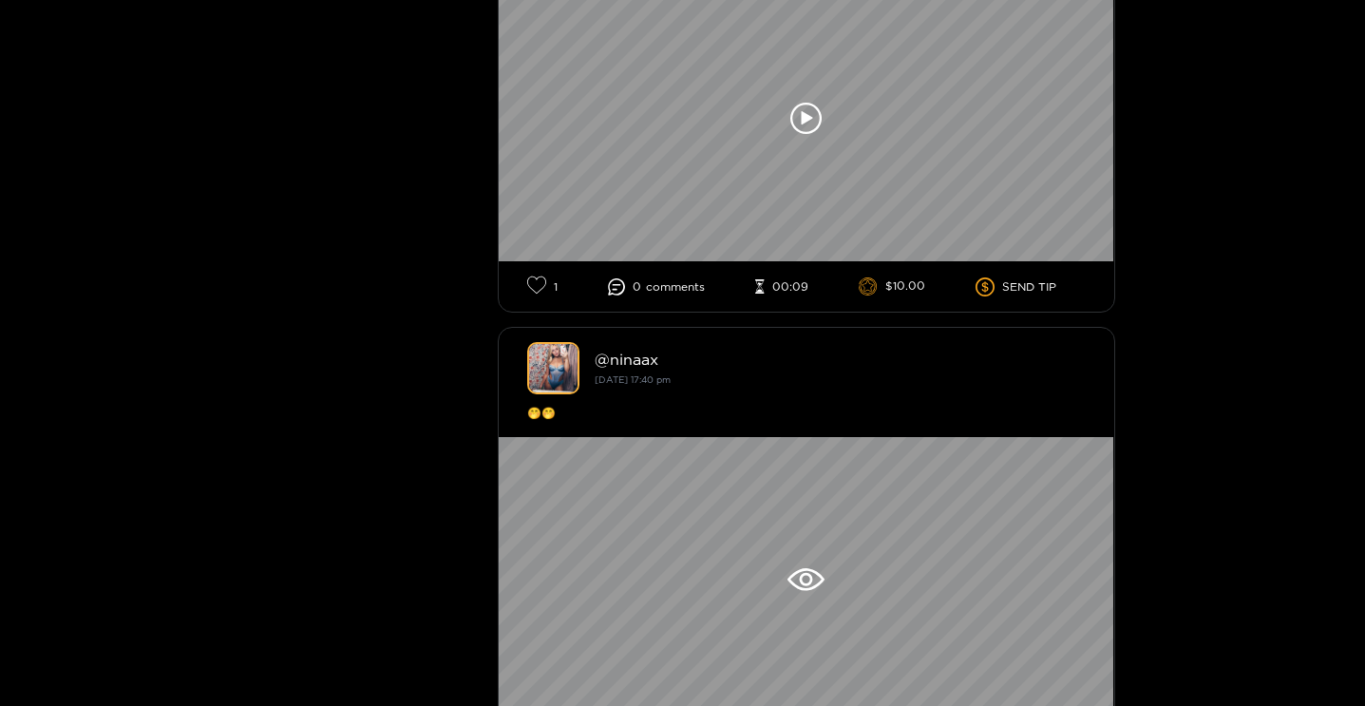
scroll to position [14048, 0]
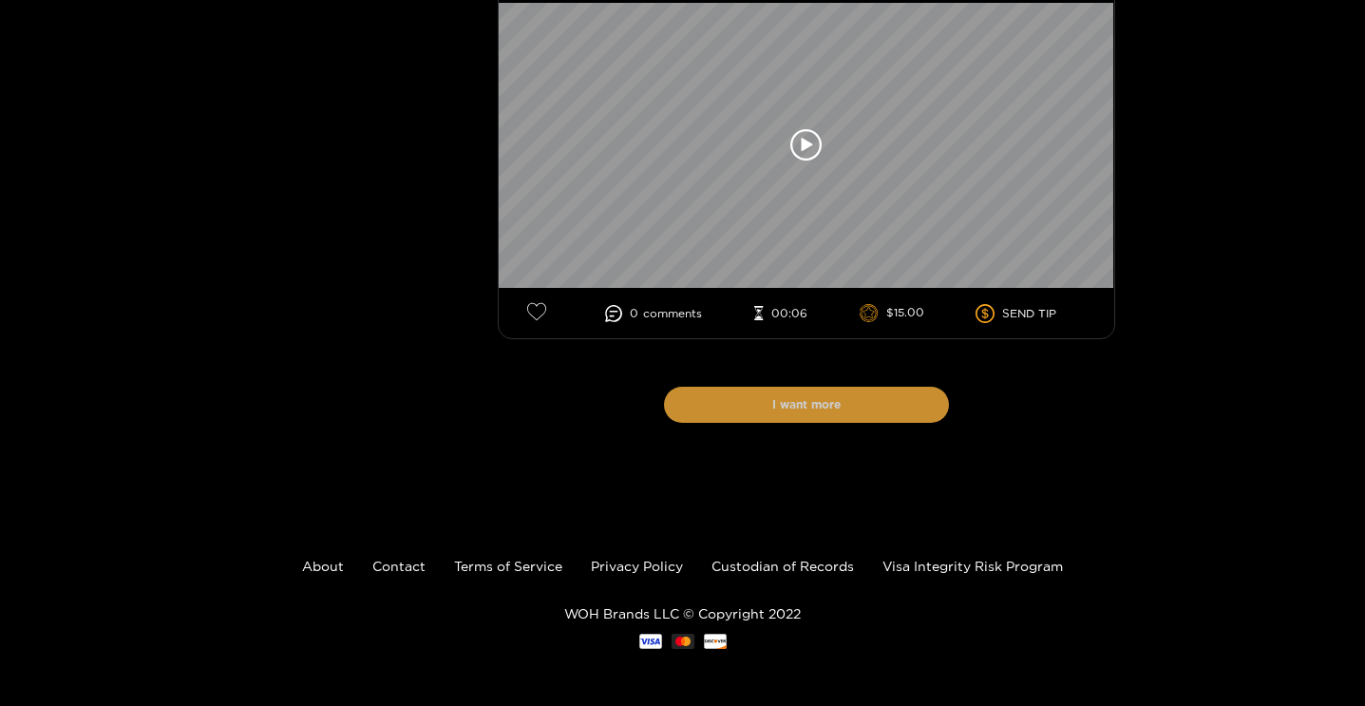
click at [825, 387] on button "I want more" at bounding box center [806, 404] width 285 height 36
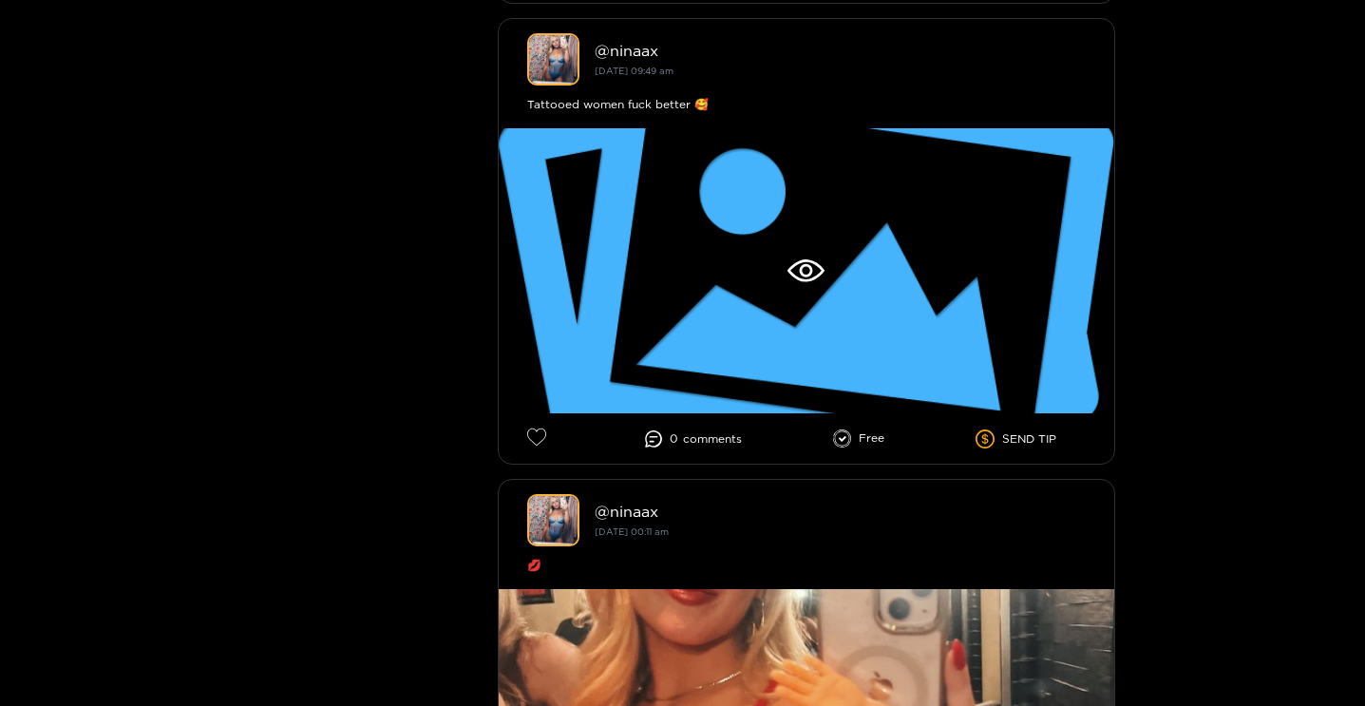
scroll to position [20706, 0]
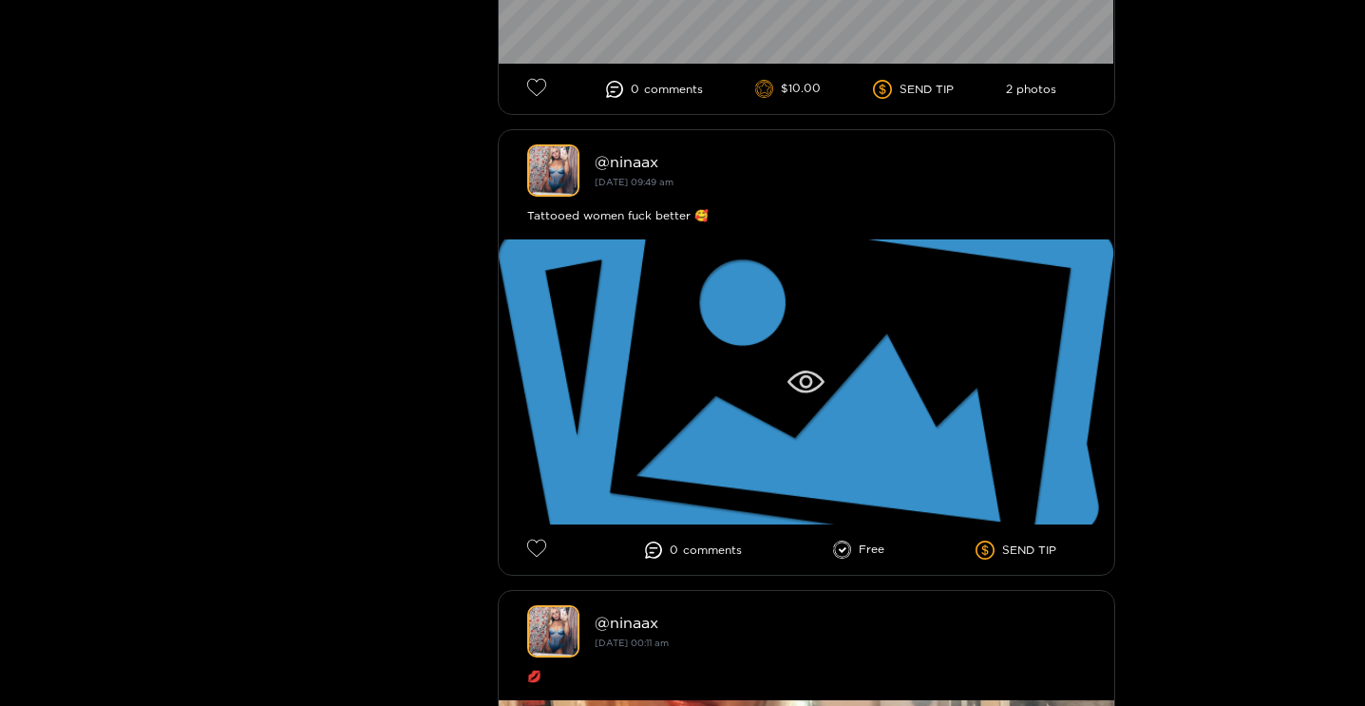
click at [966, 409] on div at bounding box center [806, 381] width 615 height 285
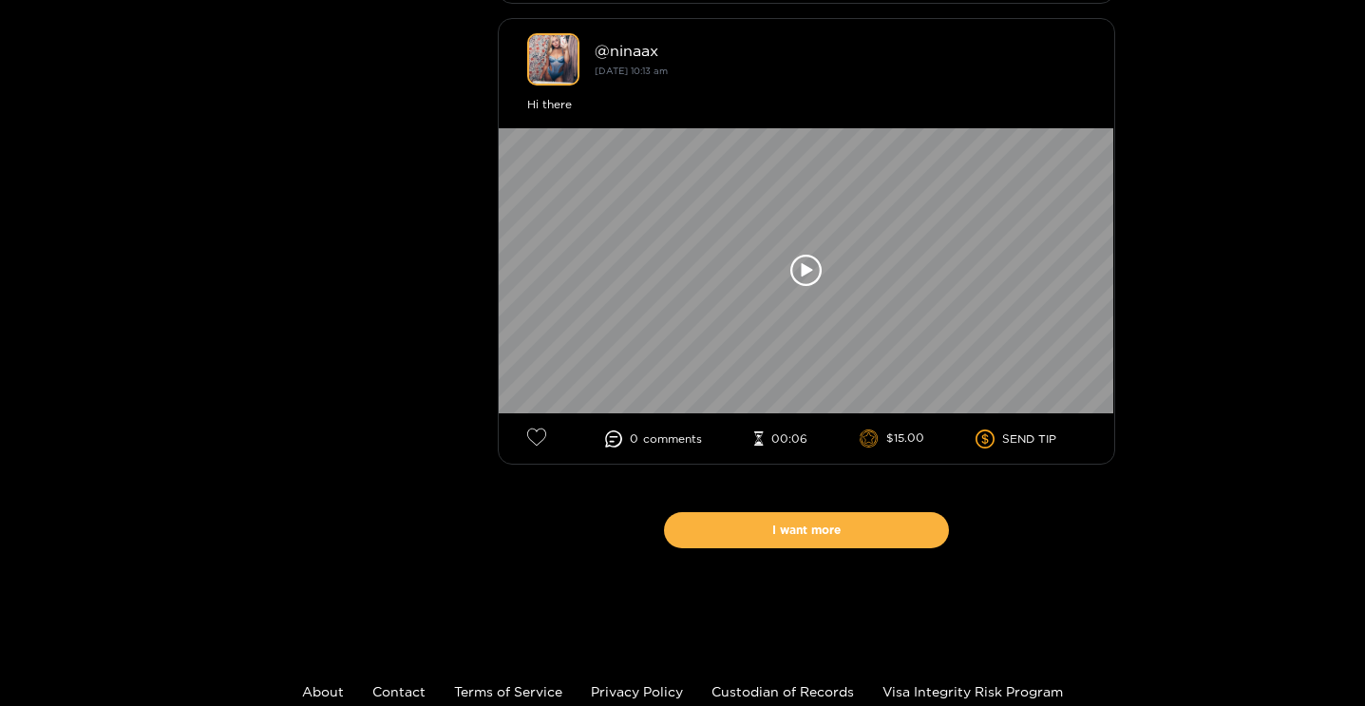
scroll to position [14048, 0]
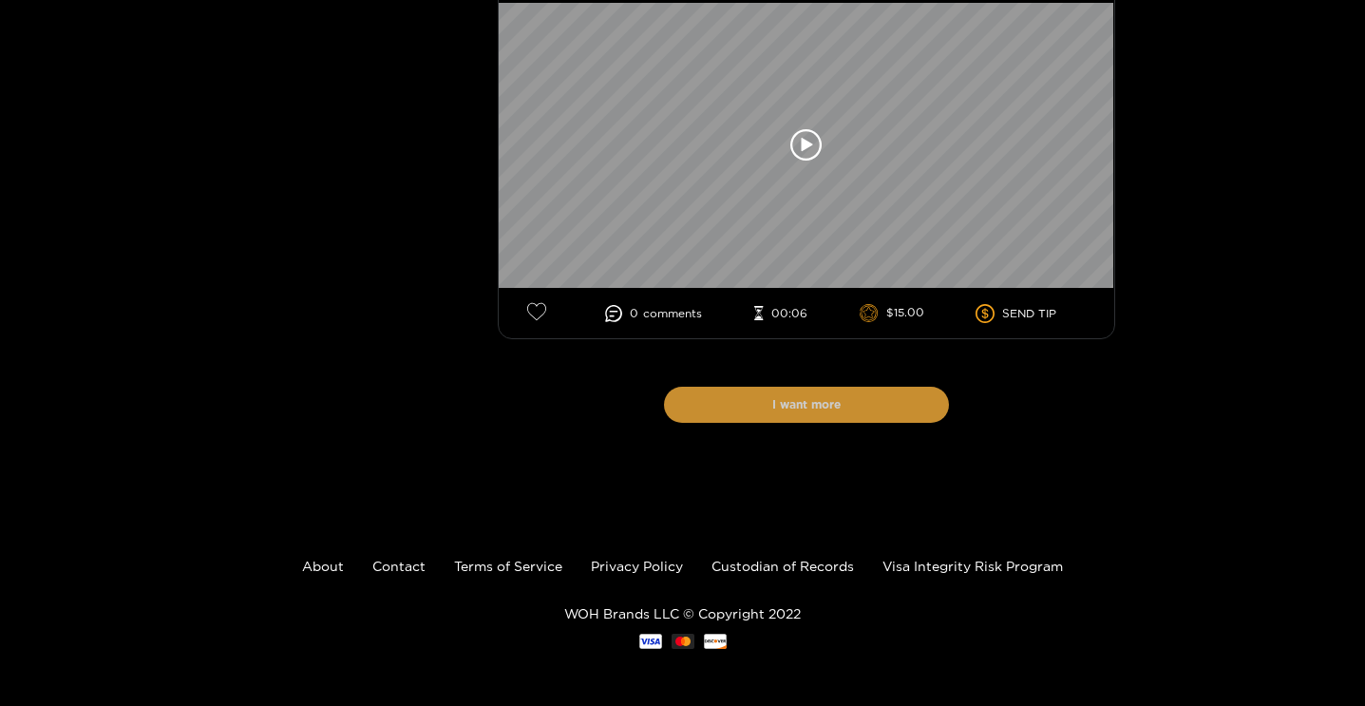
click at [760, 408] on button "I want more" at bounding box center [806, 404] width 285 height 36
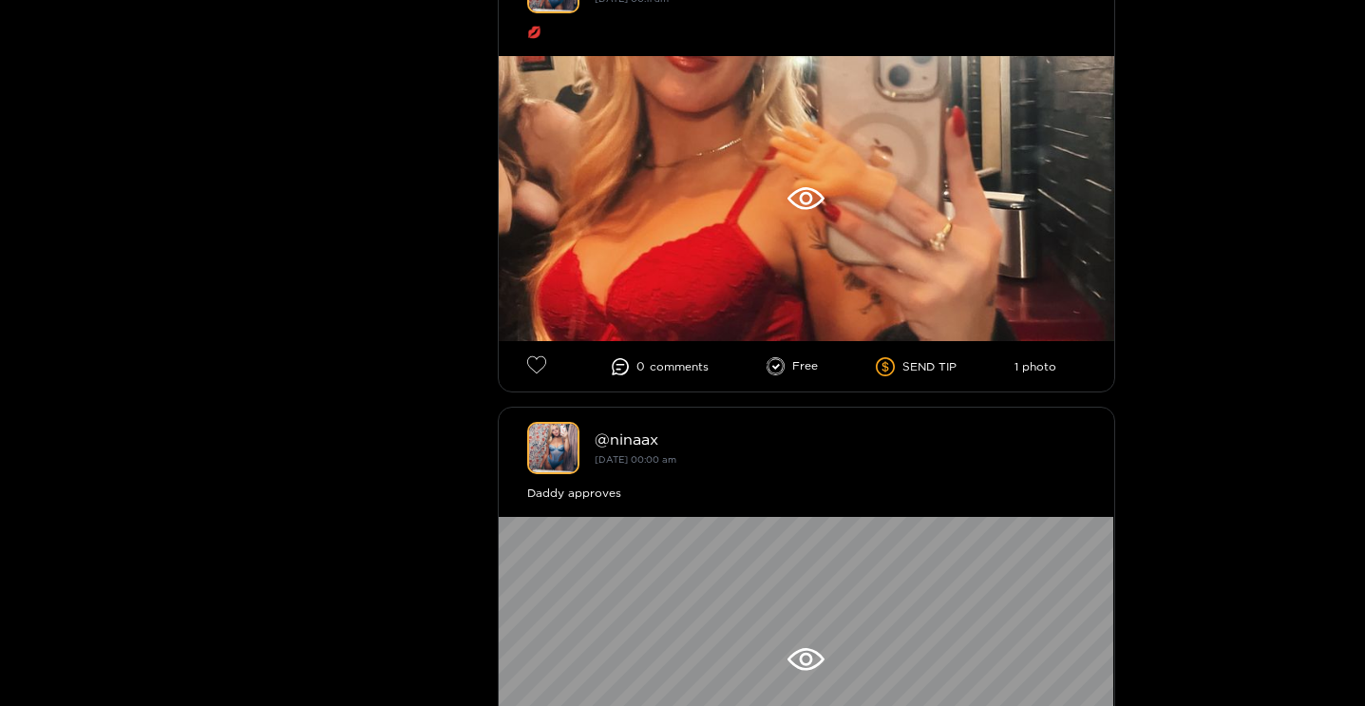
scroll to position [21260, 0]
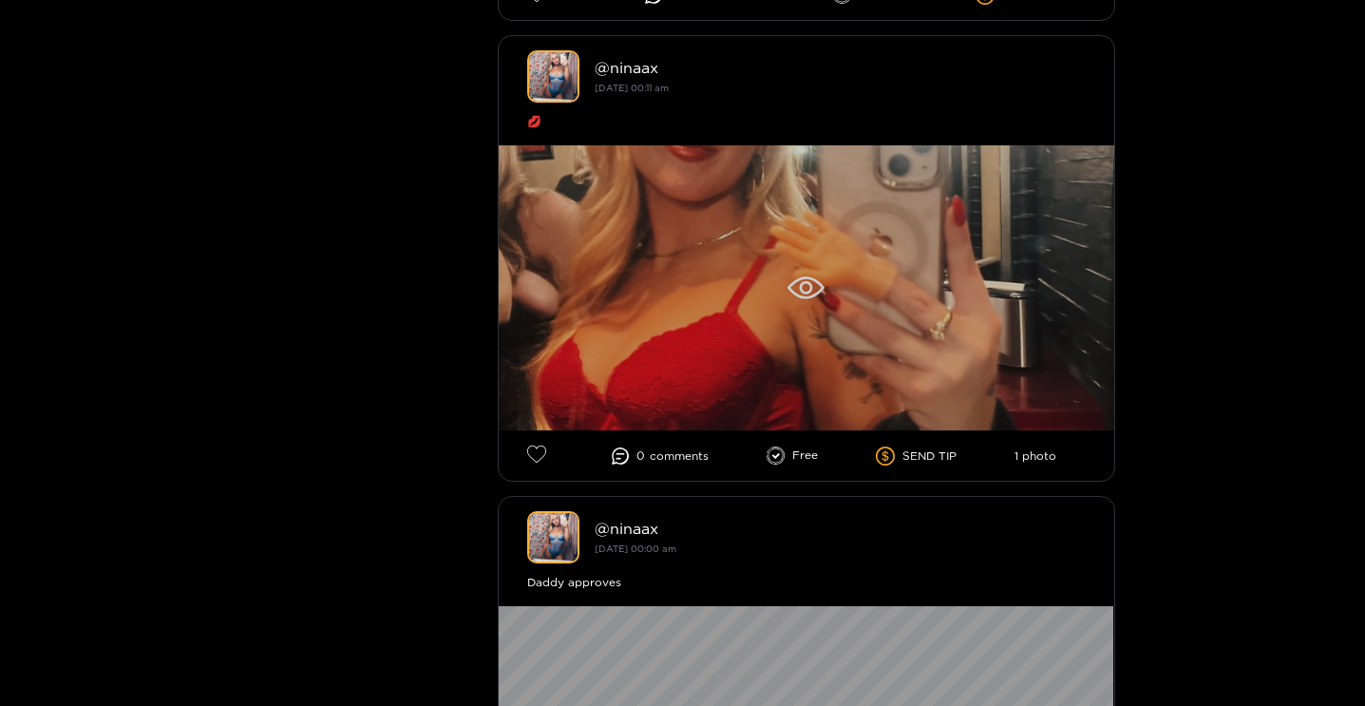
click at [779, 298] on div at bounding box center [806, 287] width 615 height 285
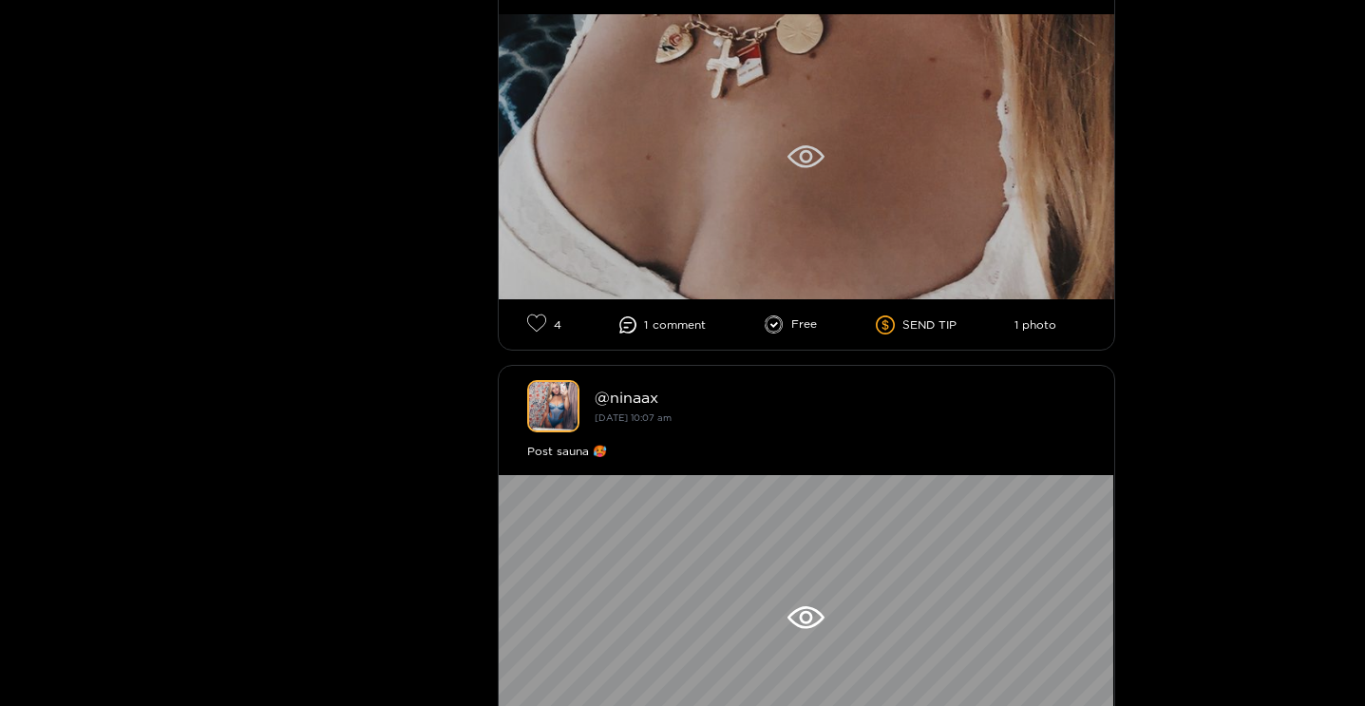
scroll to position [6109, 0]
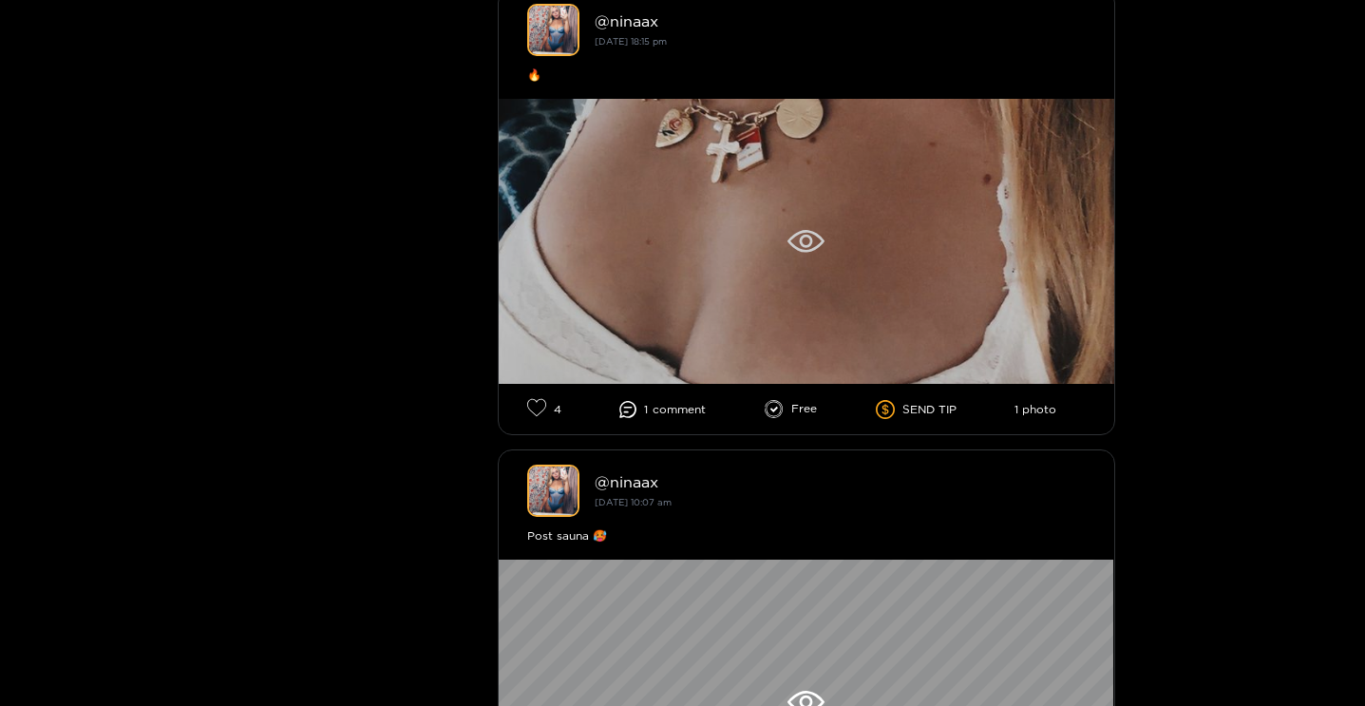
click at [826, 207] on div at bounding box center [806, 241] width 615 height 285
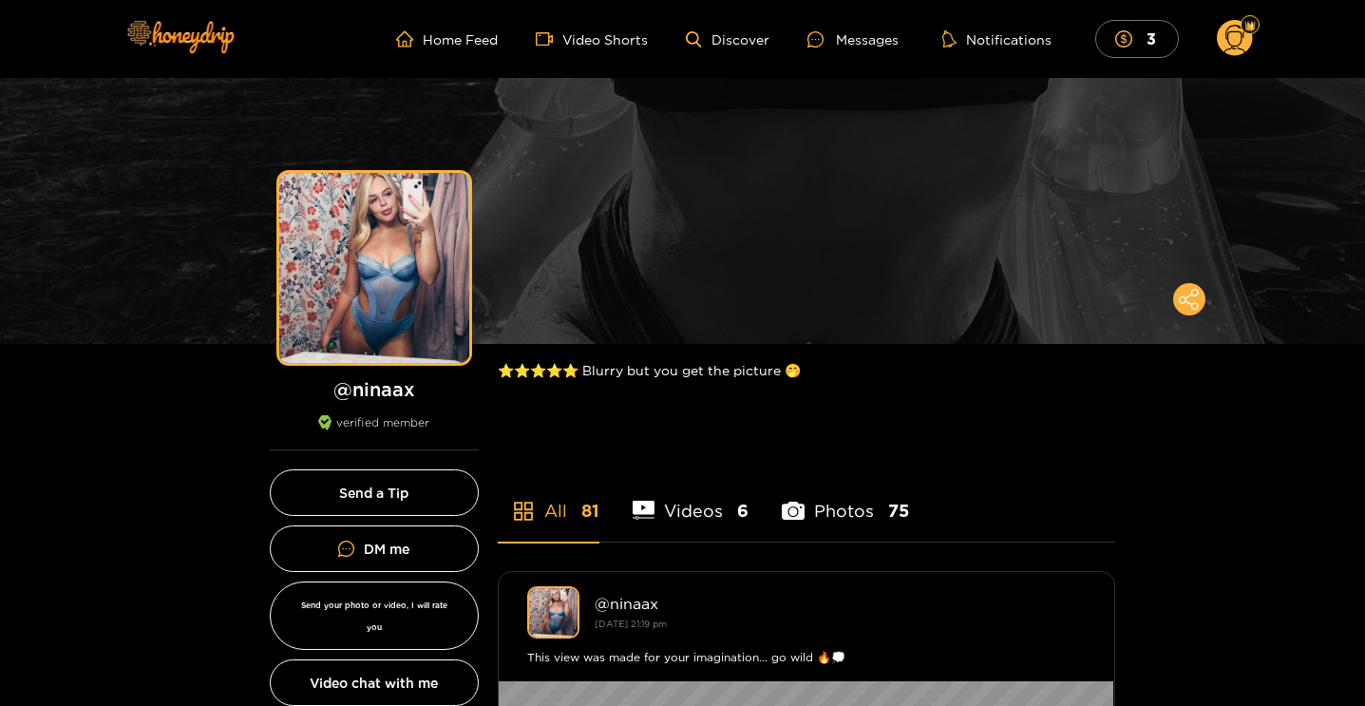
click at [814, 516] on li "Photos 75" at bounding box center [845, 498] width 127 height 85
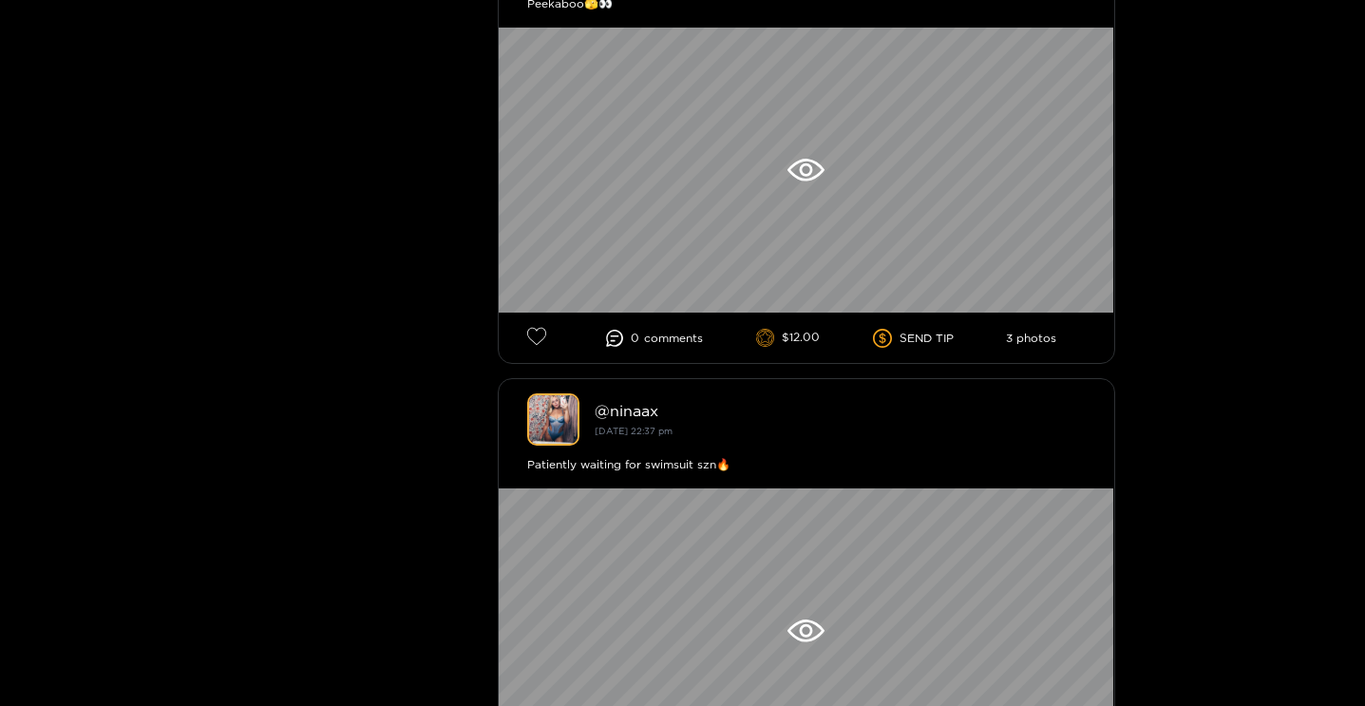
scroll to position [11282, 0]
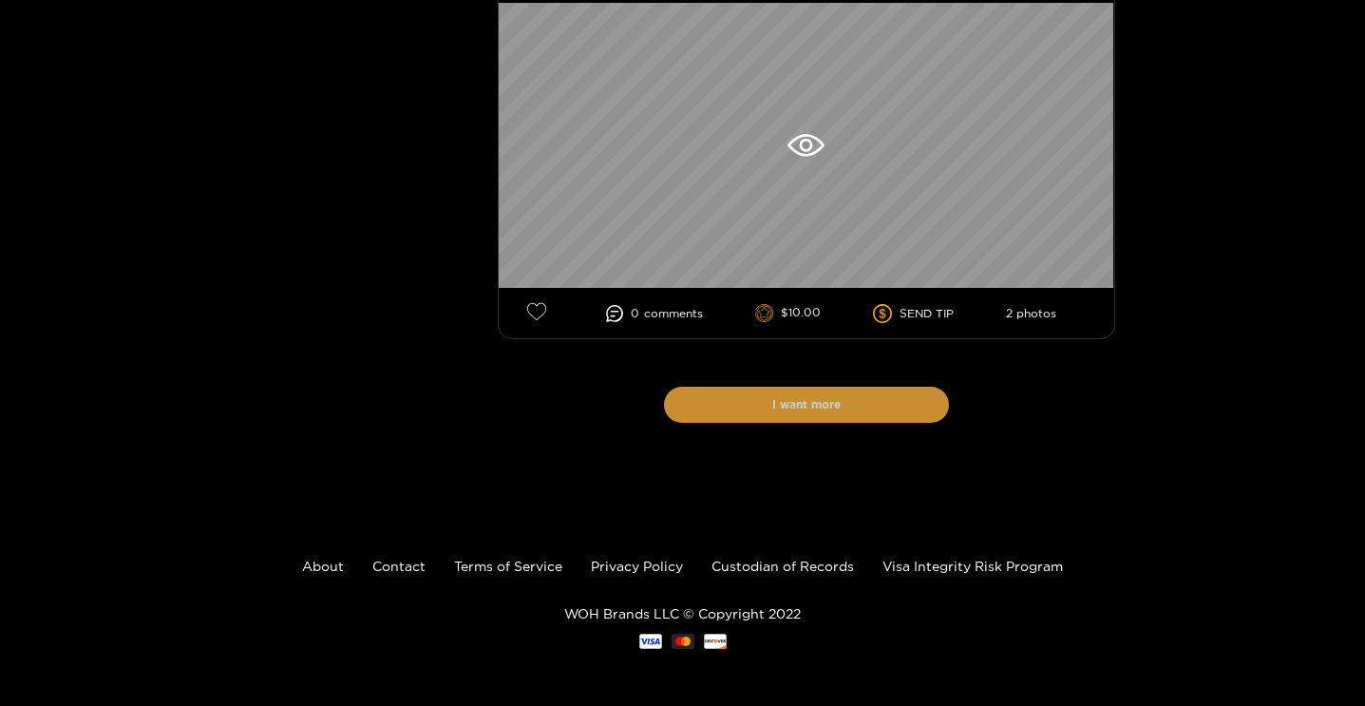
click at [766, 407] on button "I want more" at bounding box center [806, 404] width 285 height 36
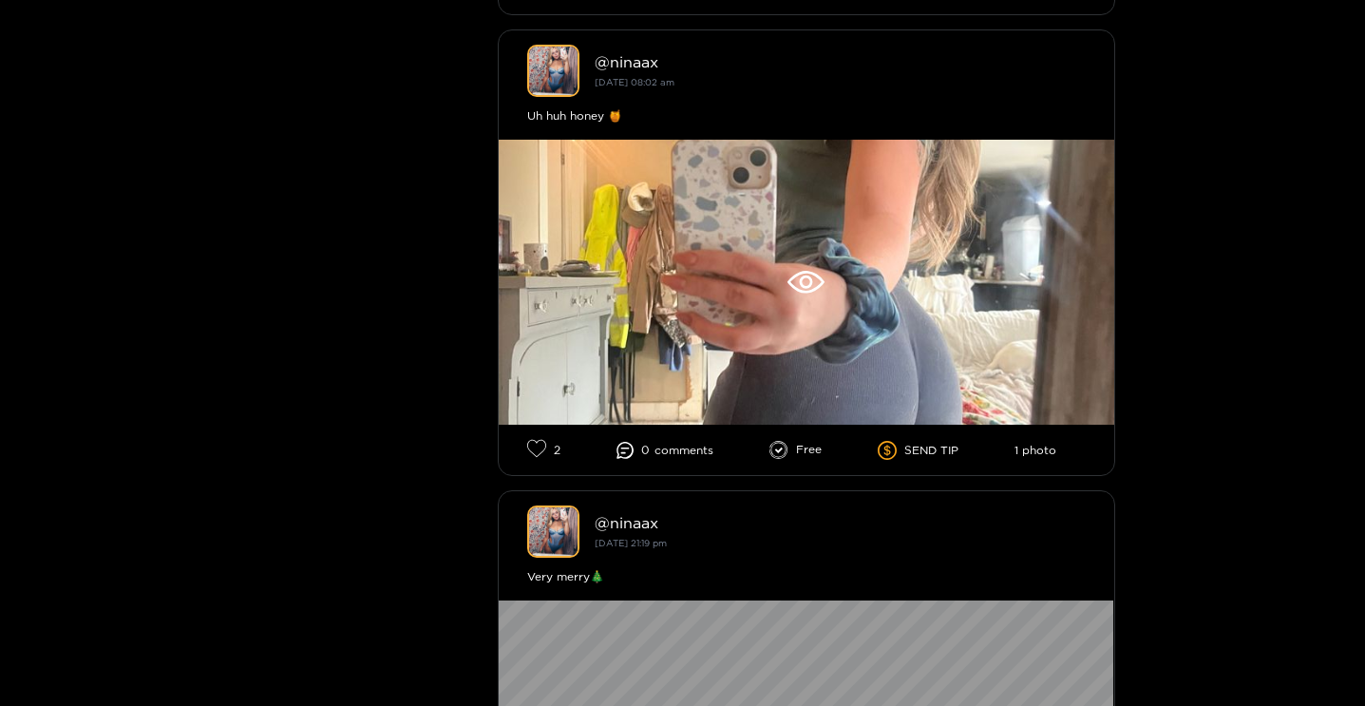
scroll to position [19459, 0]
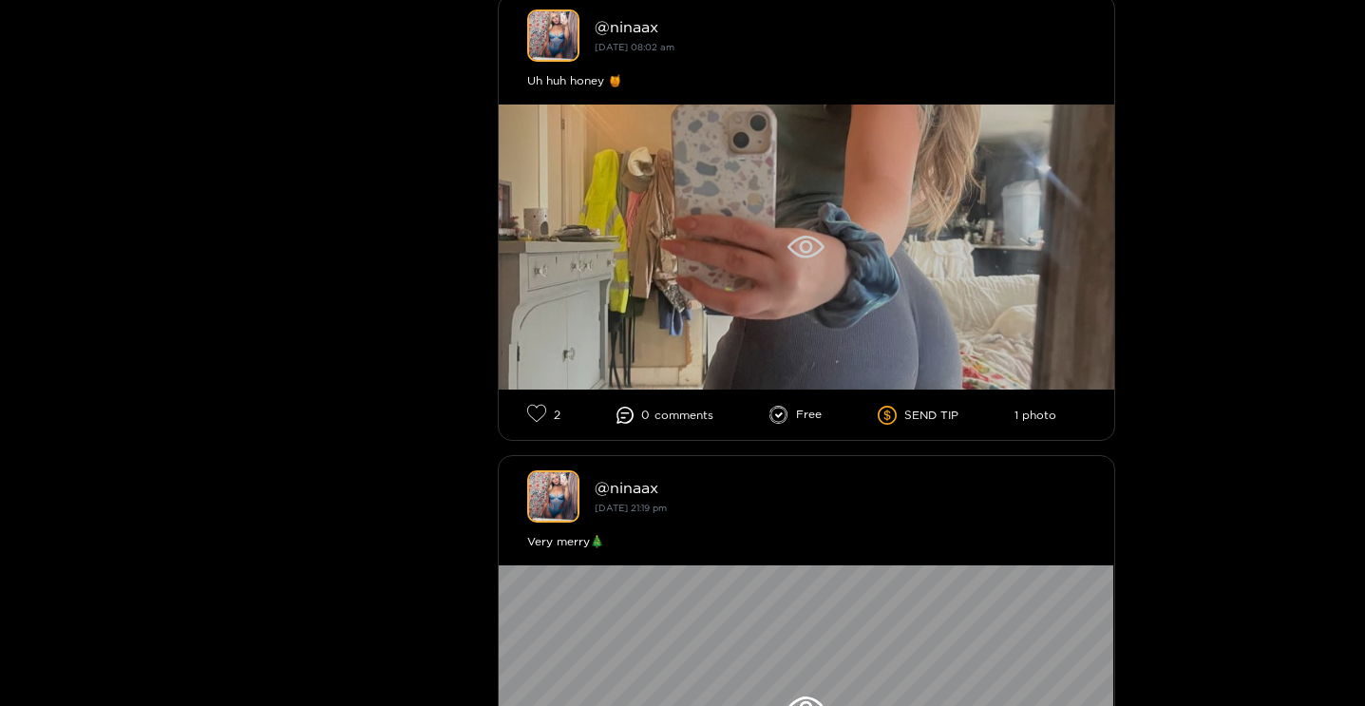
click at [635, 303] on div at bounding box center [806, 246] width 615 height 285
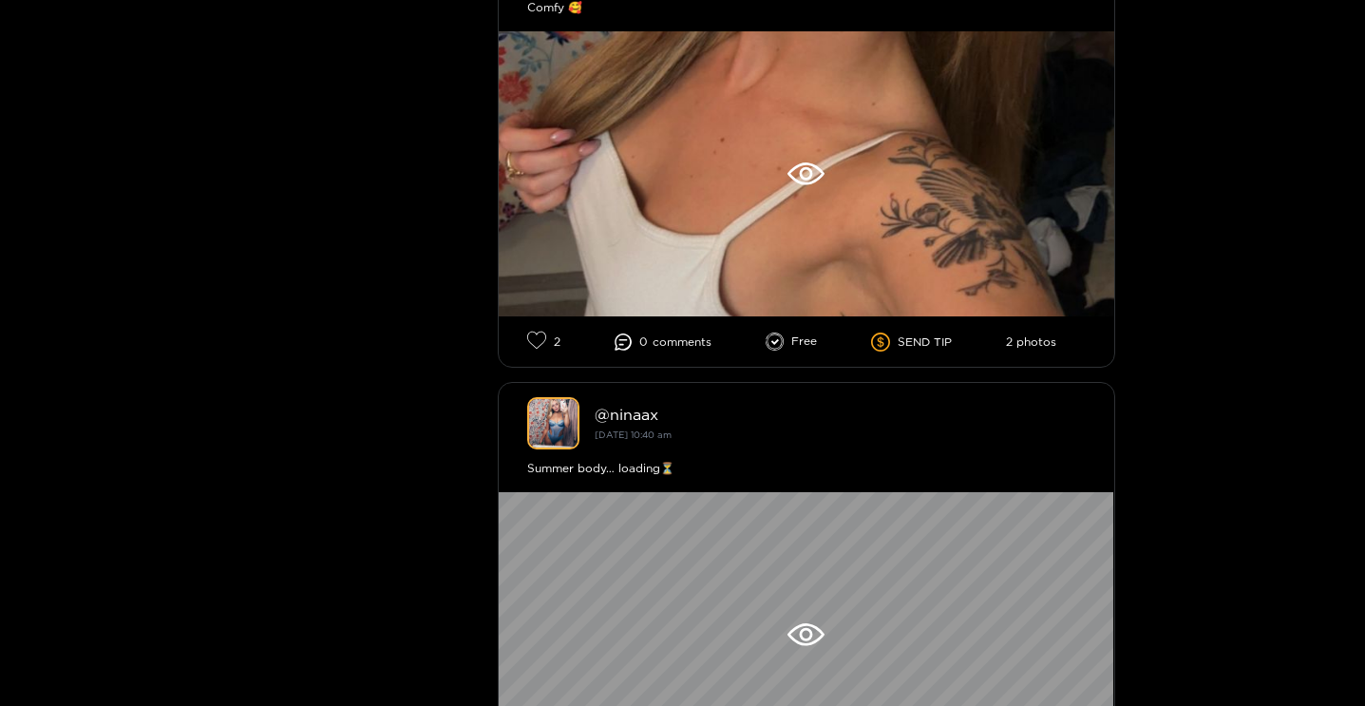
scroll to position [2034, 0]
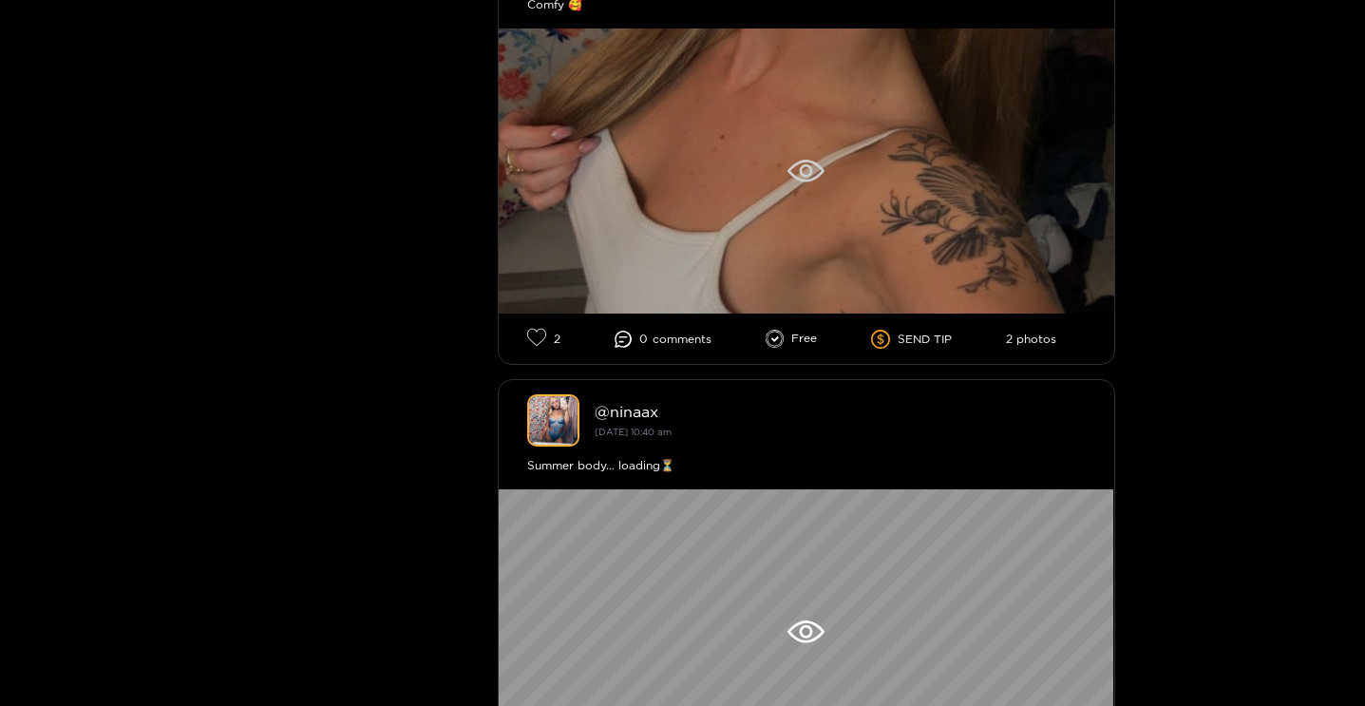
click at [706, 170] on div at bounding box center [806, 170] width 615 height 285
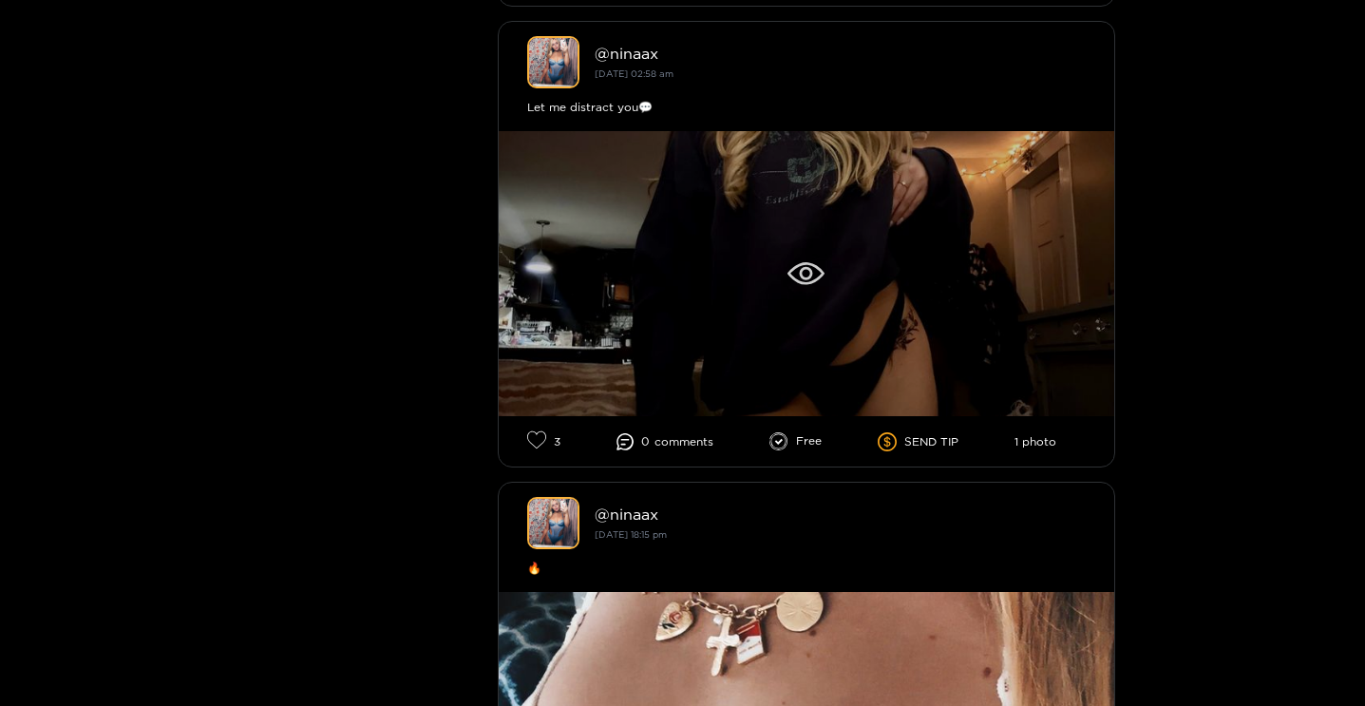
scroll to position [5606, 0]
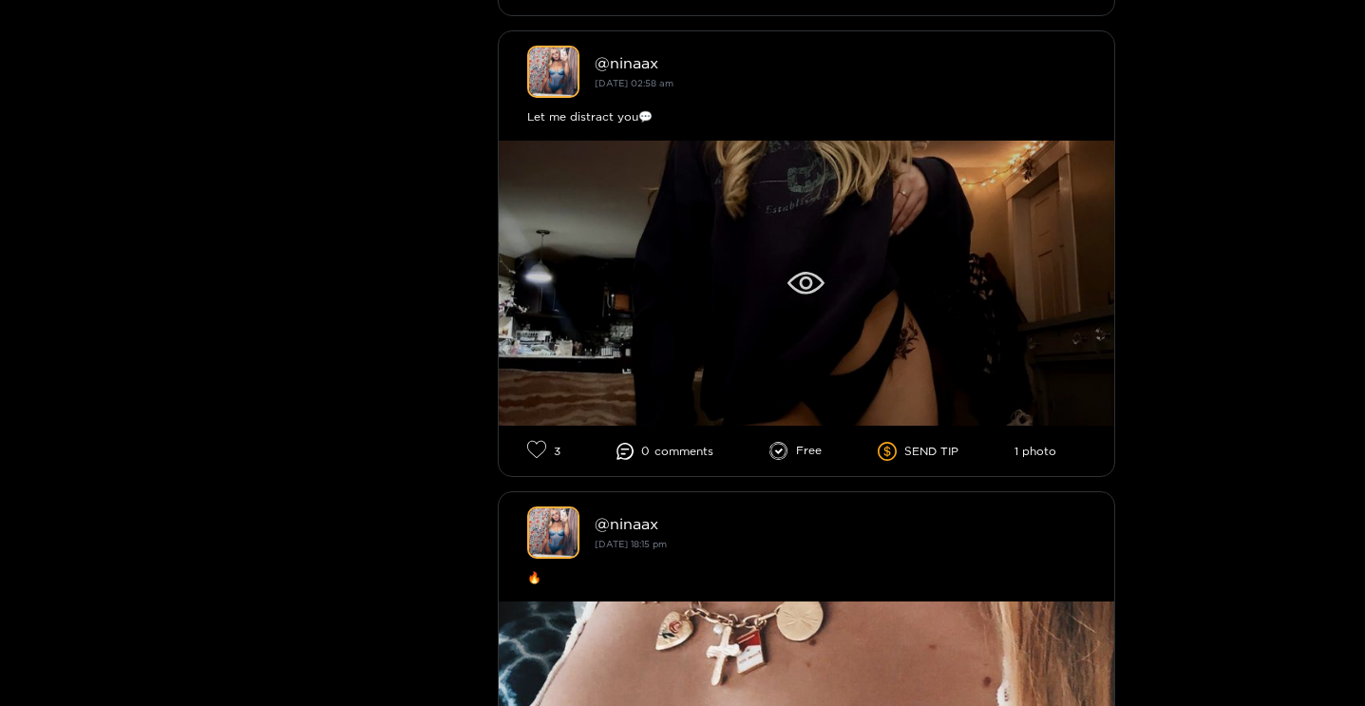
click at [705, 314] on div at bounding box center [806, 283] width 615 height 285
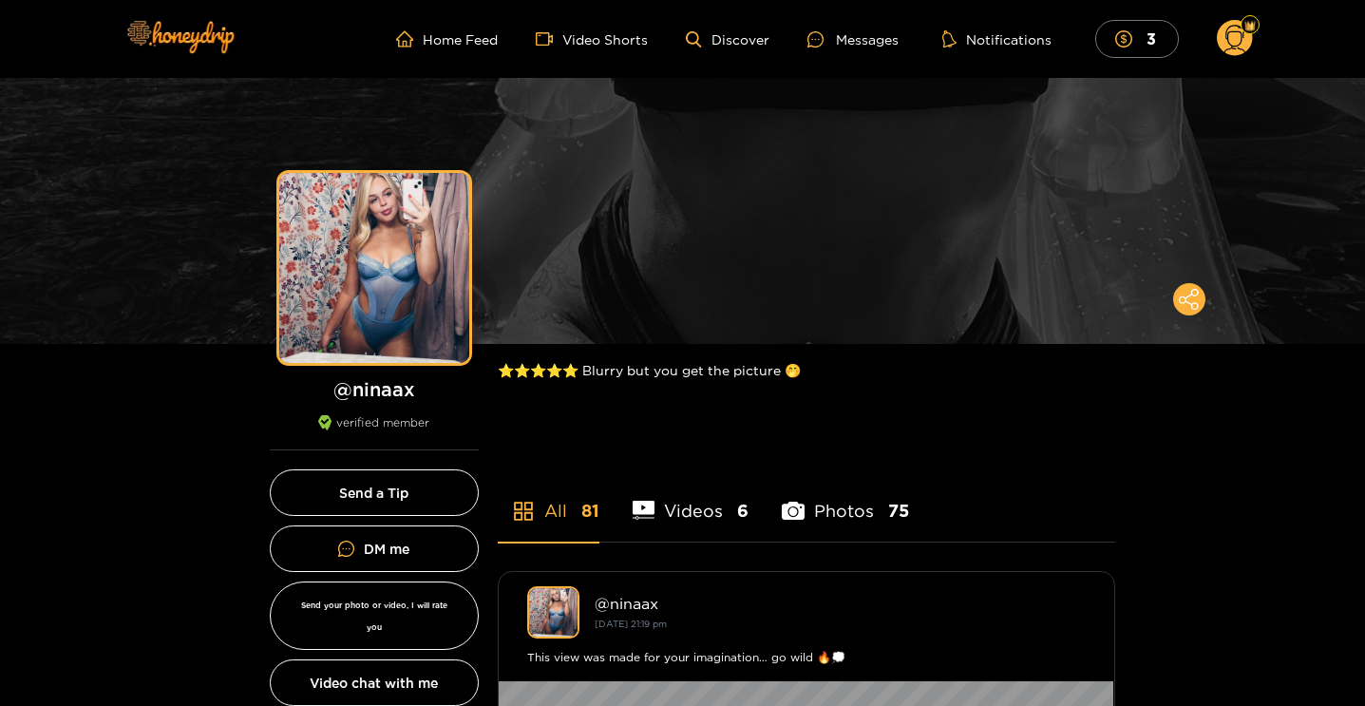
click at [859, 510] on li "Photos 75" at bounding box center [845, 498] width 127 height 85
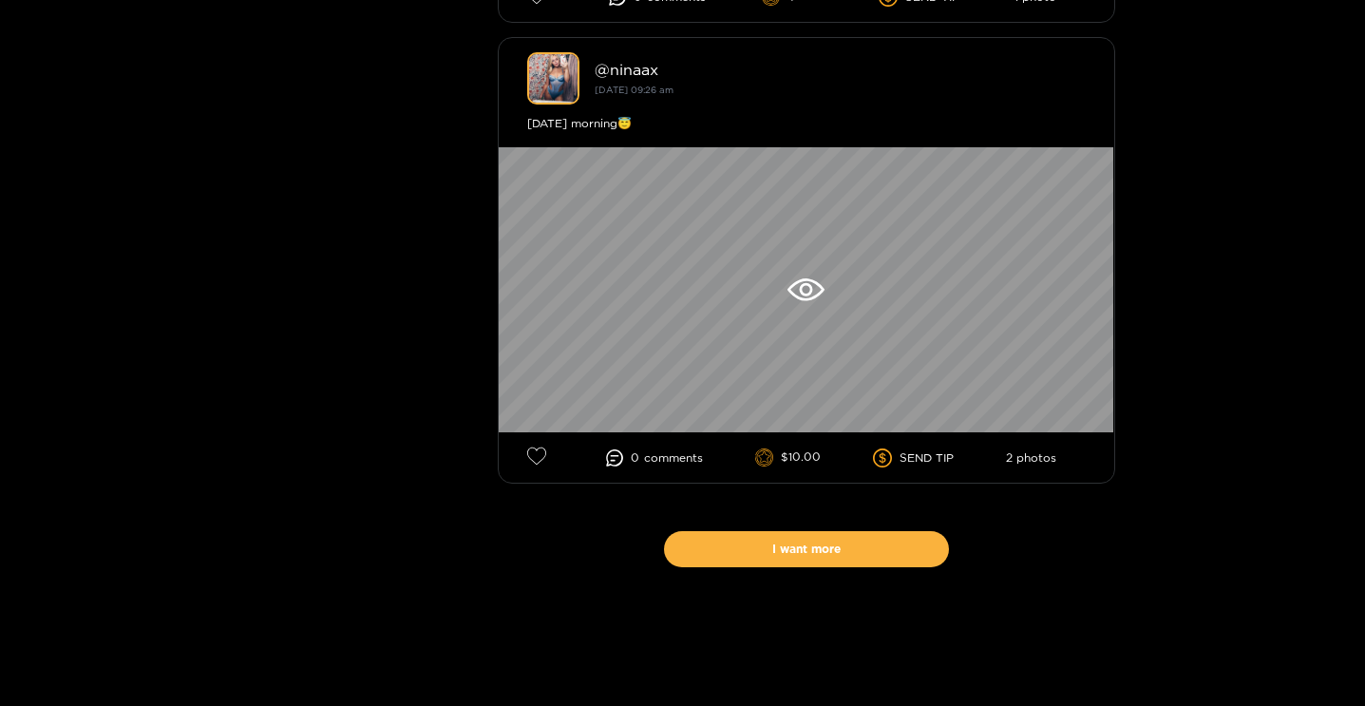
scroll to position [11282, 0]
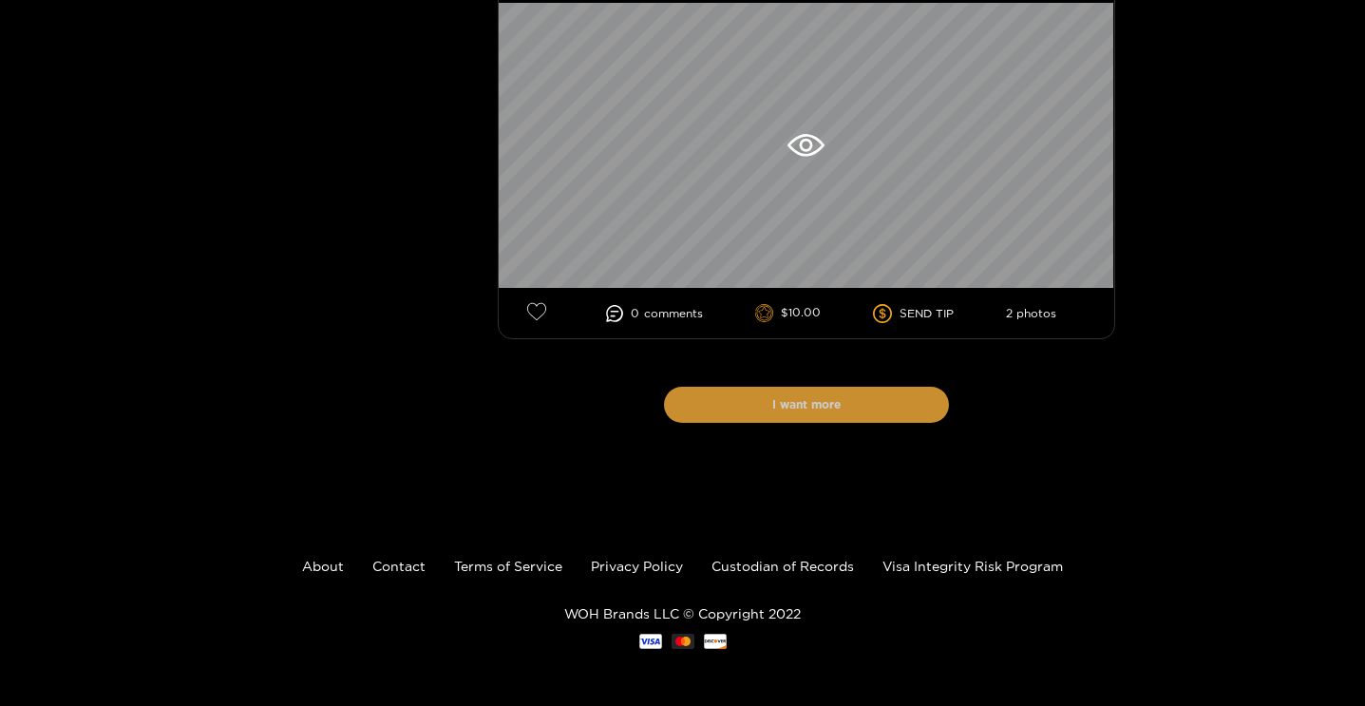
click at [838, 405] on button "I want more" at bounding box center [806, 404] width 285 height 36
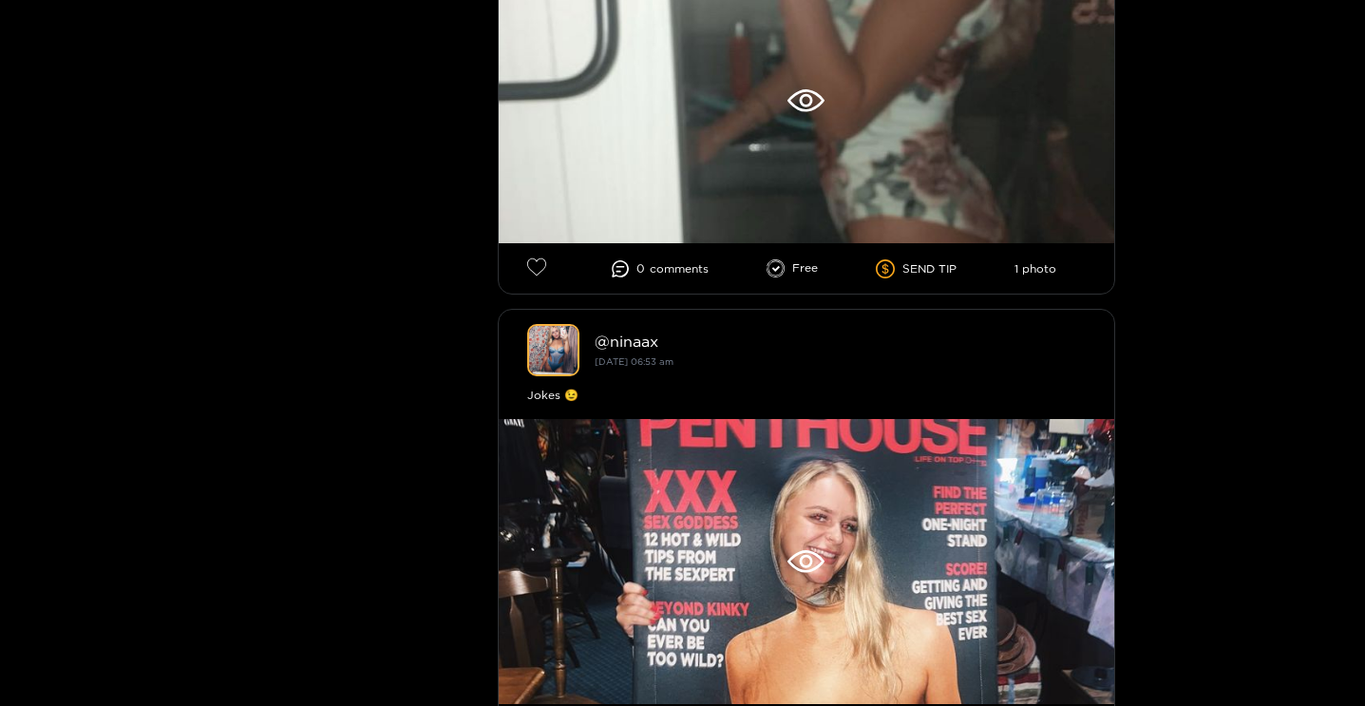
scroll to position [14952, 0]
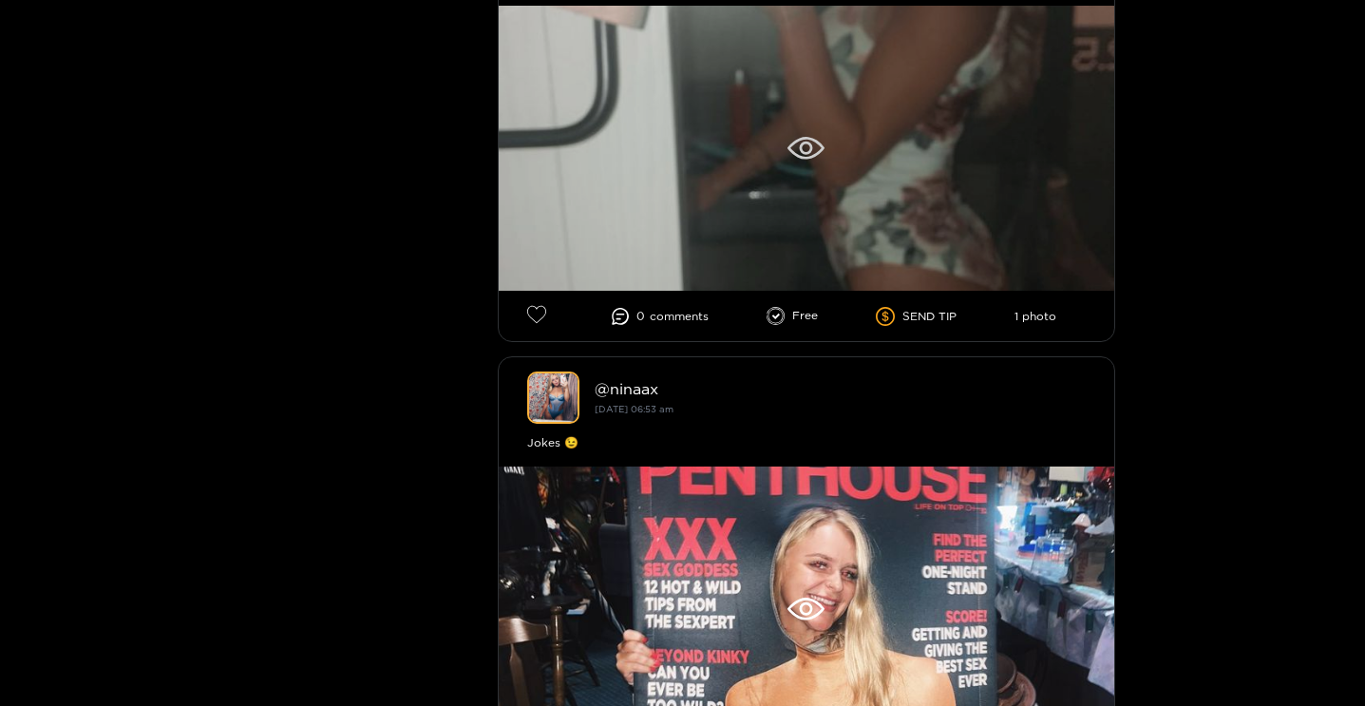
click at [903, 232] on div at bounding box center [806, 148] width 615 height 285
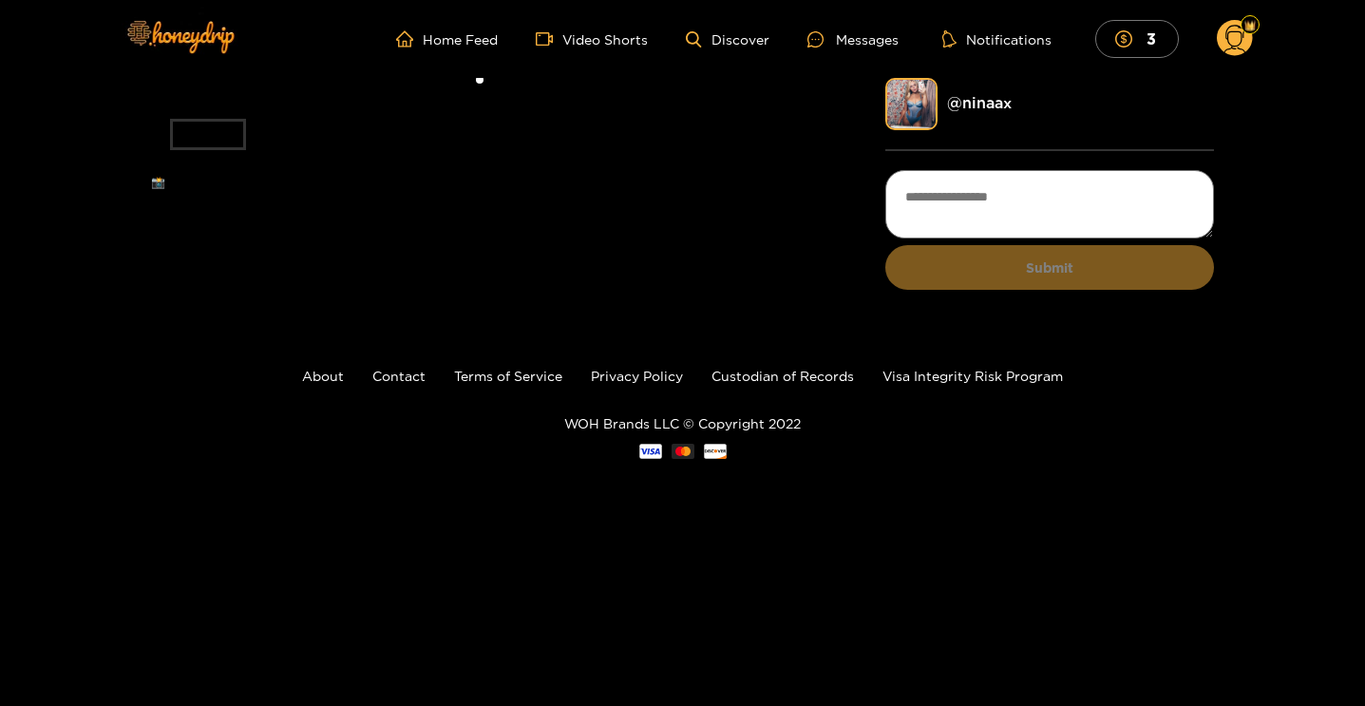
scroll to position [40, 0]
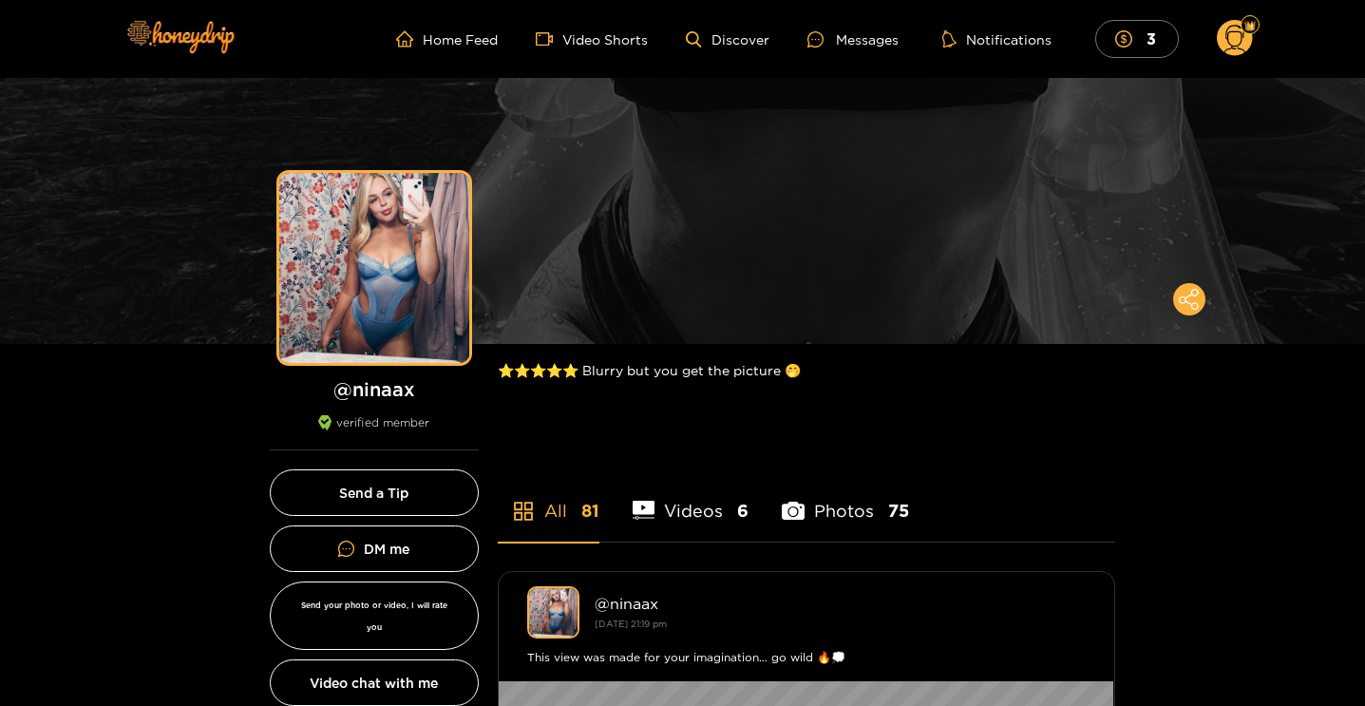
click at [704, 518] on li "Videos 6" at bounding box center [690, 498] width 117 height 85
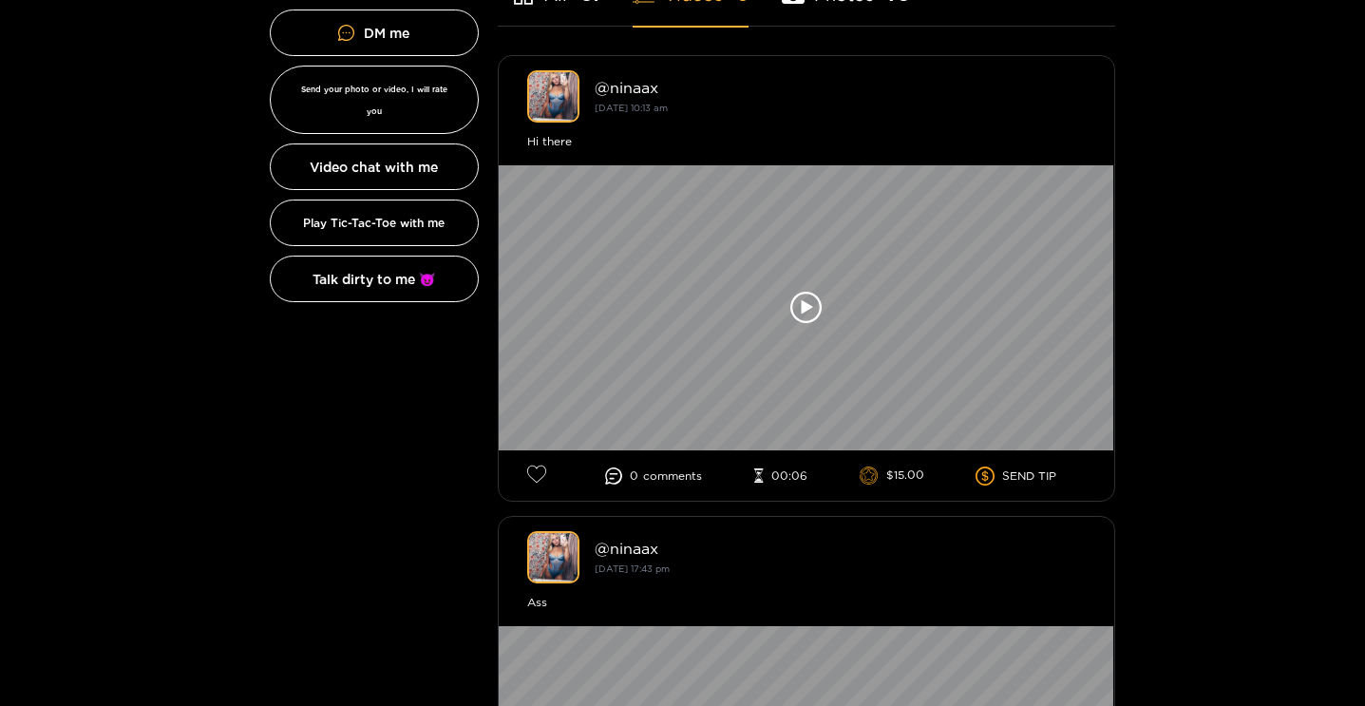
scroll to position [463, 0]
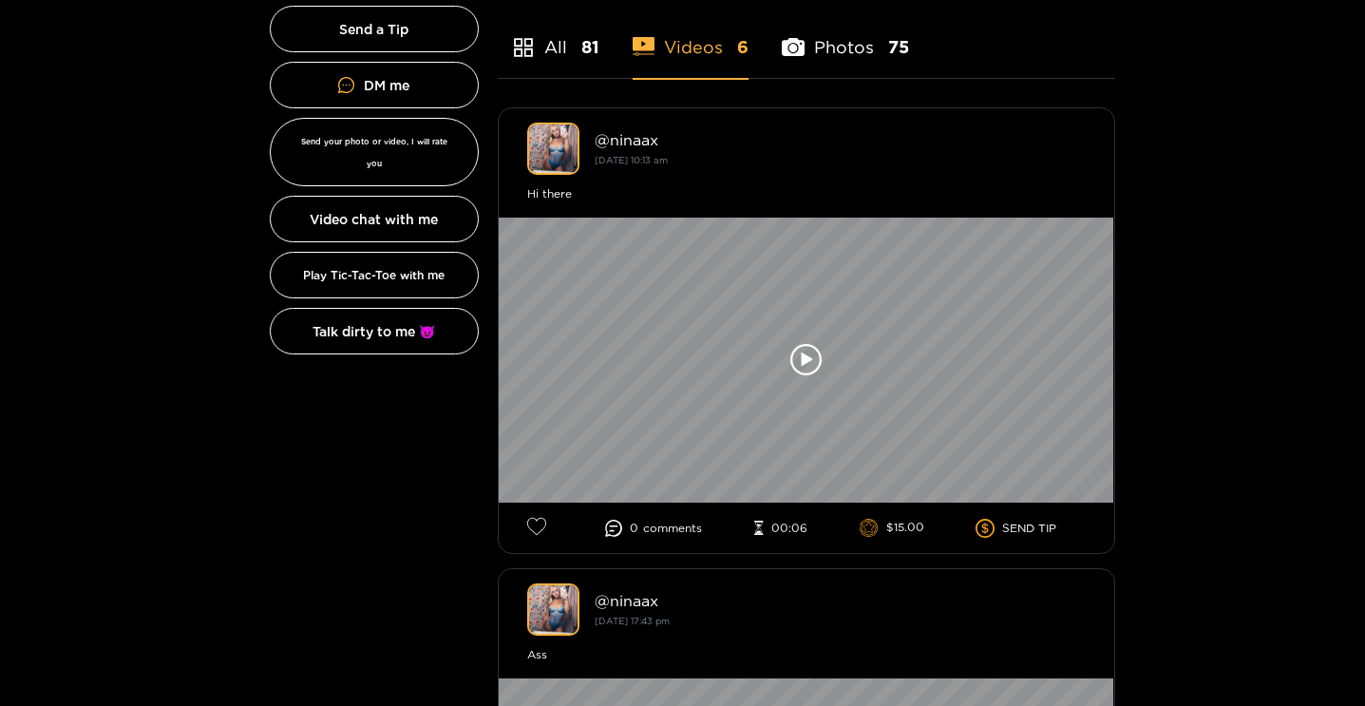
click at [555, 50] on li "All 81" at bounding box center [549, 34] width 102 height 85
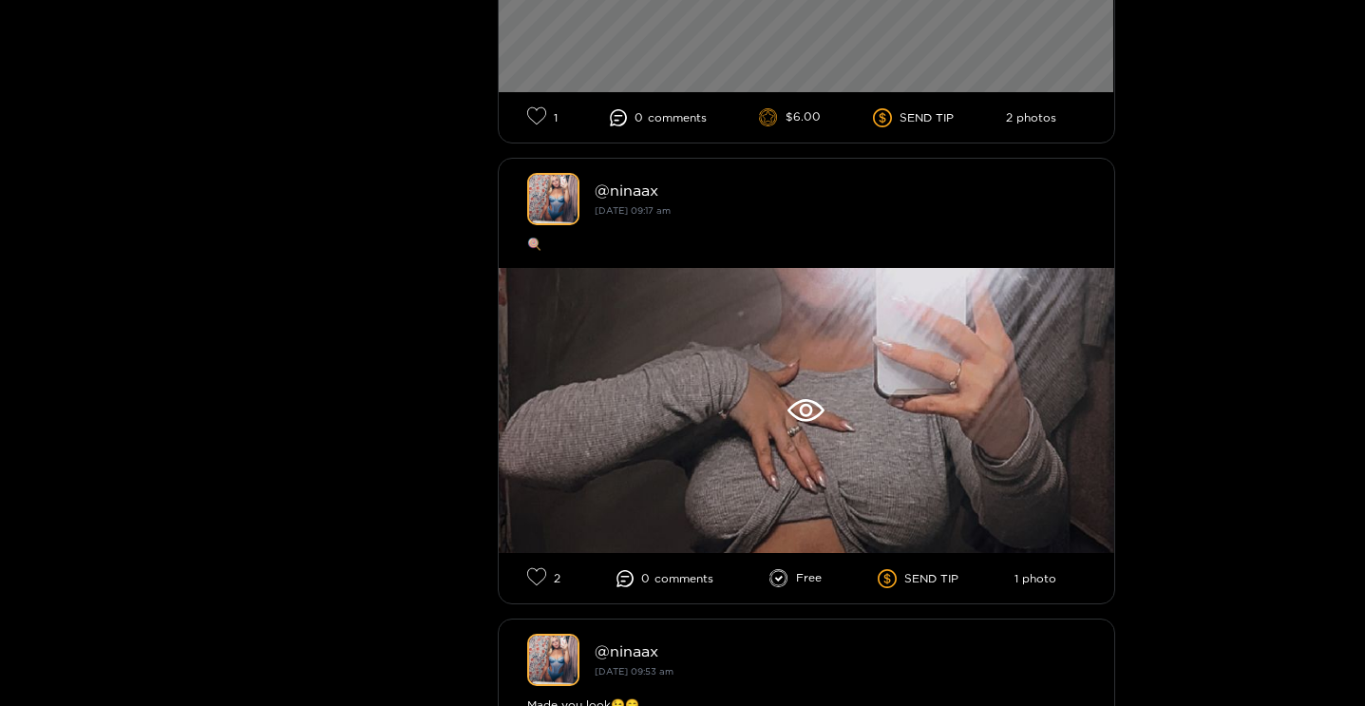
scroll to position [2802, 0]
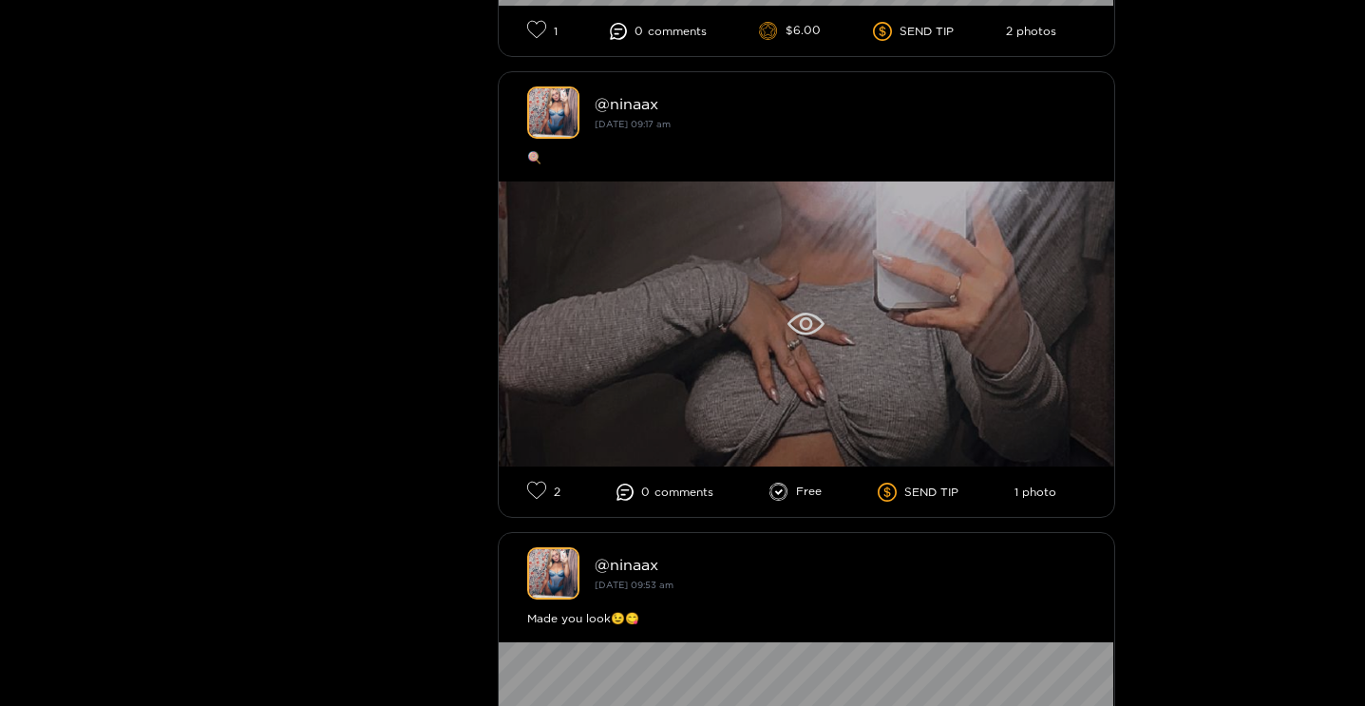
click at [772, 273] on div at bounding box center [806, 323] width 615 height 285
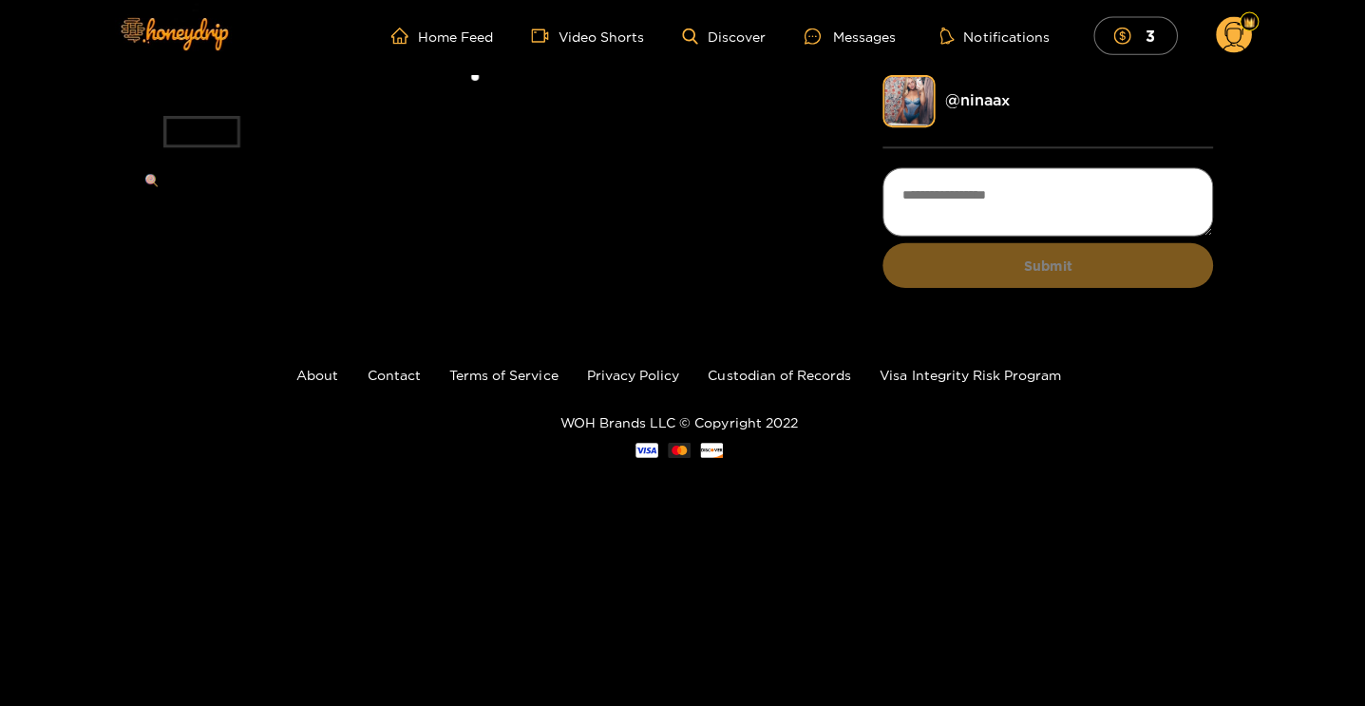
scroll to position [2, 0]
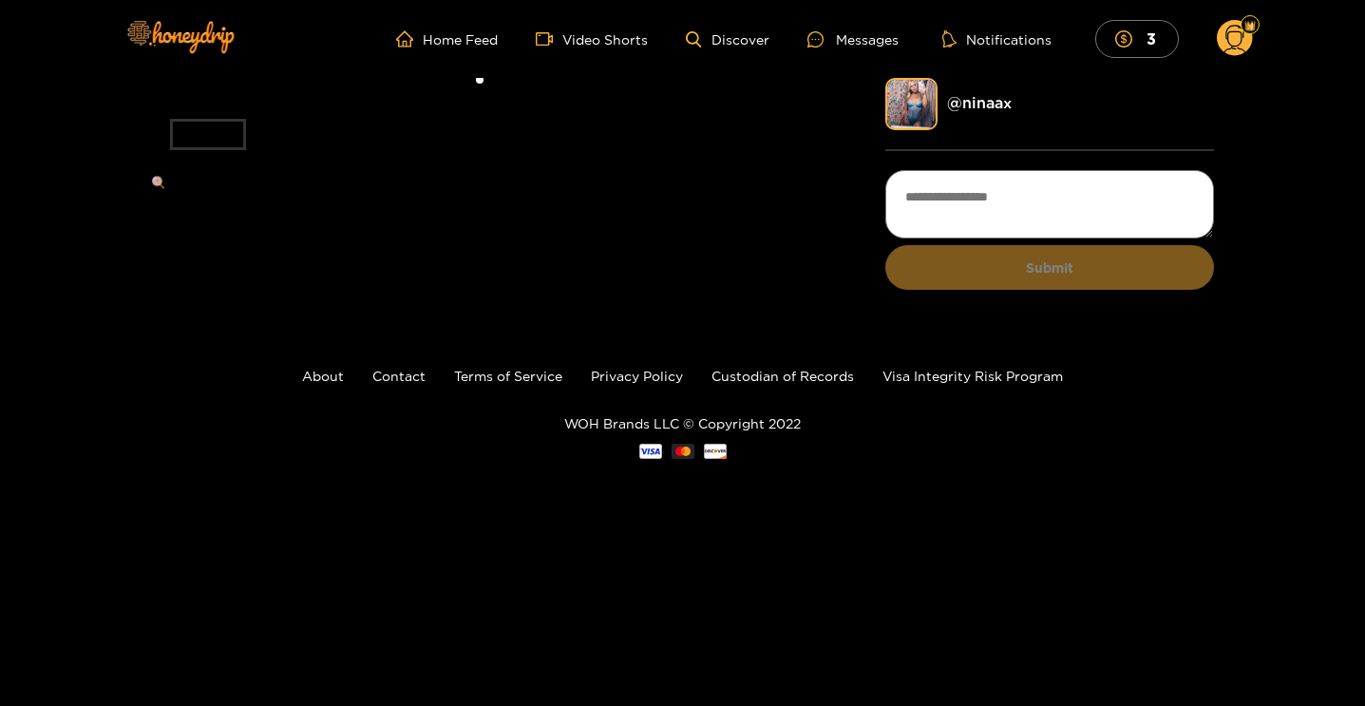
click at [1246, 28] on img at bounding box center [1249, 25] width 11 height 11
click at [1252, 22] on img at bounding box center [1249, 25] width 11 height 11
click at [1234, 38] on div "Level 1" at bounding box center [1250, 57] width 57 height 38
click at [1230, 28] on circle at bounding box center [1234, 38] width 36 height 36
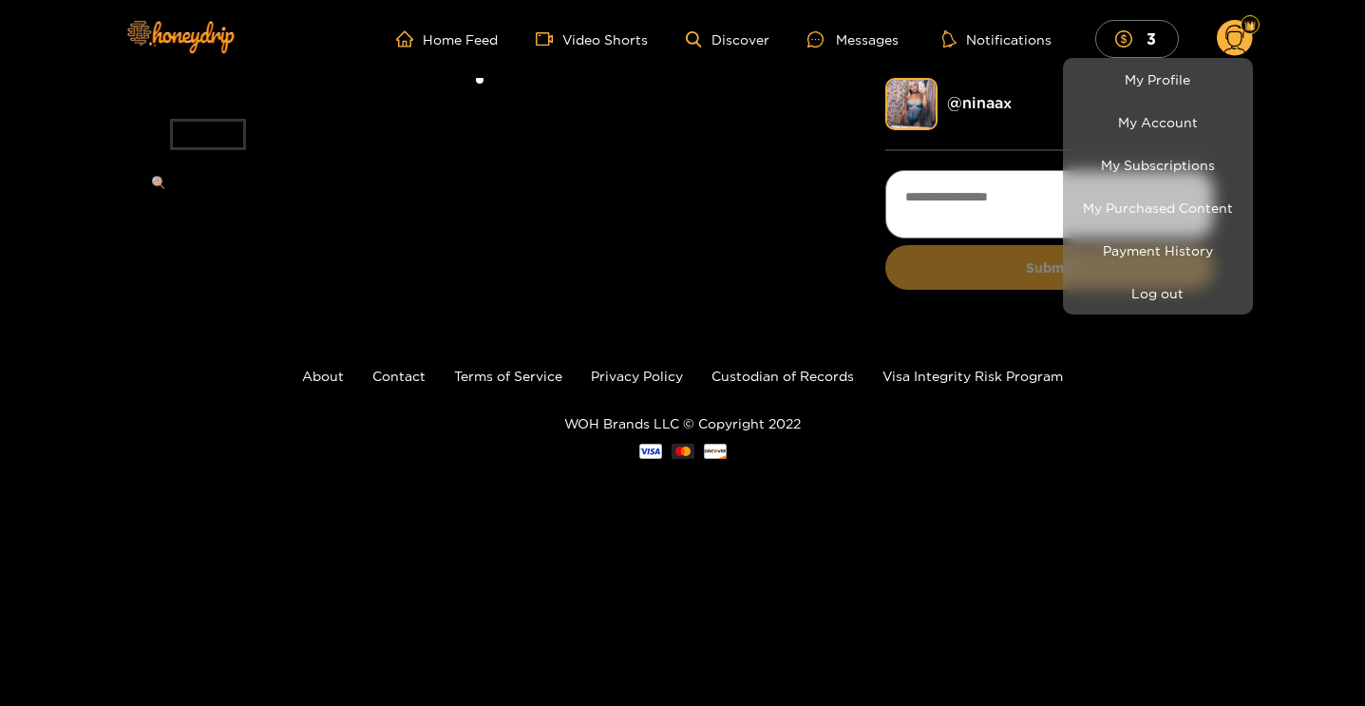
scroll to position [0, 0]
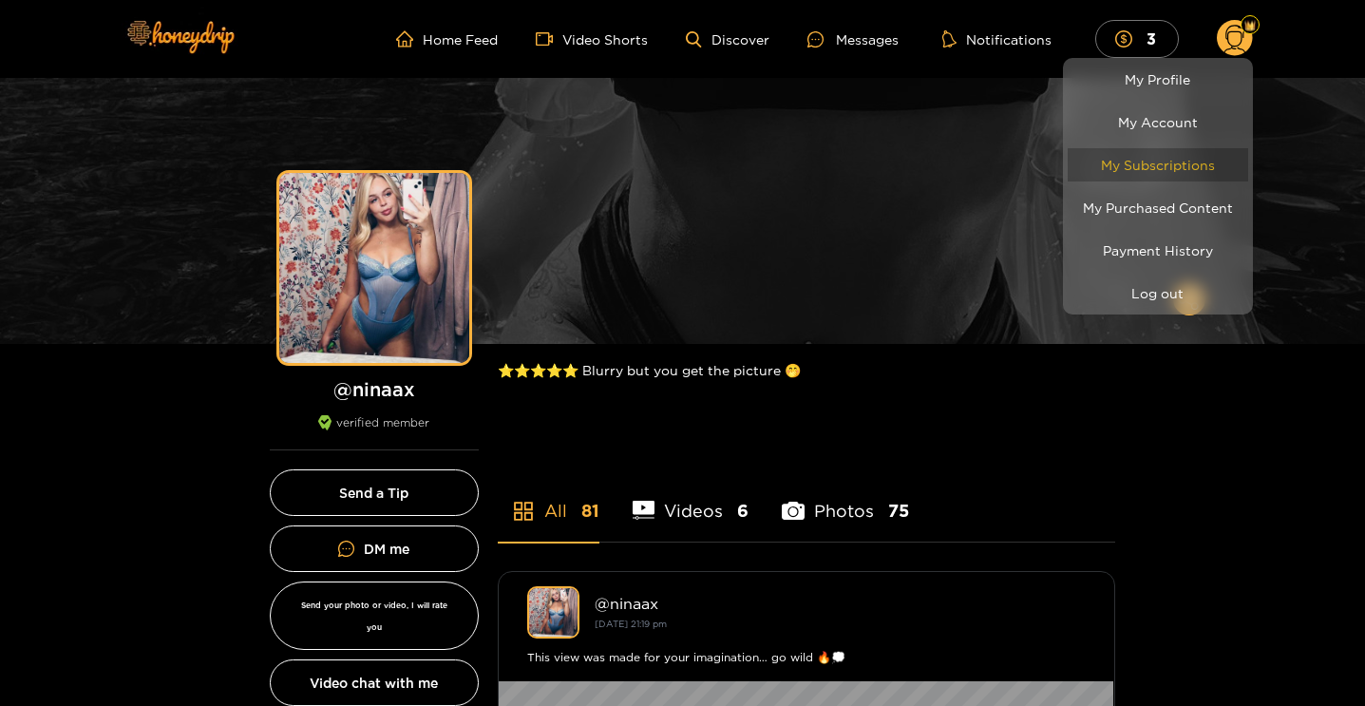
click at [1169, 163] on link "My Subscriptions" at bounding box center [1157, 164] width 180 height 33
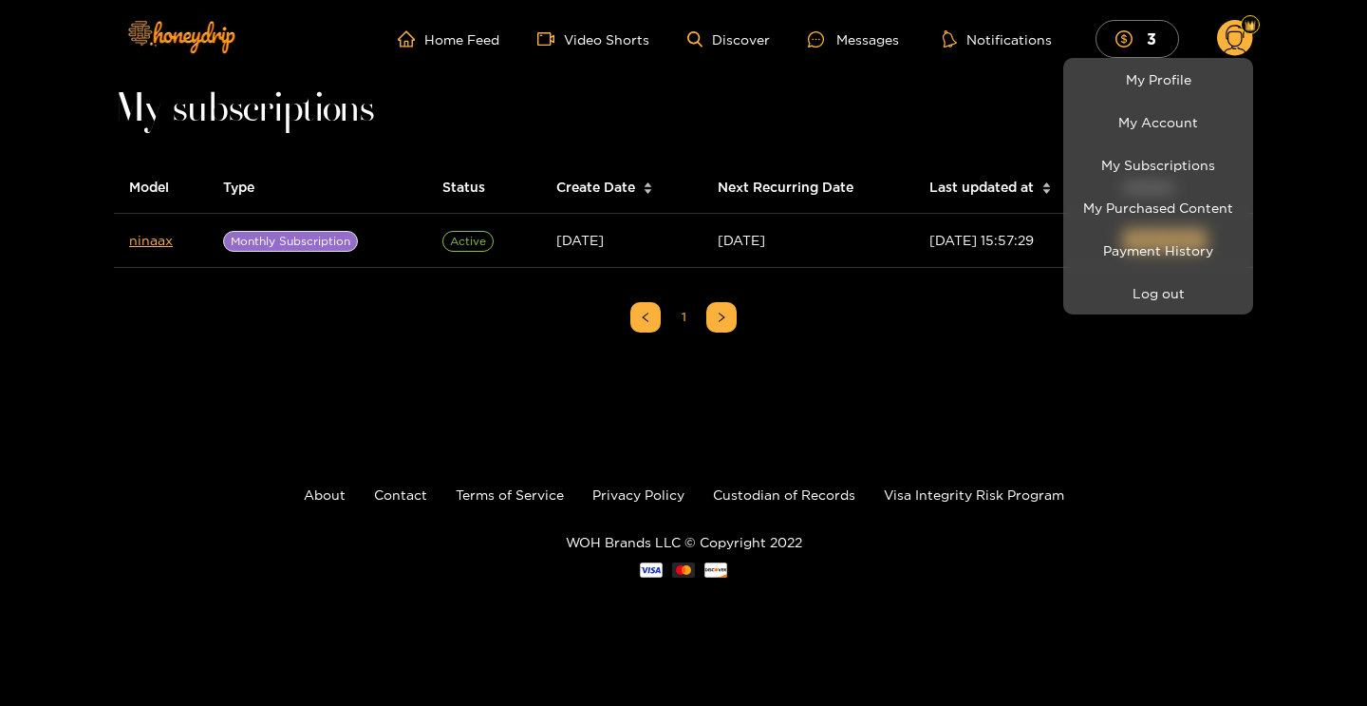
click at [1272, 69] on div at bounding box center [683, 353] width 1367 height 706
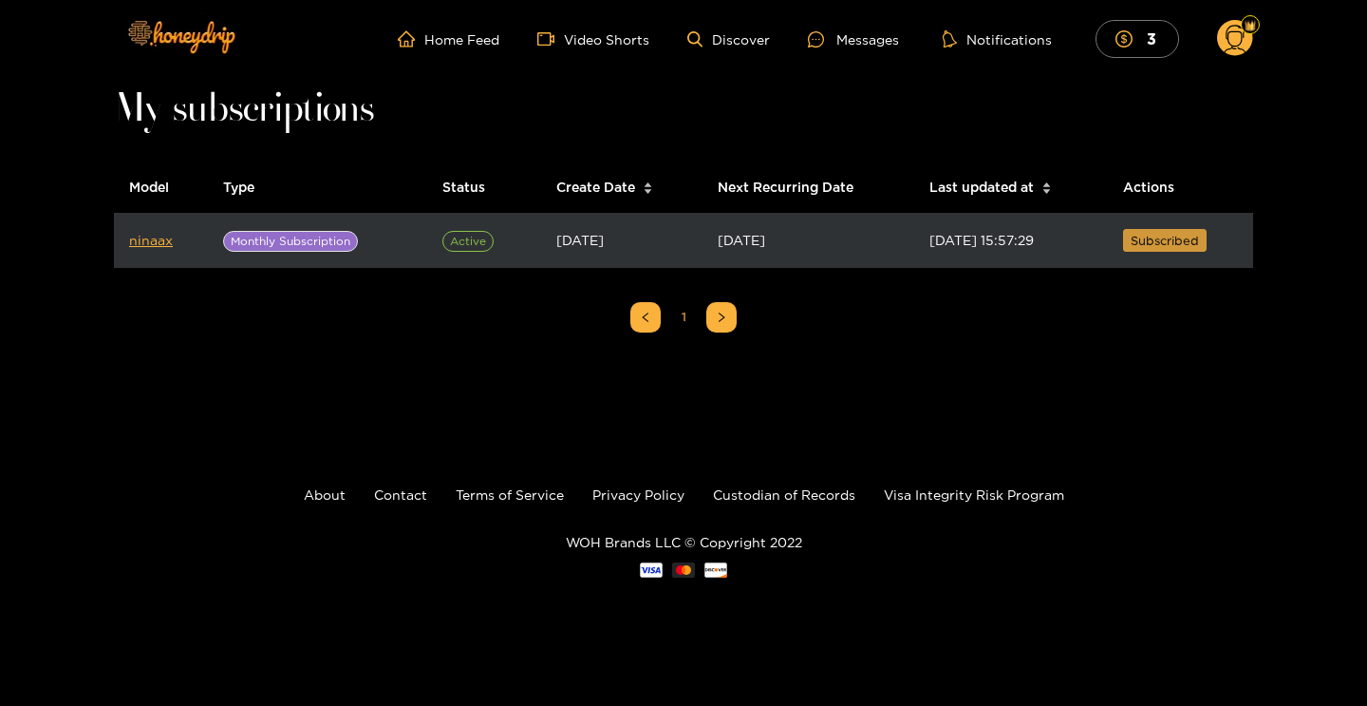
click at [1161, 238] on span "Subscribed" at bounding box center [1165, 240] width 68 height 19
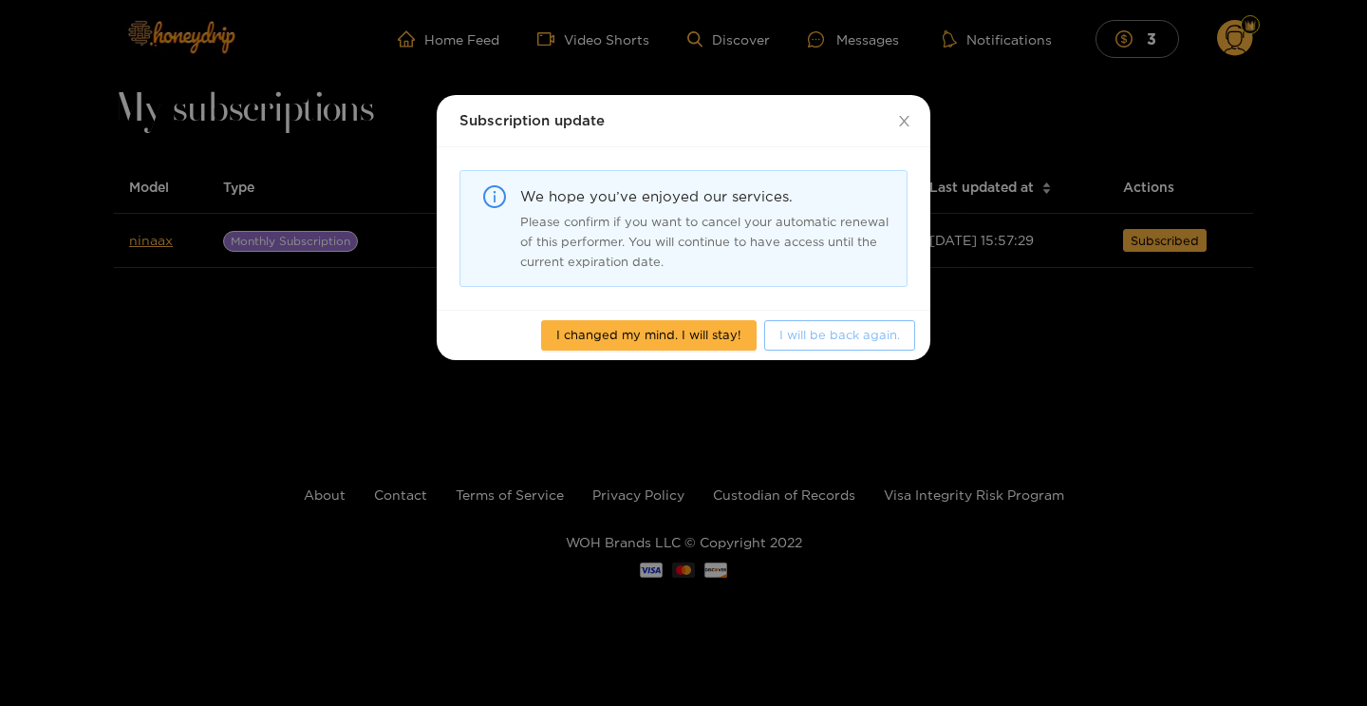
click at [873, 342] on span "I will be back again." at bounding box center [840, 334] width 121 height 19
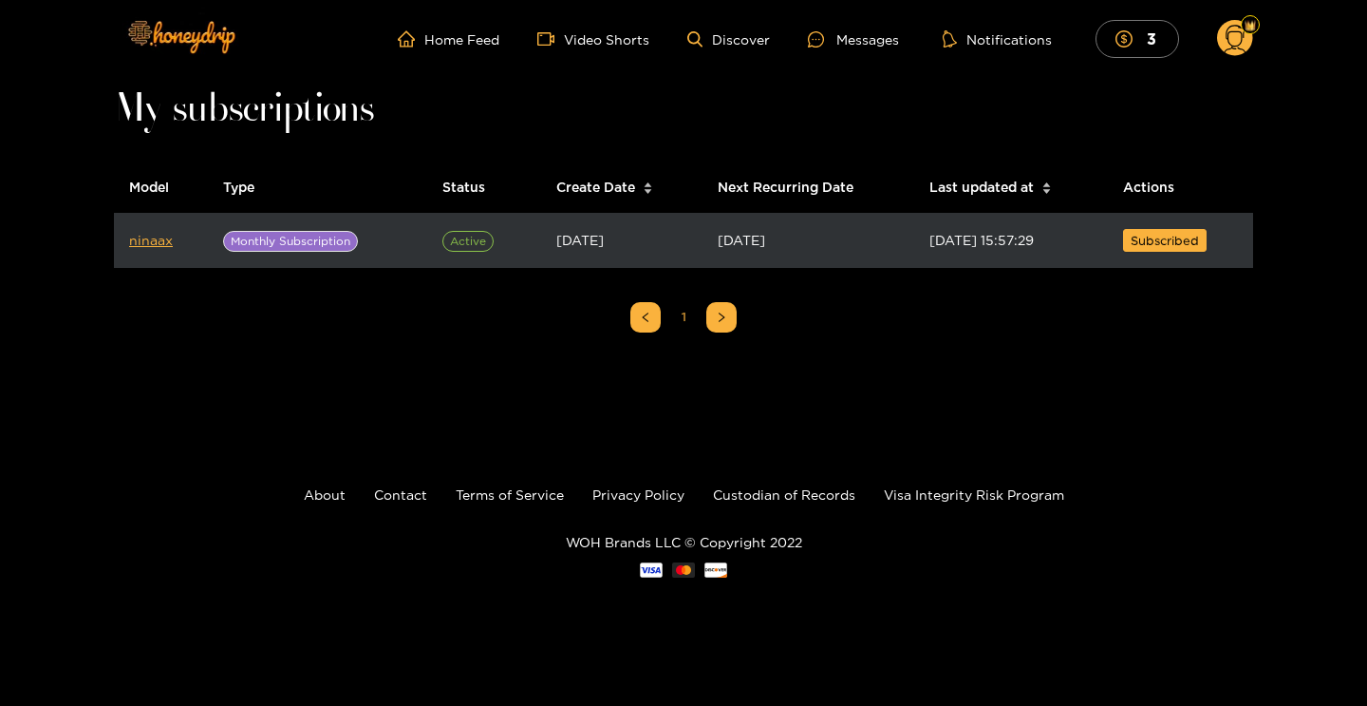
click at [275, 241] on span "Monthly Subscription" at bounding box center [290, 241] width 135 height 21
click at [1148, 232] on span "Subscribed" at bounding box center [1165, 240] width 68 height 19
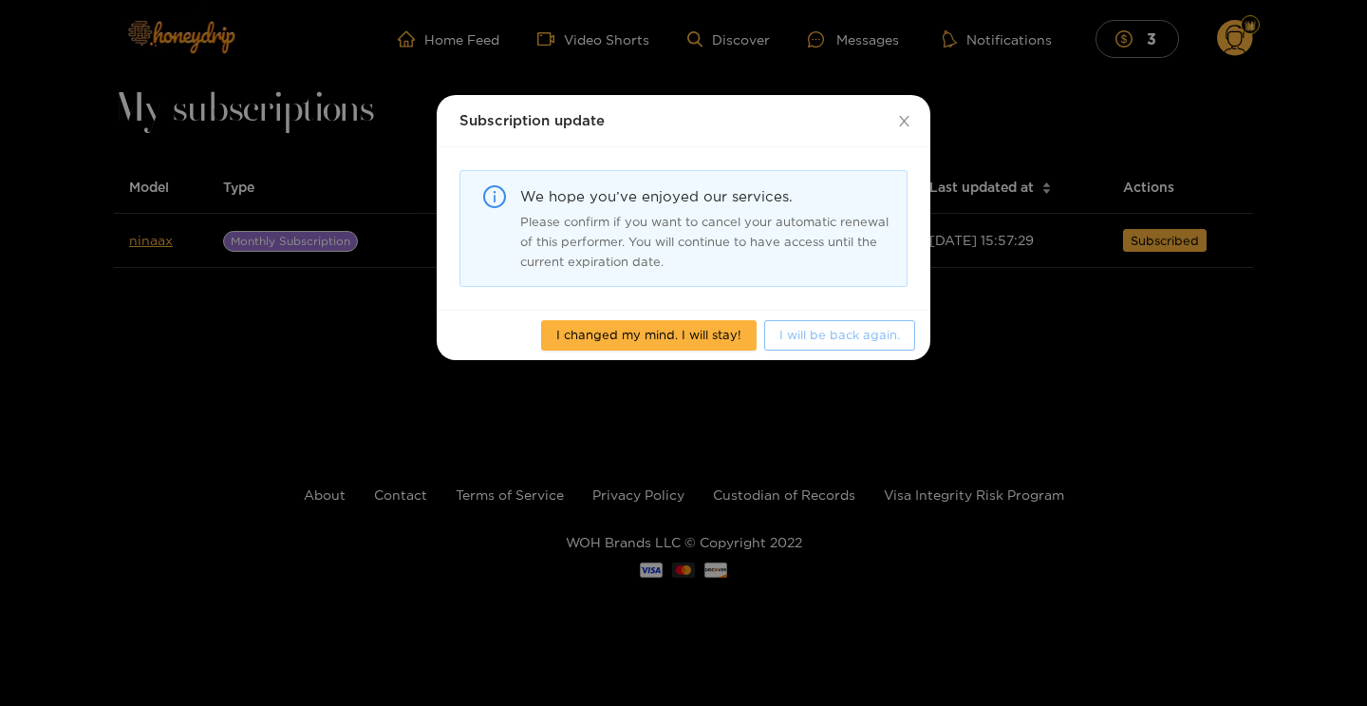
click at [857, 335] on span "I will be back again." at bounding box center [840, 334] width 121 height 19
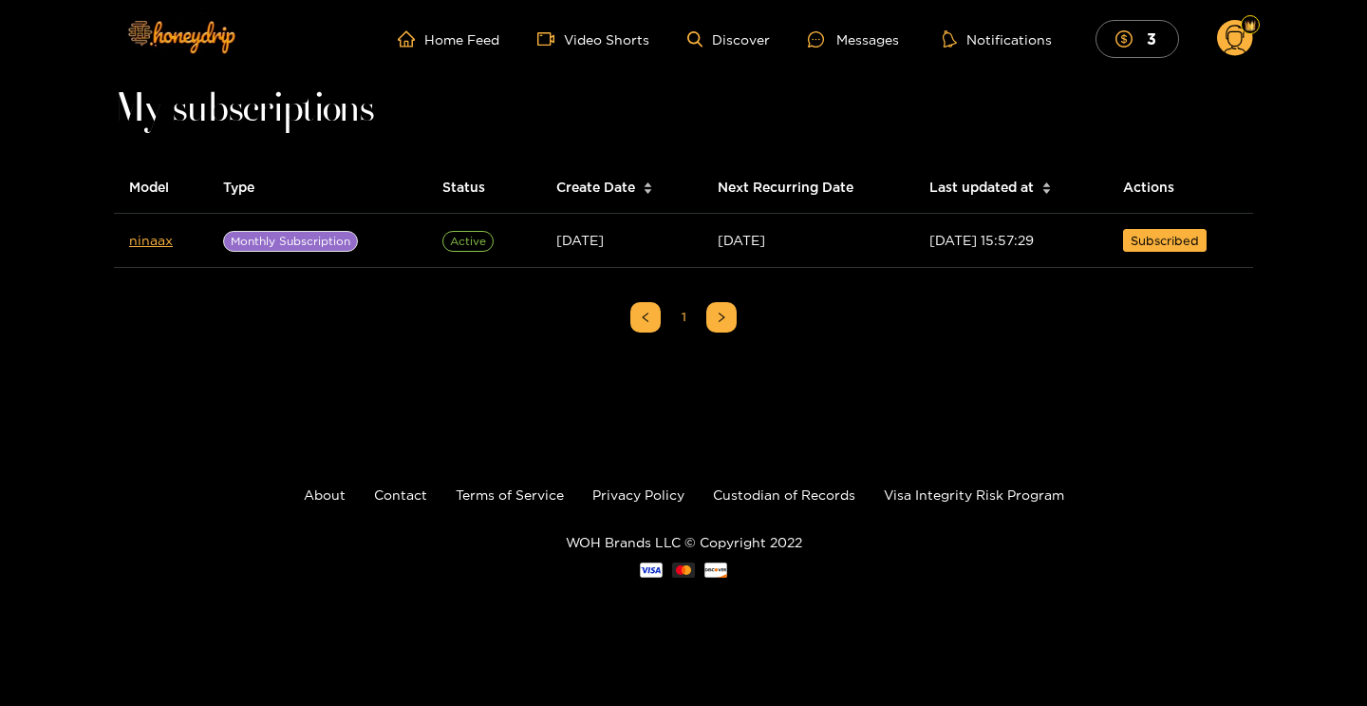
click at [1225, 34] on circle at bounding box center [1235, 38] width 36 height 36
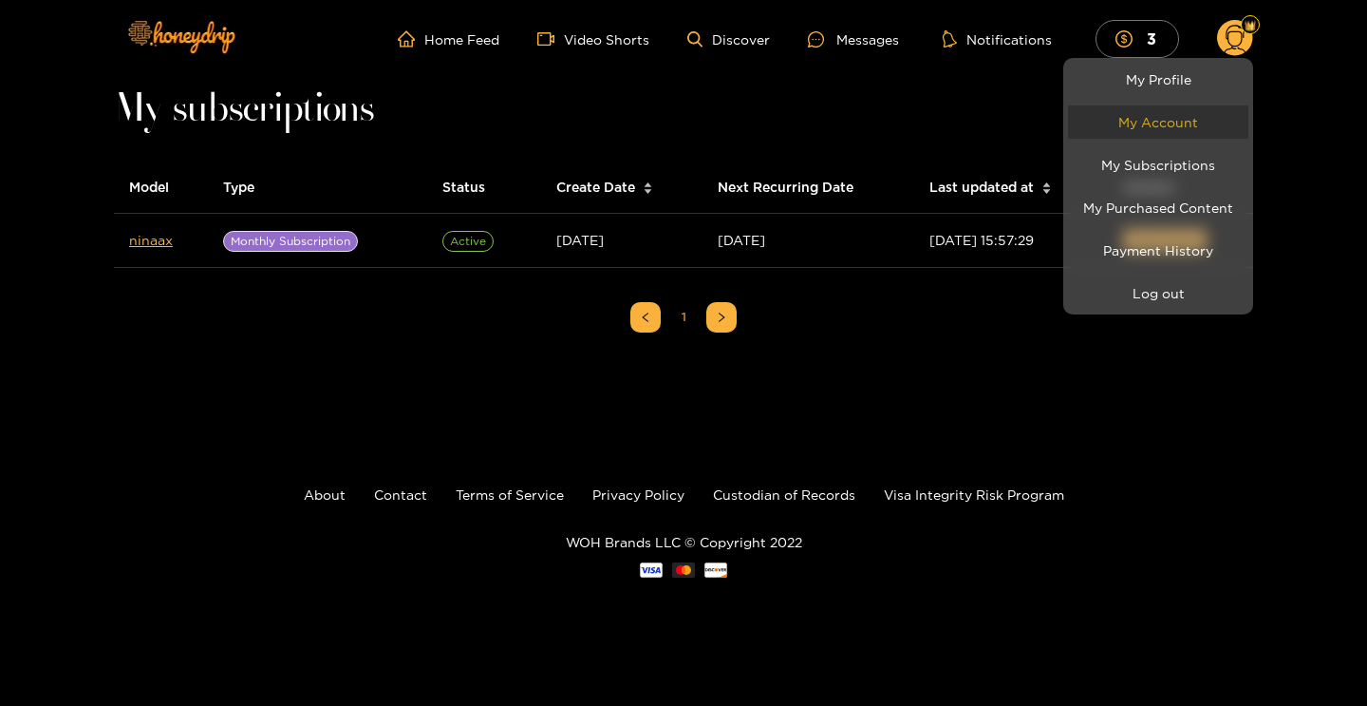
click at [1163, 122] on link "My Account" at bounding box center [1158, 121] width 180 height 33
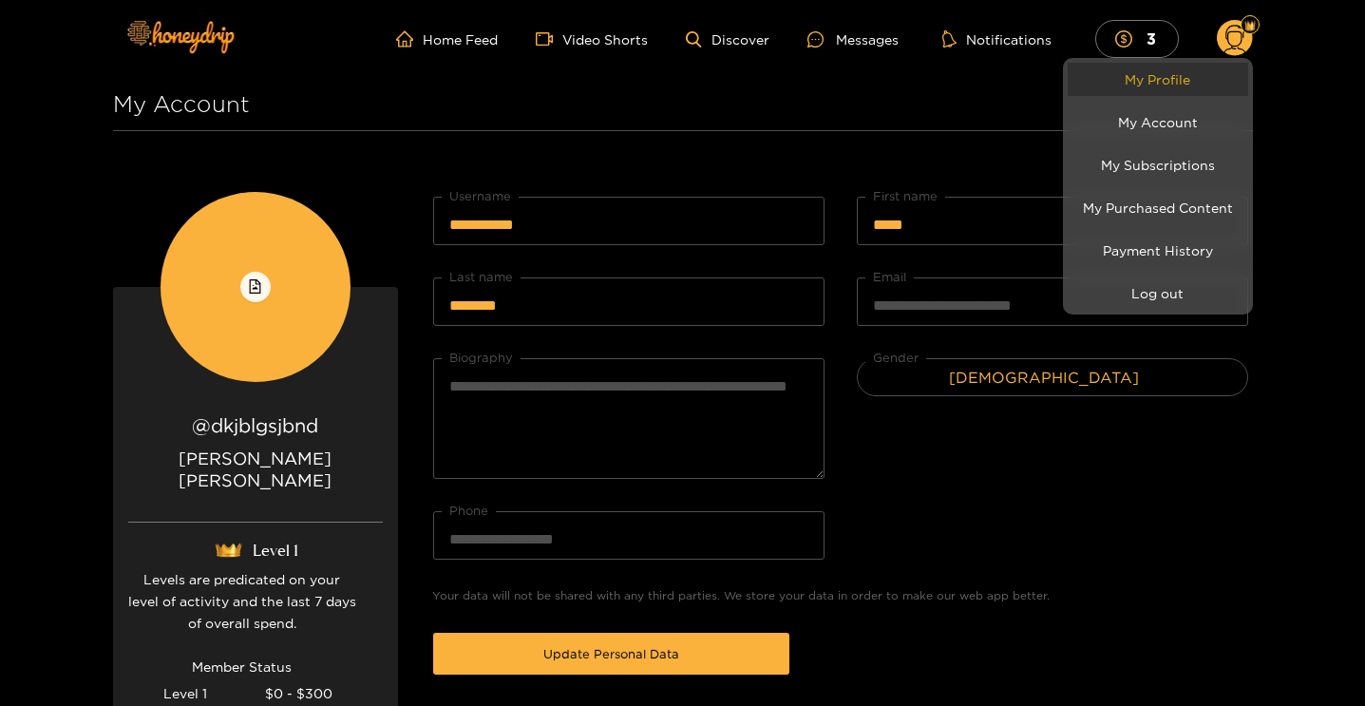
click at [1143, 88] on link "My Profile" at bounding box center [1157, 79] width 180 height 33
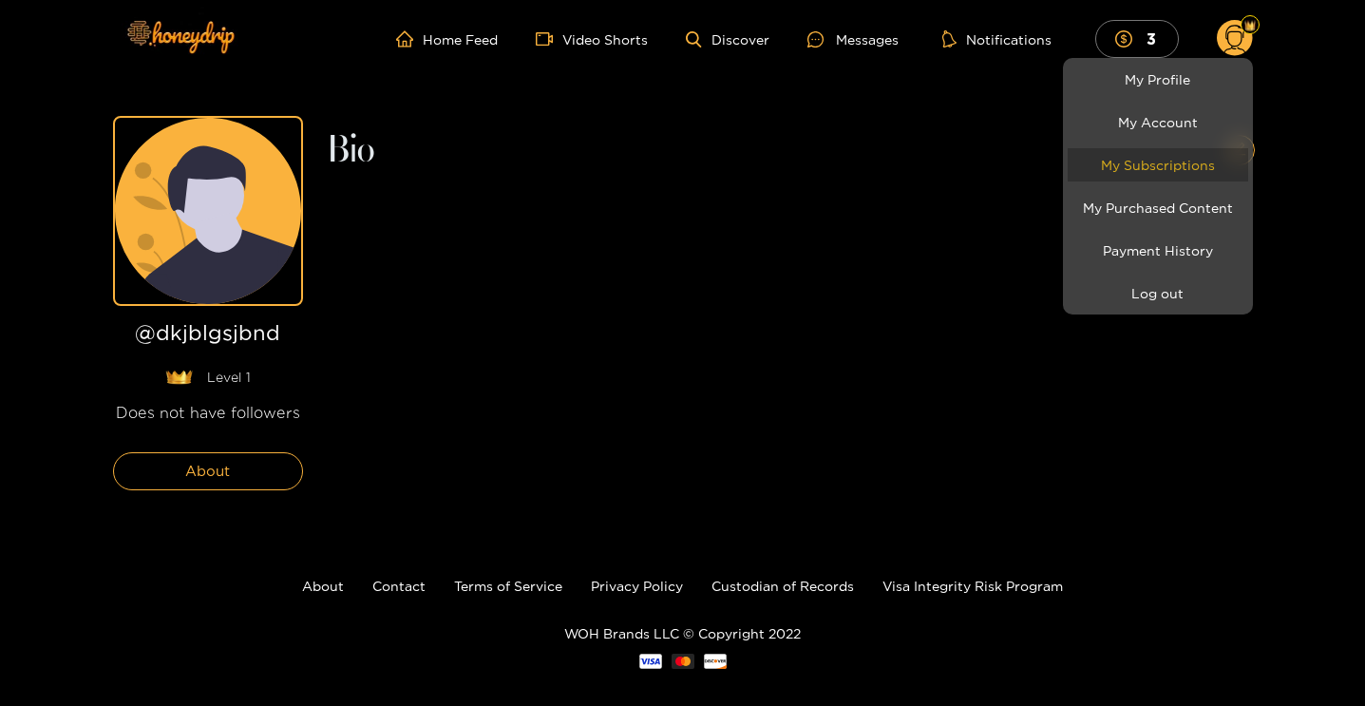
click at [1113, 167] on link "My Subscriptions" at bounding box center [1157, 164] width 180 height 33
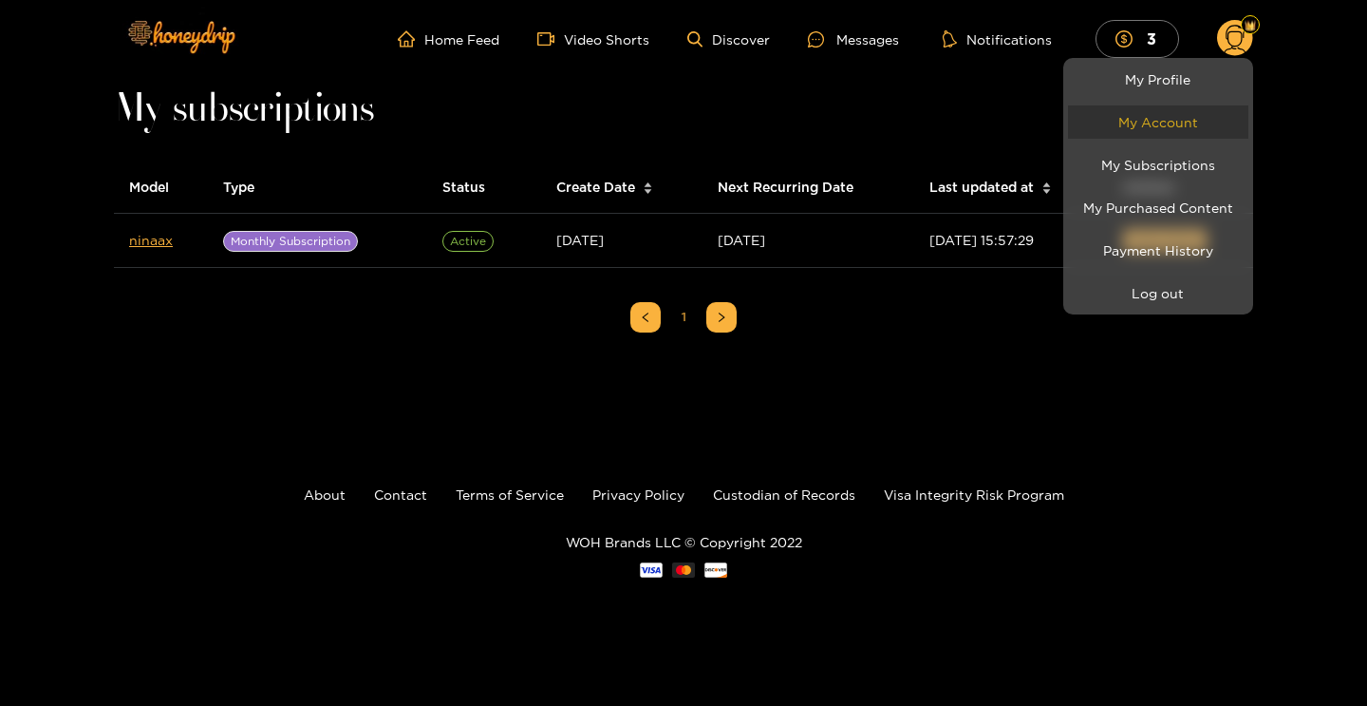
click at [1134, 128] on link "My Account" at bounding box center [1158, 121] width 180 height 33
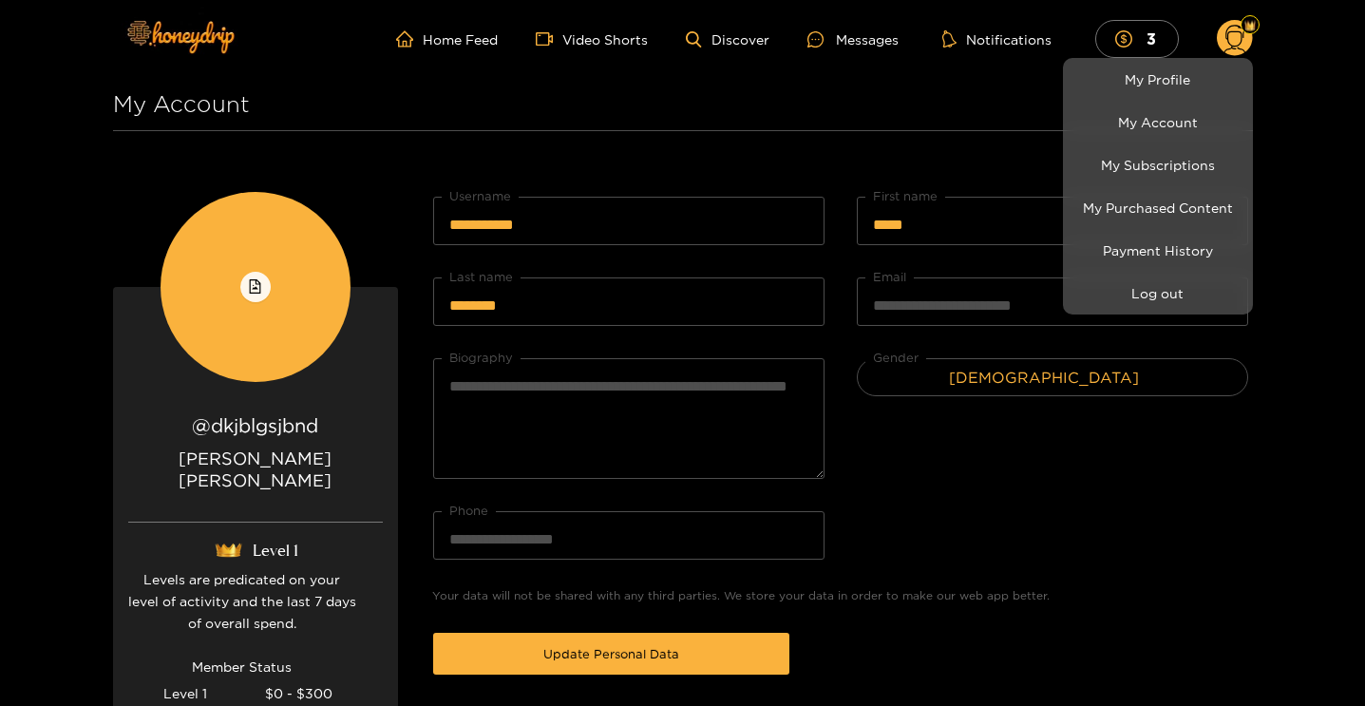
click at [52, 272] on div at bounding box center [682, 353] width 1365 height 706
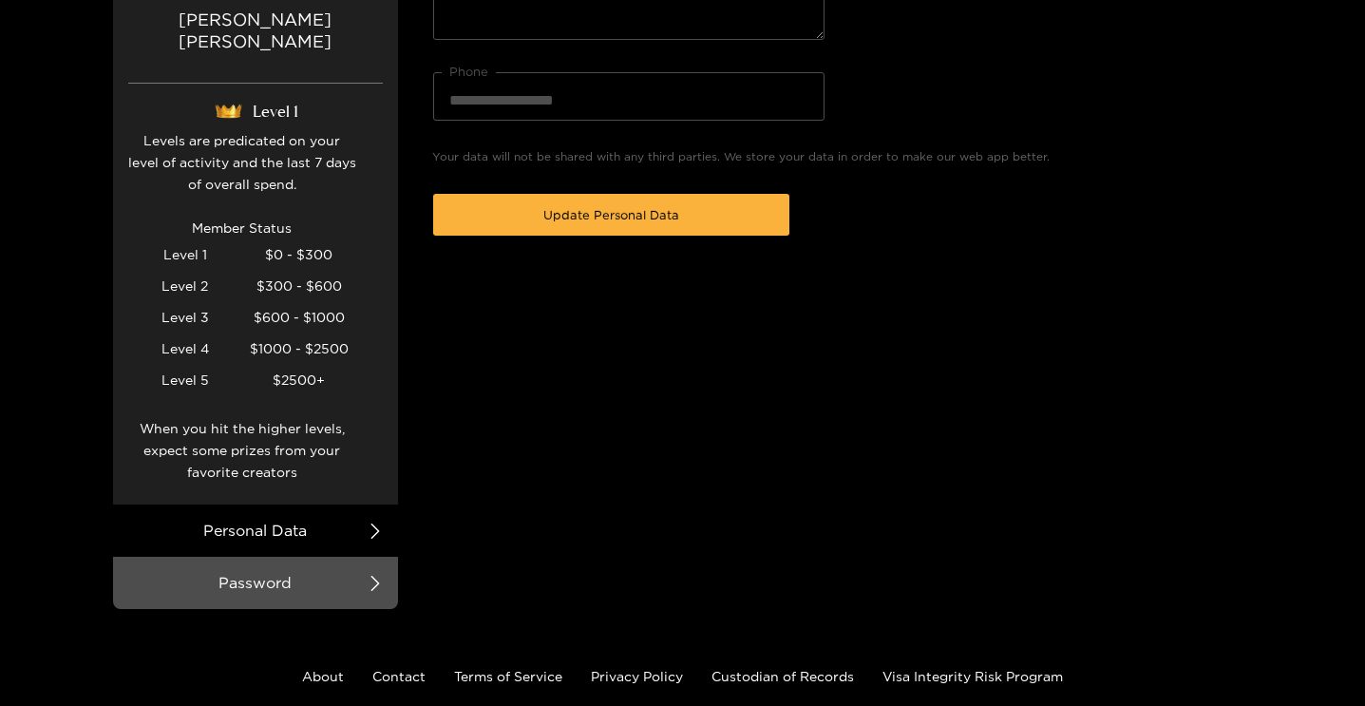
scroll to position [459, 0]
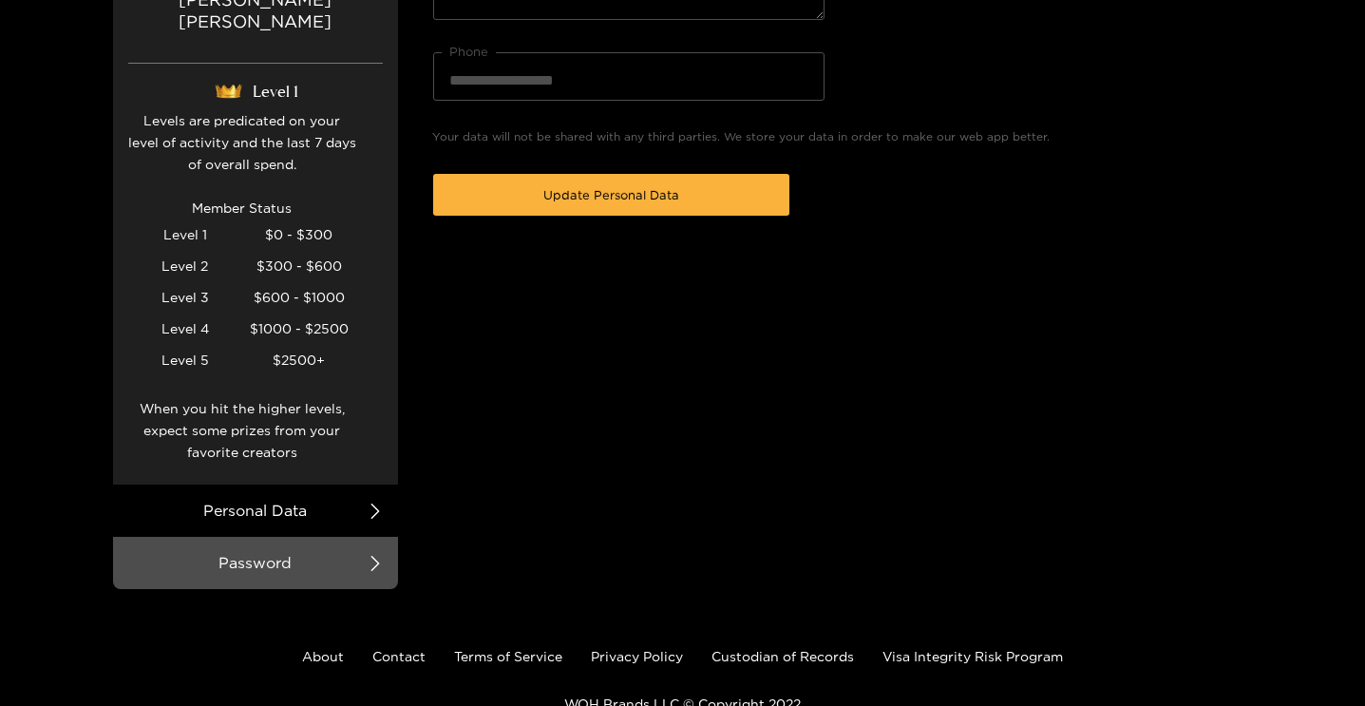
click at [364, 484] on li "Personal Data" at bounding box center [255, 510] width 285 height 52
click at [381, 503] on icon at bounding box center [374, 510] width 15 height 15
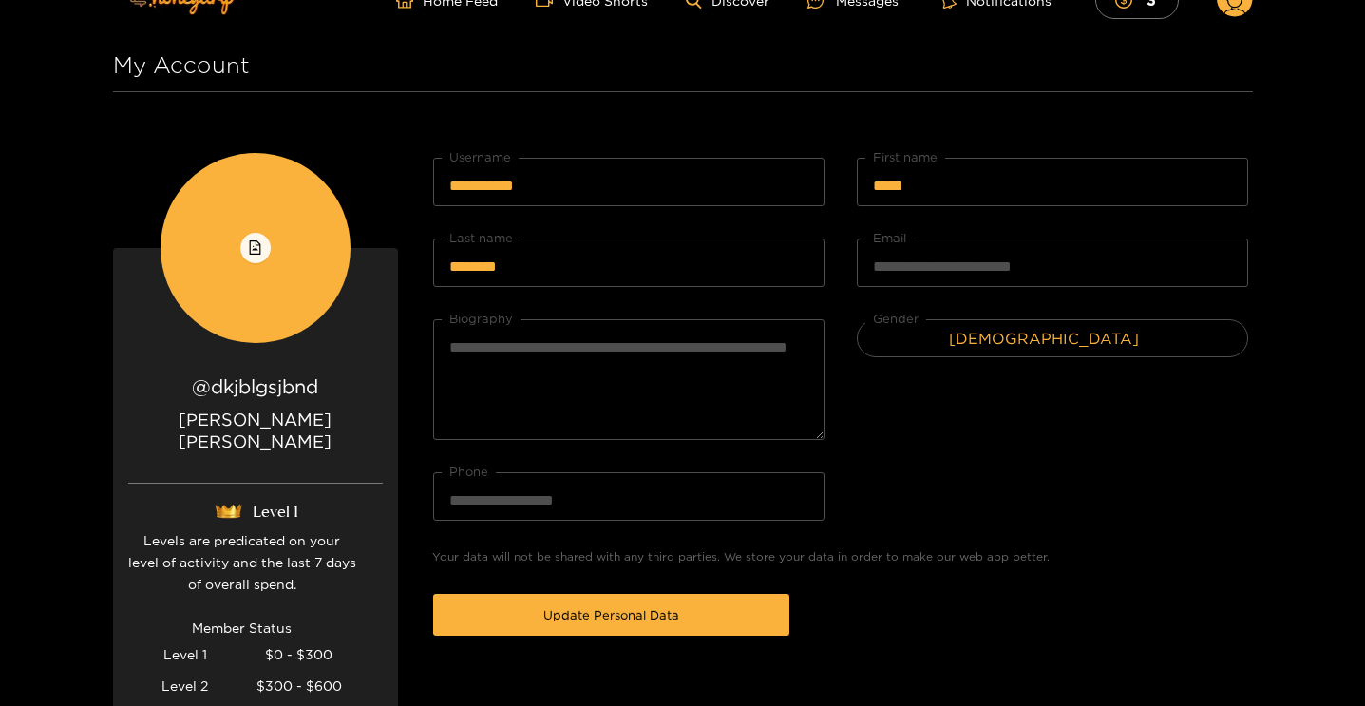
scroll to position [0, 0]
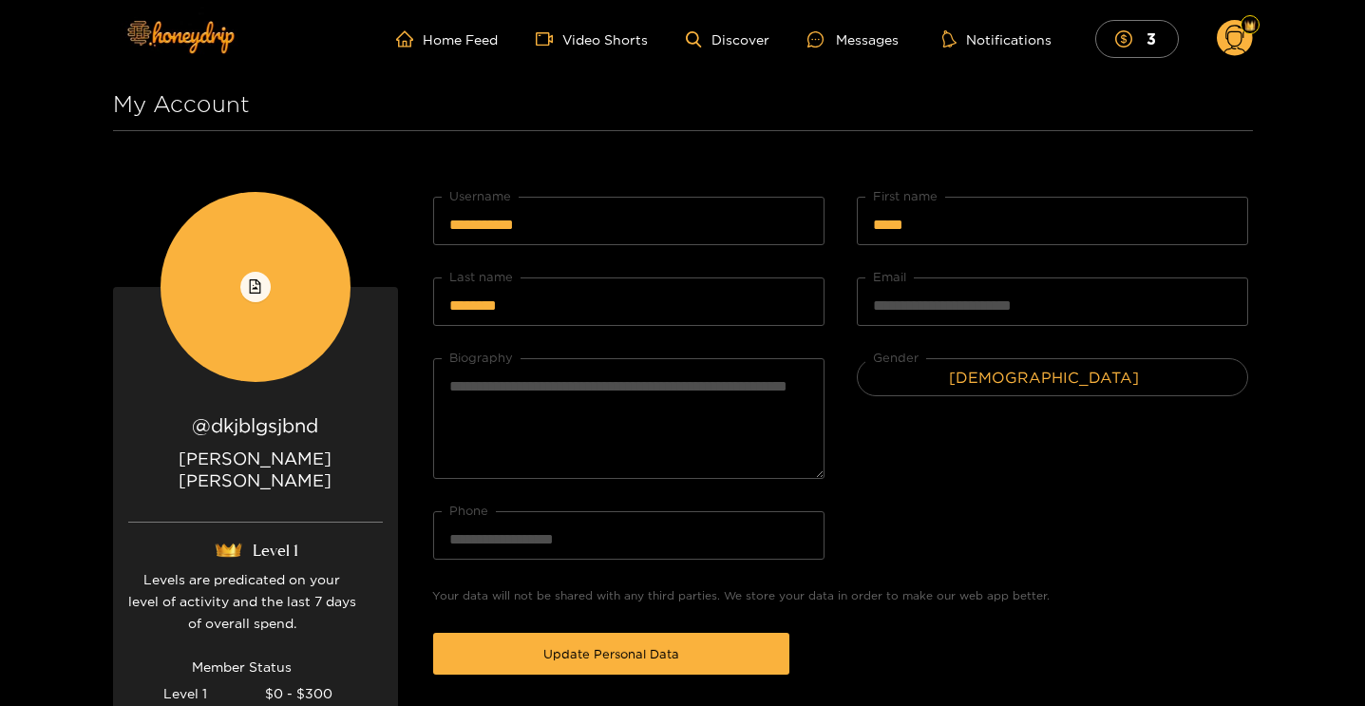
click at [1226, 33] on circle at bounding box center [1234, 38] width 36 height 36
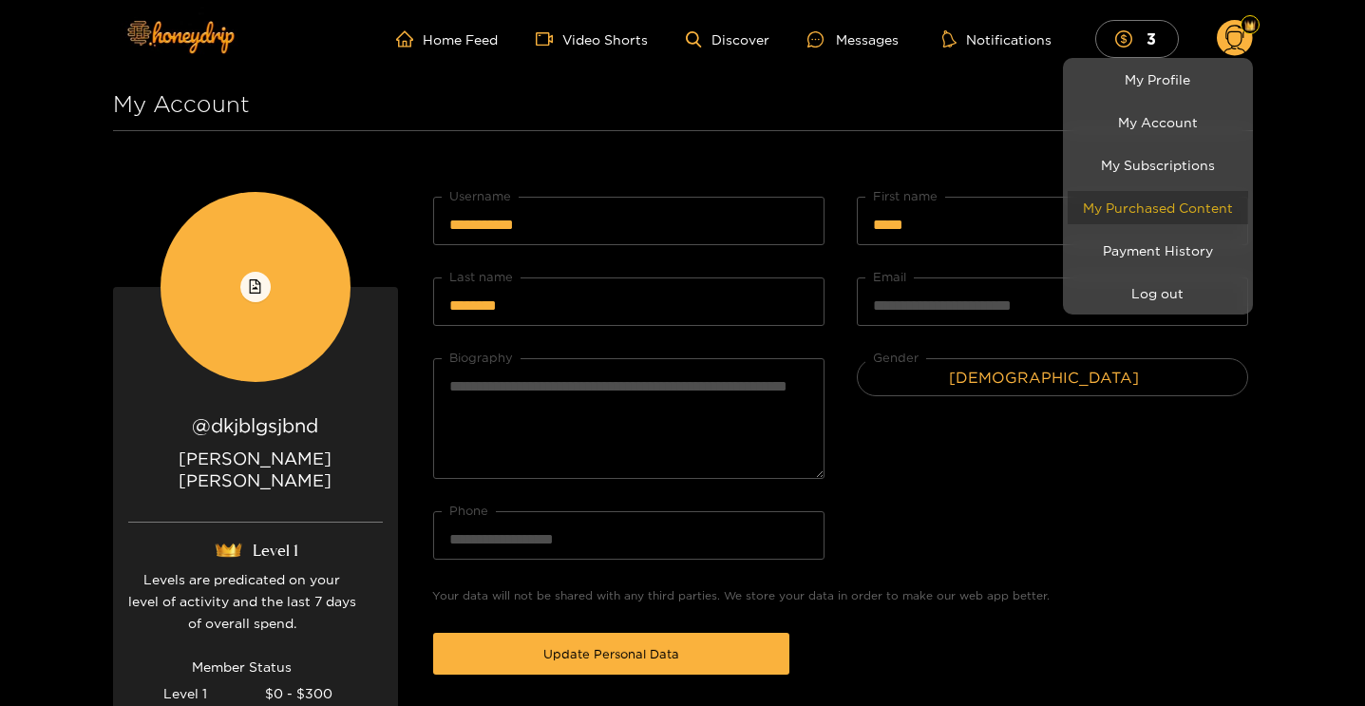
click at [1153, 212] on link "My Purchased Content" at bounding box center [1157, 207] width 180 height 33
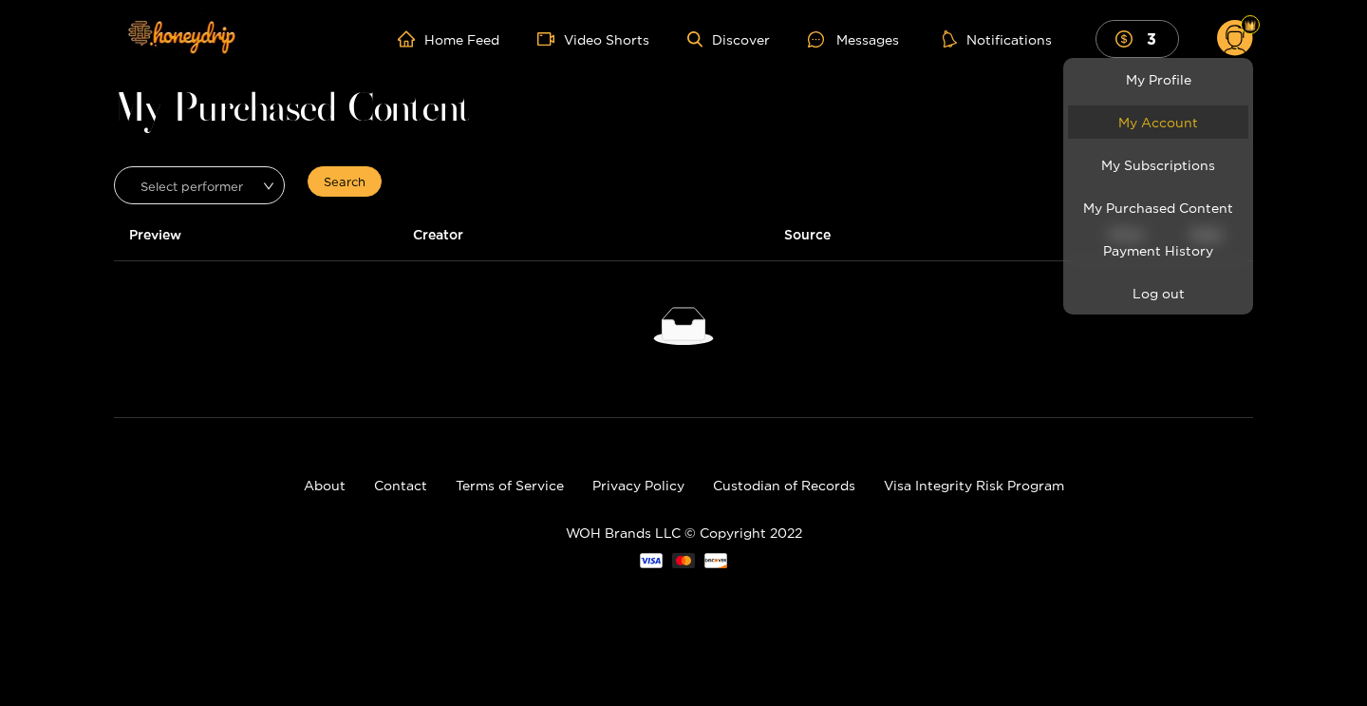
click at [1151, 118] on link "My Account" at bounding box center [1158, 121] width 180 height 33
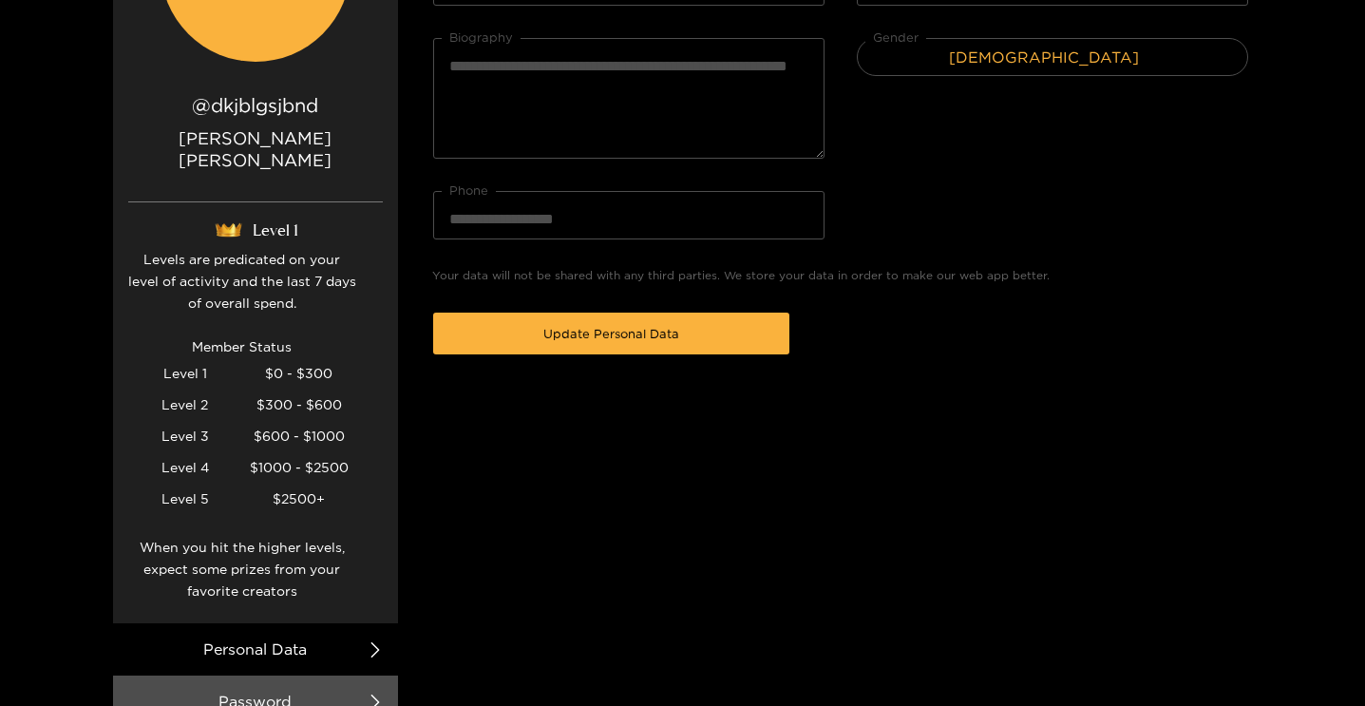
scroll to position [354, 0]
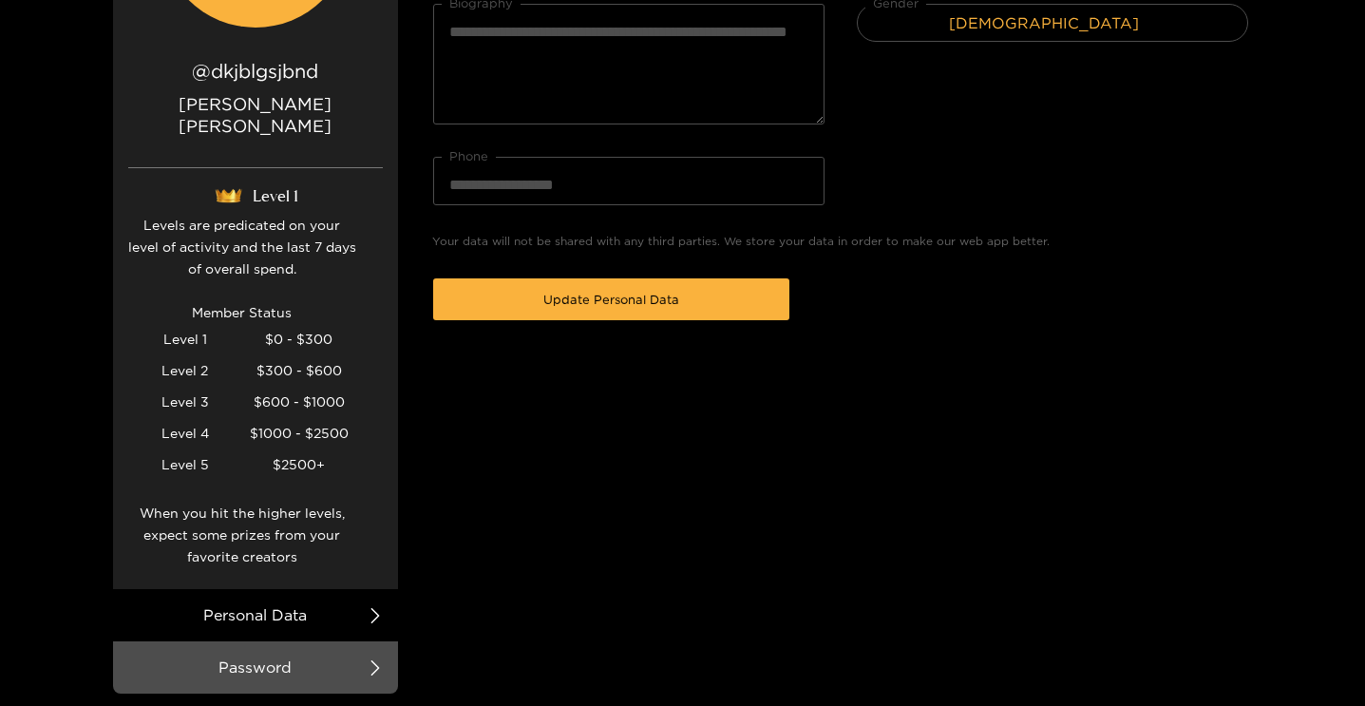
click at [370, 650] on div at bounding box center [682, 353] width 1365 height 706
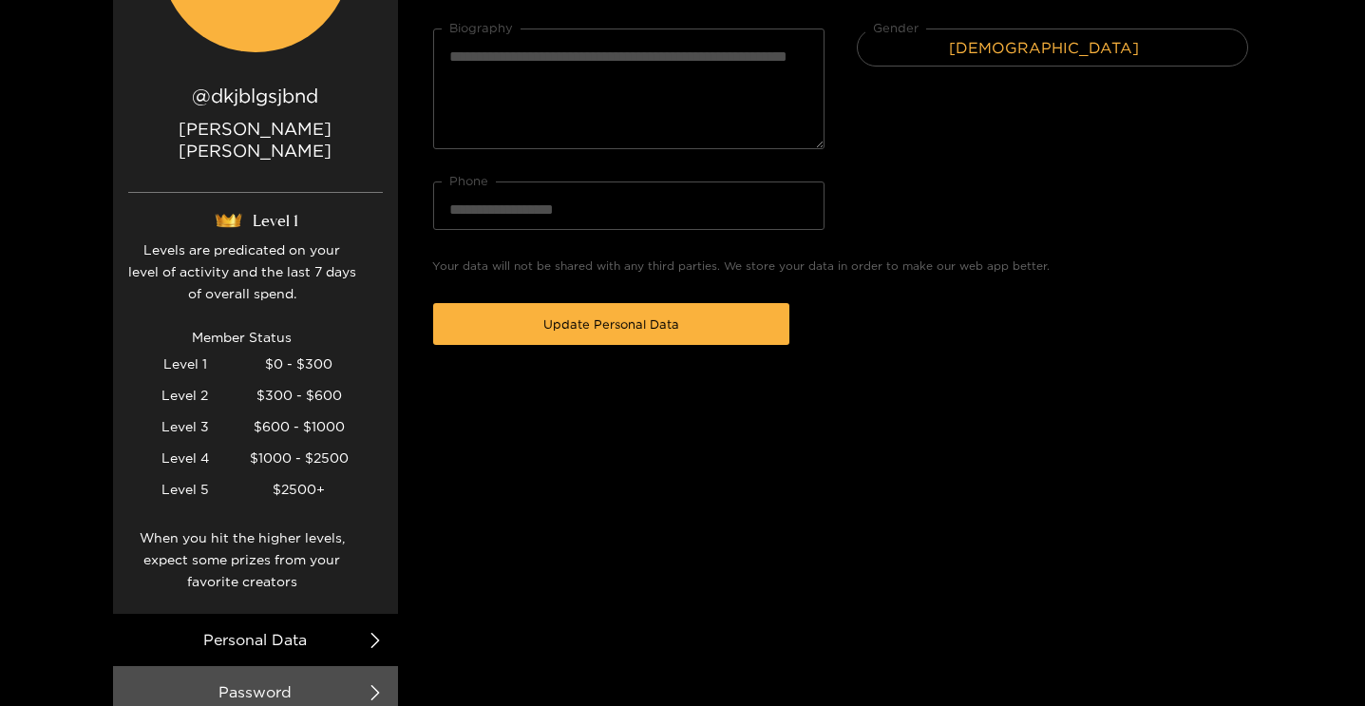
scroll to position [346, 0]
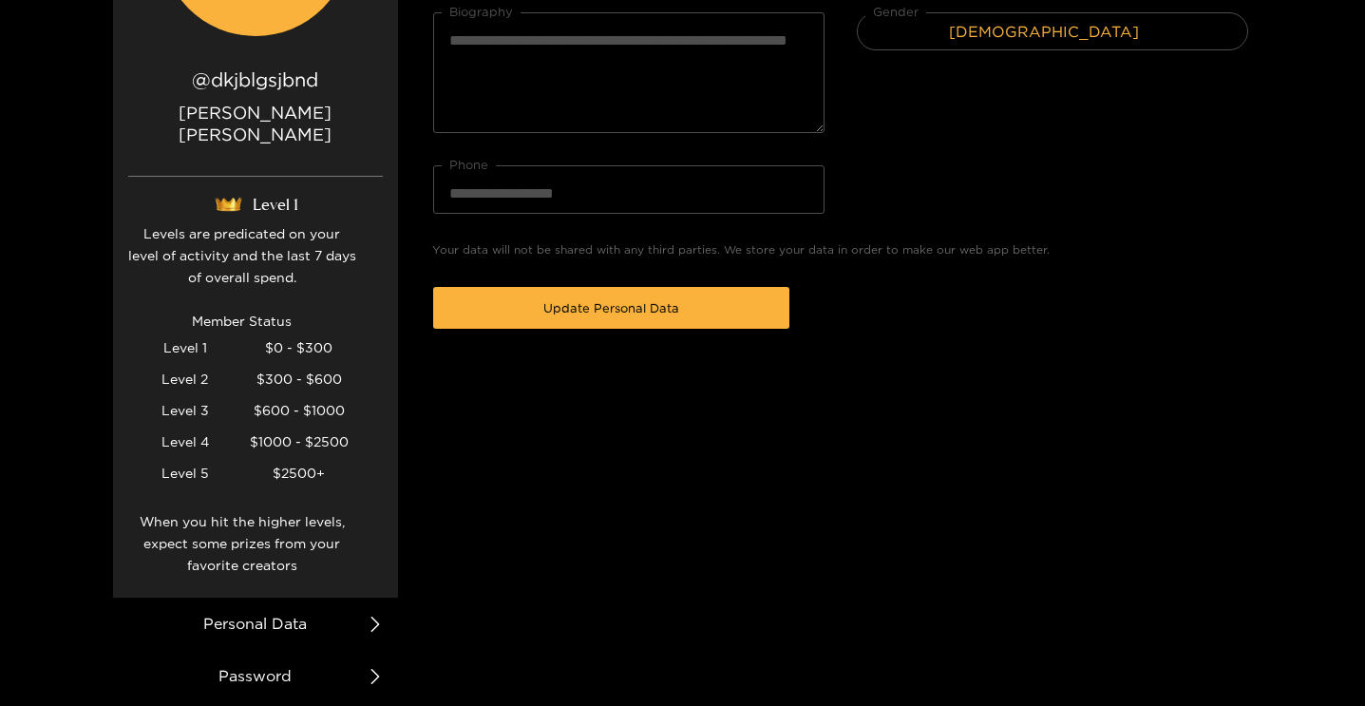
click at [376, 669] on icon at bounding box center [374, 676] width 15 height 15
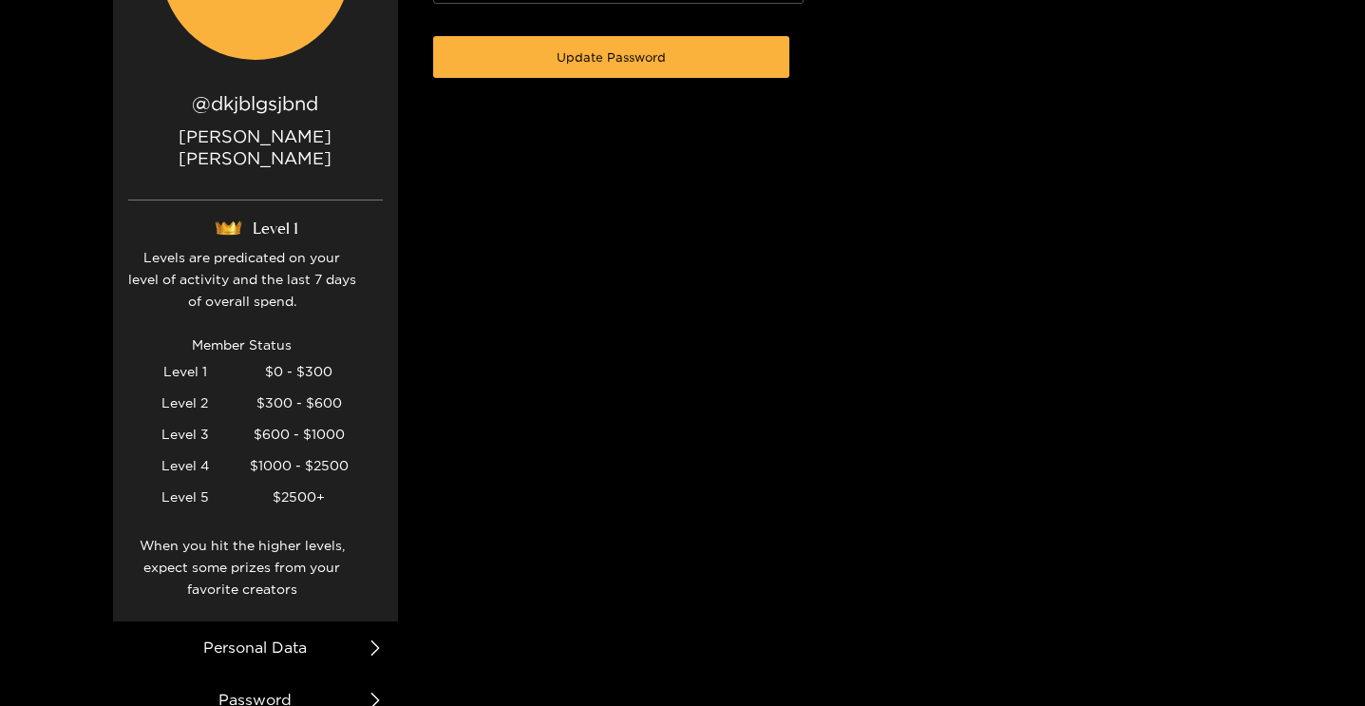
scroll to position [344, 0]
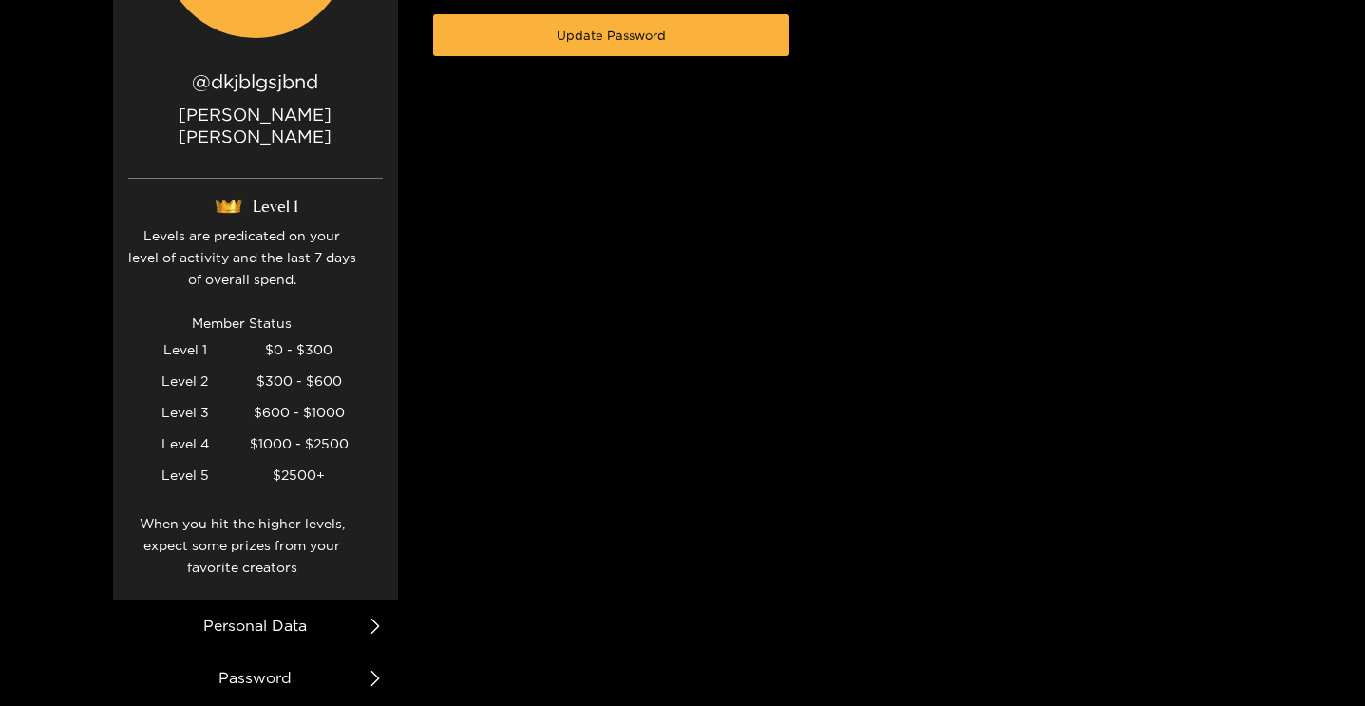
click at [369, 599] on span at bounding box center [374, 625] width 15 height 52
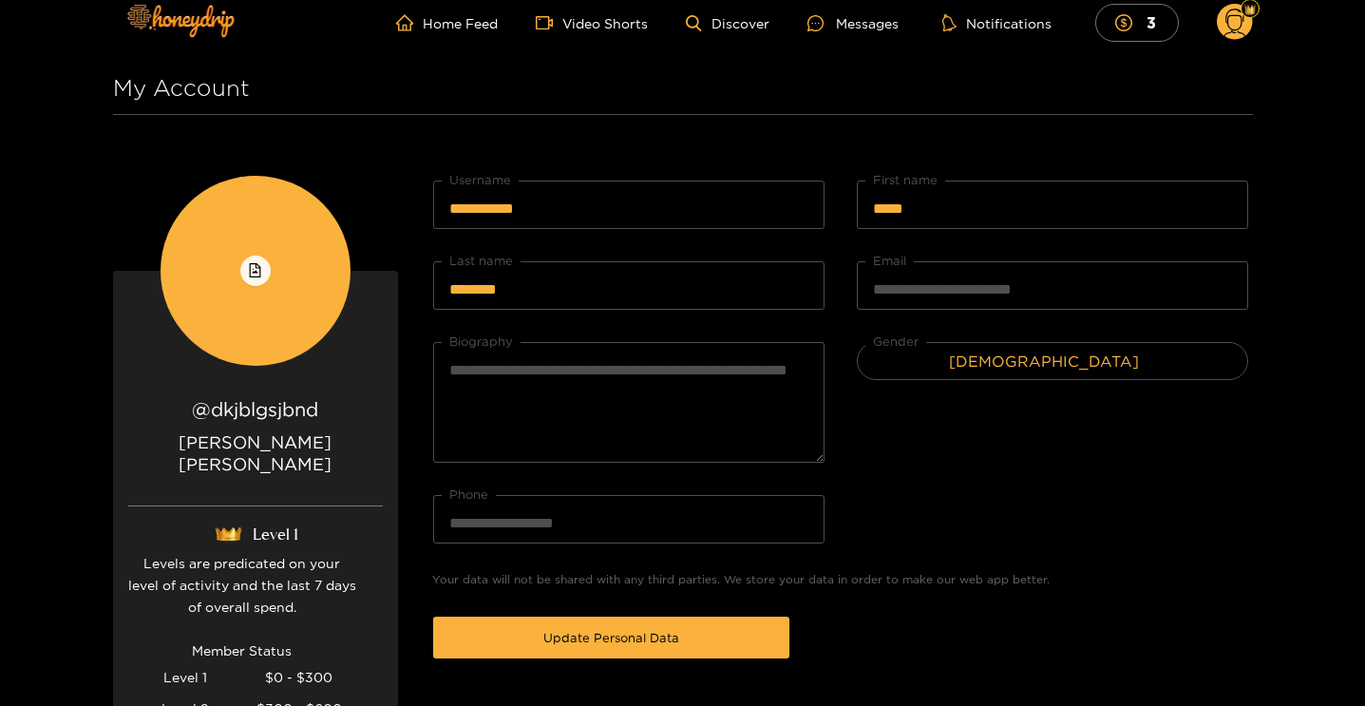
scroll to position [0, 0]
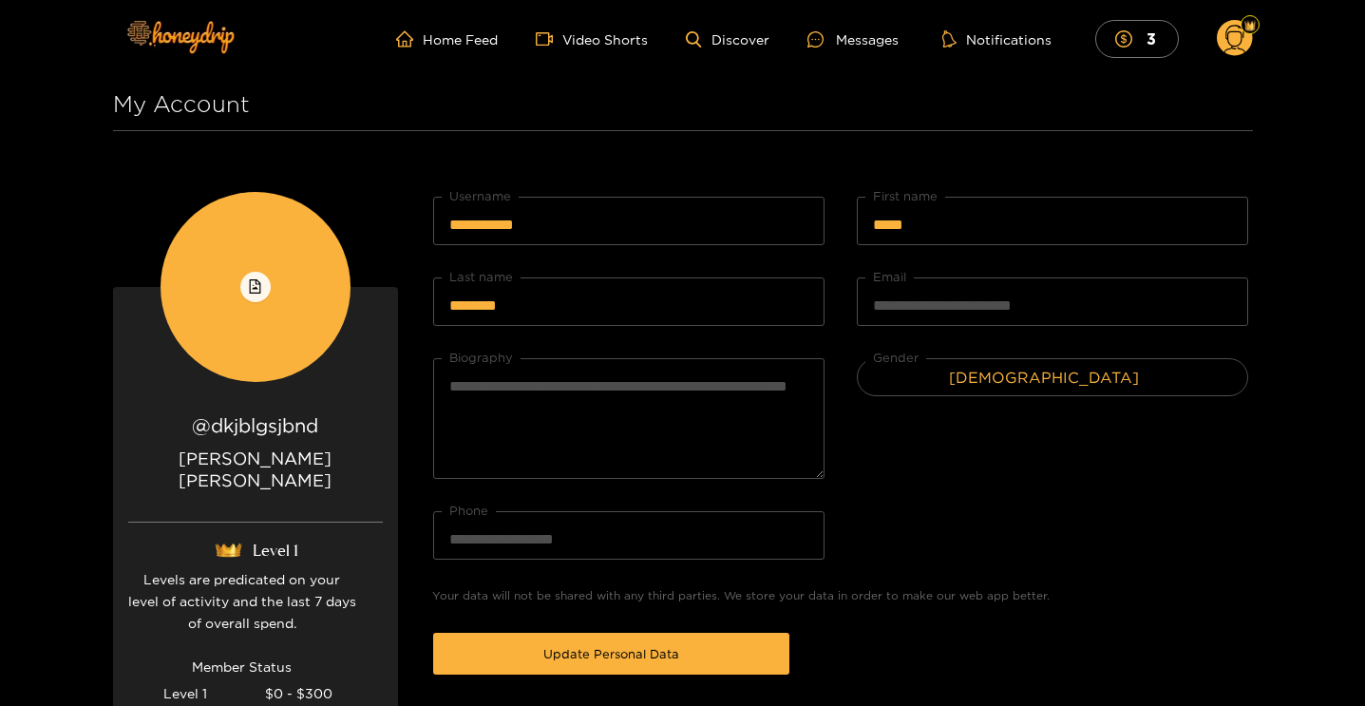
click at [1234, 48] on icon at bounding box center [1234, 41] width 22 height 33
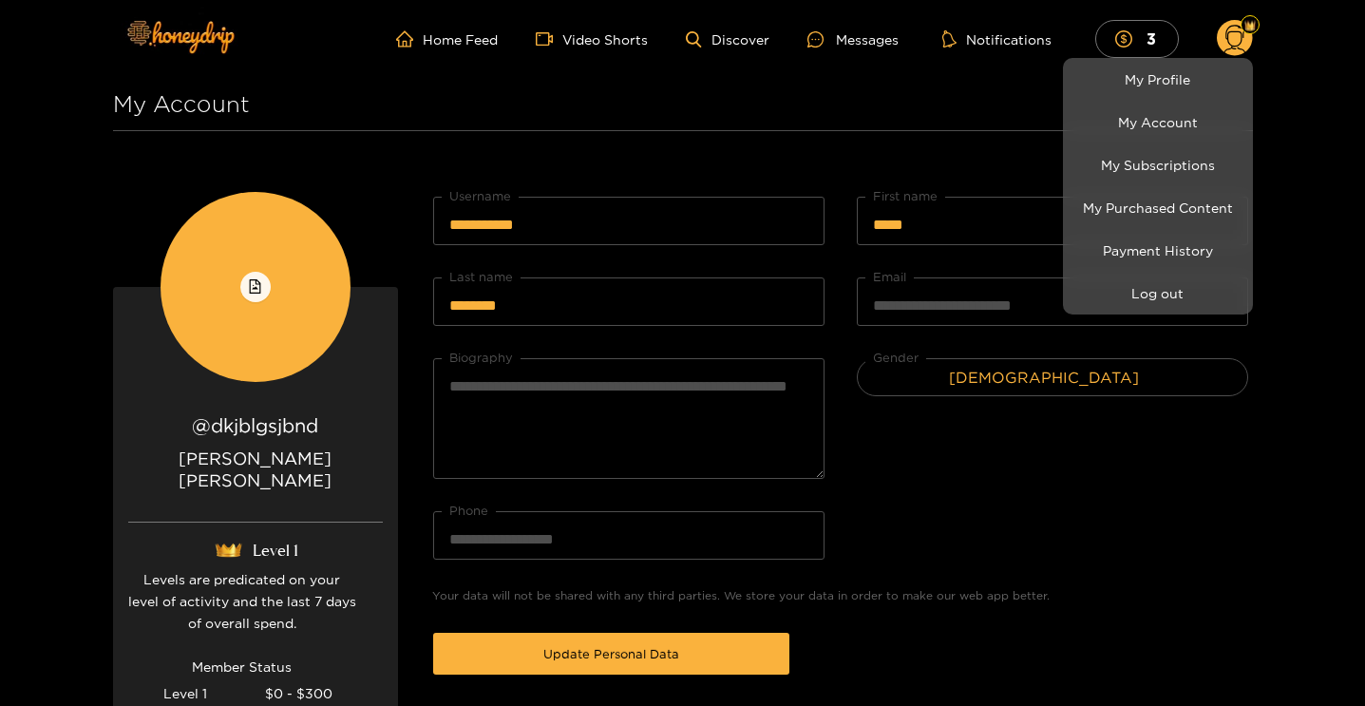
click at [950, 108] on div at bounding box center [682, 353] width 1365 height 706
